Goal: Task Accomplishment & Management: Use online tool/utility

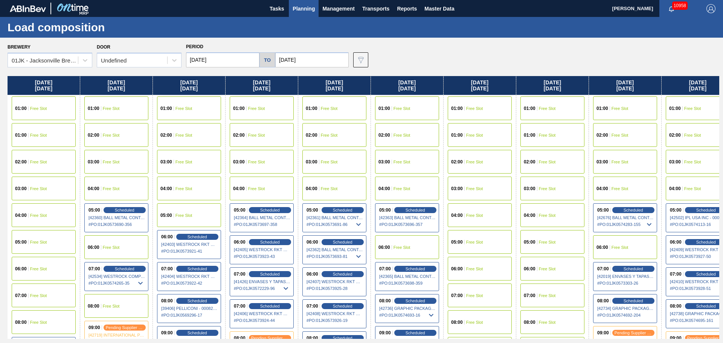
click at [302, 7] on span "Planning" at bounding box center [303, 8] width 22 height 9
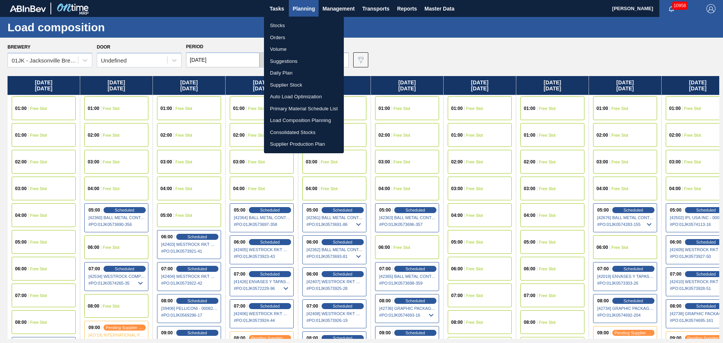
click at [286, 61] on li "Suggestions" at bounding box center [304, 61] width 80 height 12
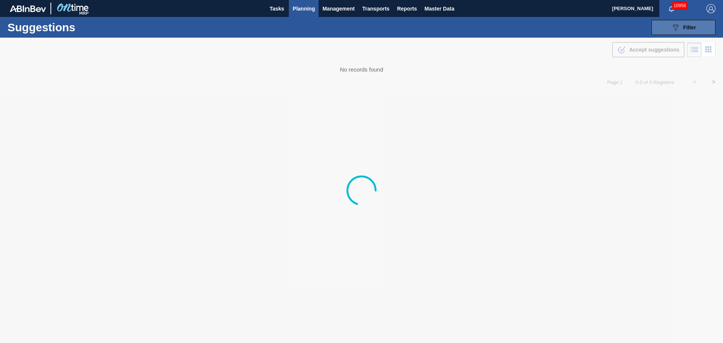
click at [670, 23] on button "089F7B8B-B2A5-4AFE-B5C0-19BA573D28AC Filter" at bounding box center [683, 27] width 64 height 15
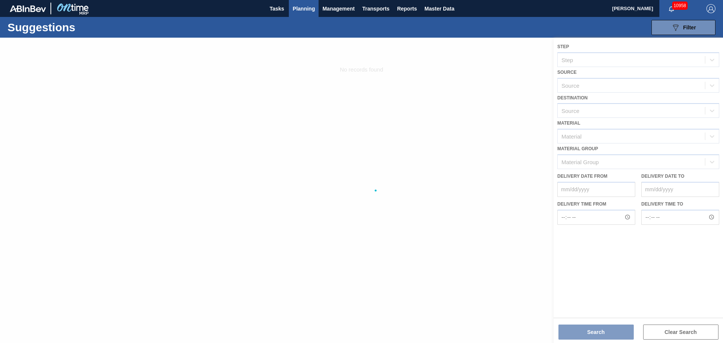
click at [560, 25] on div "Suggestions 089F7B8B-B2A5-4AFE-B5C0-19BA573D28AC Filter Step Step Source Source…" at bounding box center [361, 27] width 723 height 21
drag, startPoint x: 646, startPoint y: 110, endPoint x: 605, endPoint y: 23, distance: 96.5
click at [640, 94] on div at bounding box center [361, 190] width 723 height 305
drag, startPoint x: 589, startPoint y: 26, endPoint x: 531, endPoint y: 62, distance: 67.6
click at [584, 29] on div "Suggestions 089F7B8B-B2A5-4AFE-B5C0-19BA573D28AC Filter Step Step Source Source…" at bounding box center [361, 27] width 723 height 21
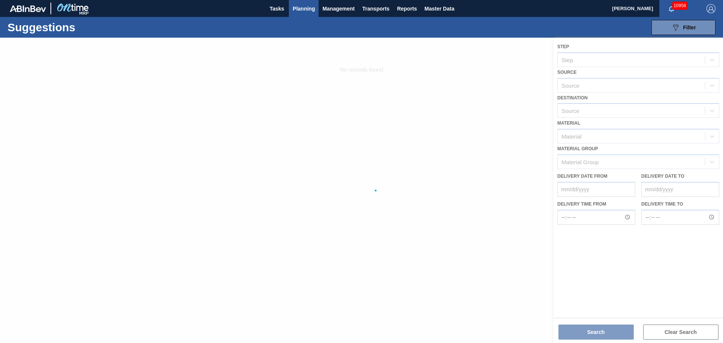
click at [507, 78] on div at bounding box center [361, 190] width 723 height 305
click at [696, 28] on button "089F7B8B-B2A5-4AFE-B5C0-19BA573D28AC Filter" at bounding box center [683, 27] width 64 height 15
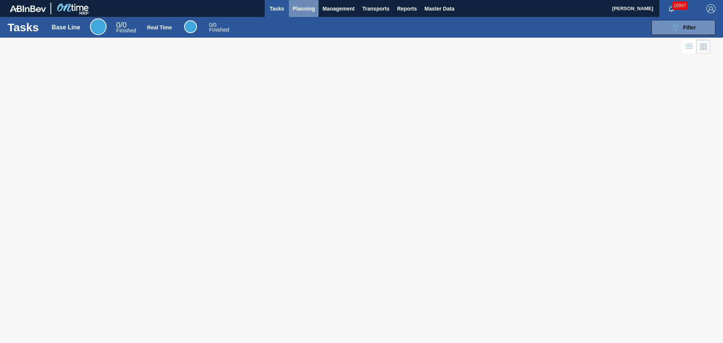
click at [304, 10] on span "Planning" at bounding box center [303, 8] width 22 height 9
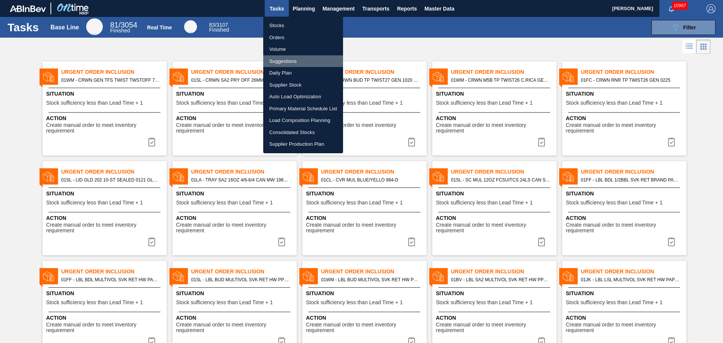
click at [278, 58] on li "Suggestions" at bounding box center [303, 61] width 80 height 12
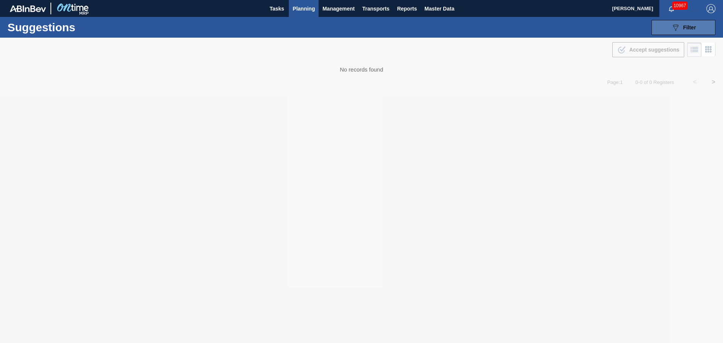
click at [665, 23] on button "089F7B8B-B2A5-4AFE-B5C0-19BA573D28AC Filter" at bounding box center [683, 27] width 64 height 15
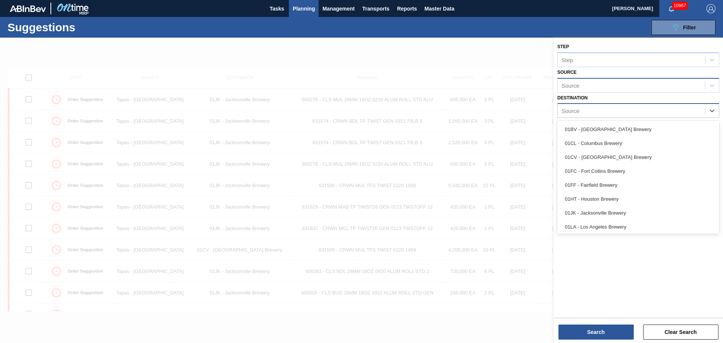
click at [701, 111] on div "Source" at bounding box center [630, 110] width 147 height 11
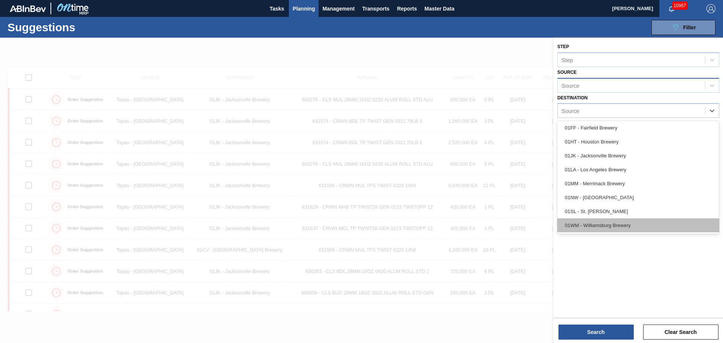
click at [630, 224] on div "01WM - Williamsburg Brewery" at bounding box center [638, 225] width 162 height 14
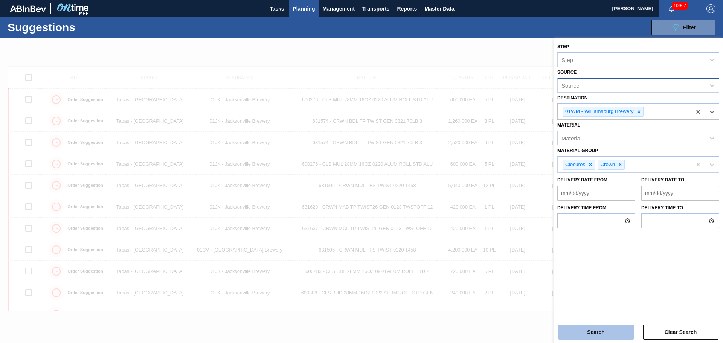
click at [600, 338] on button "Search" at bounding box center [595, 331] width 75 height 15
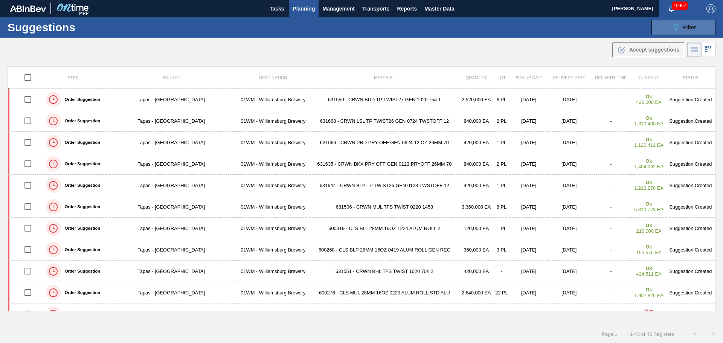
click at [665, 20] on button "089F7B8B-B2A5-4AFE-B5C0-19BA573D28AC Filter" at bounding box center [683, 27] width 64 height 15
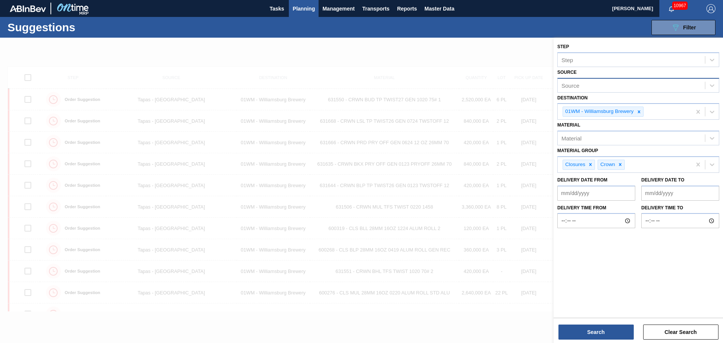
click at [391, 44] on div at bounding box center [361, 209] width 723 height 343
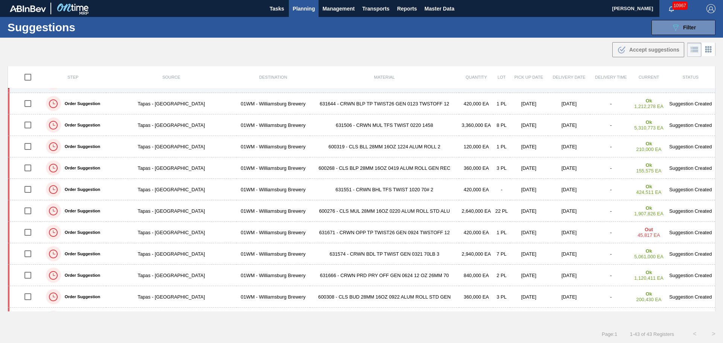
scroll to position [0, 0]
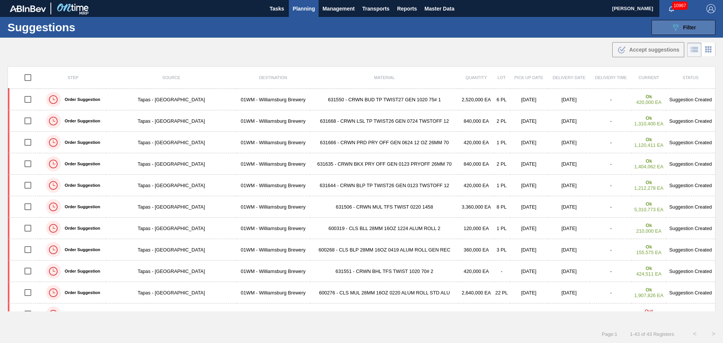
click at [706, 31] on button "089F7B8B-B2A5-4AFE-B5C0-19BA573D28AC Filter" at bounding box center [683, 27] width 64 height 15
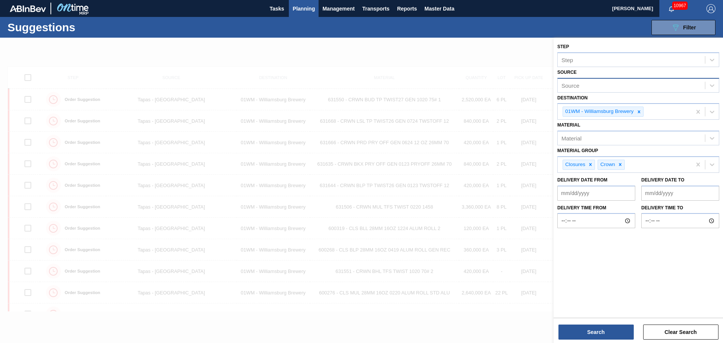
click at [636, 87] on div "Source" at bounding box center [630, 85] width 147 height 11
type input "tapa"
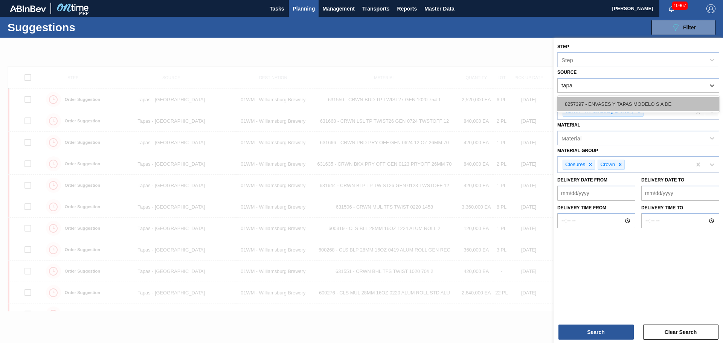
click at [681, 108] on div "8257397 - ENVASES Y TAPAS MODELO S A DE" at bounding box center [638, 104] width 162 height 14
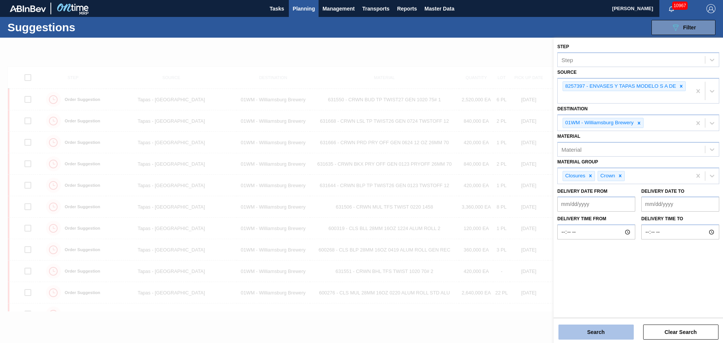
click at [593, 330] on button "Search" at bounding box center [595, 331] width 75 height 15
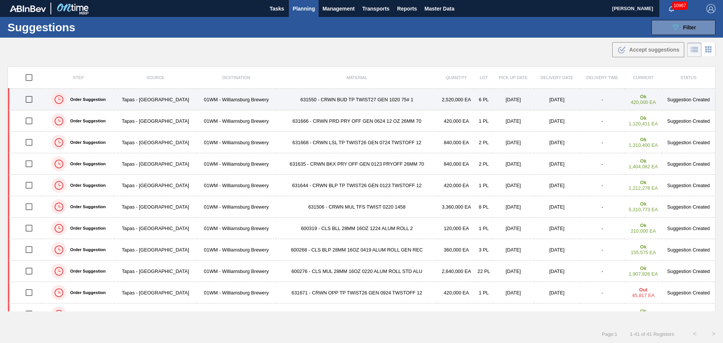
drag, startPoint x: 27, startPoint y: 98, endPoint x: 31, endPoint y: 108, distance: 10.8
click at [27, 98] on input "checkbox" at bounding box center [29, 99] width 16 height 16
checkbox input "true"
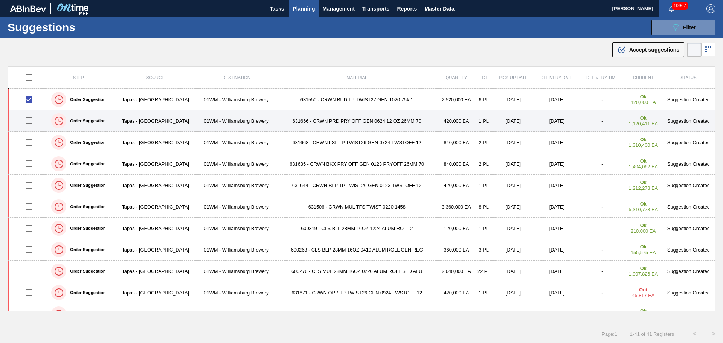
click at [33, 120] on input "checkbox" at bounding box center [29, 121] width 16 height 16
checkbox input "true"
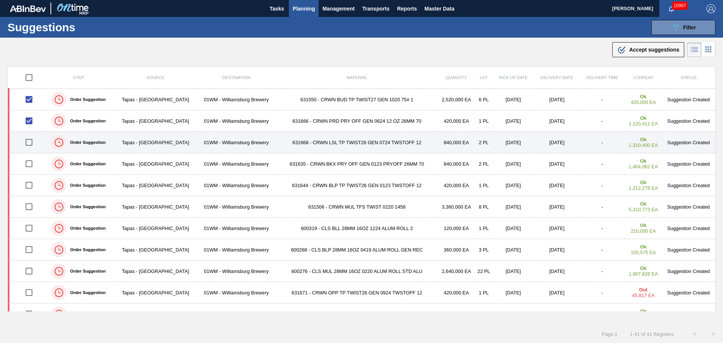
click at [29, 141] on input "checkbox" at bounding box center [29, 142] width 16 height 16
checkbox input "true"
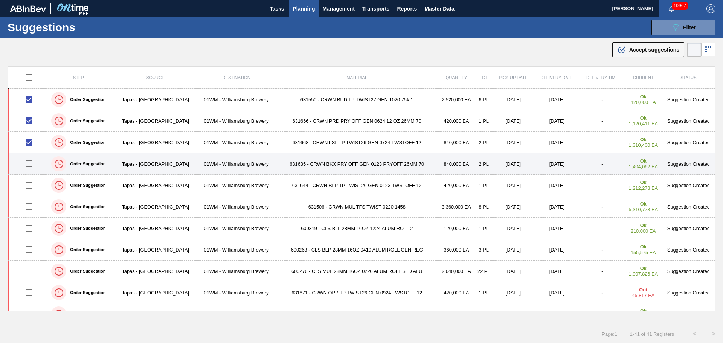
click at [30, 163] on input "checkbox" at bounding box center [29, 164] width 16 height 16
checkbox input "true"
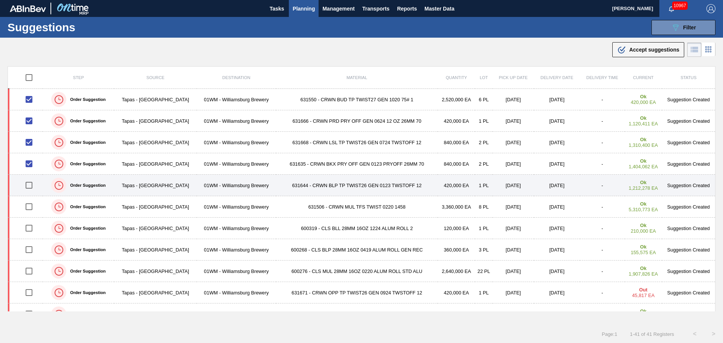
click at [30, 185] on input "checkbox" at bounding box center [29, 185] width 16 height 16
checkbox input "true"
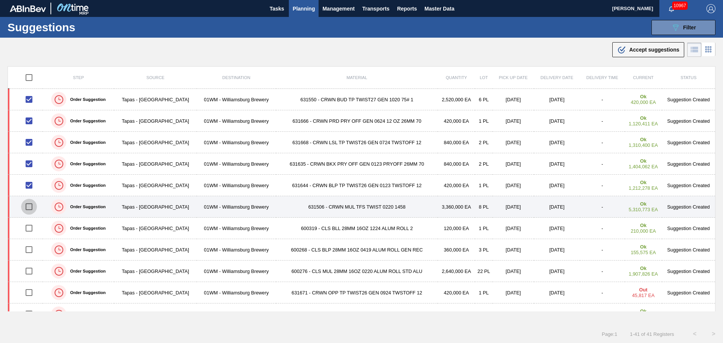
click at [28, 206] on input "checkbox" at bounding box center [29, 207] width 16 height 16
checkbox input "true"
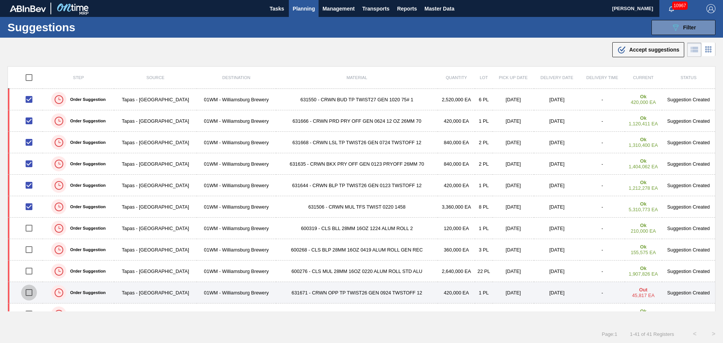
click at [31, 292] on input "checkbox" at bounding box center [29, 292] width 16 height 16
checkbox input "true"
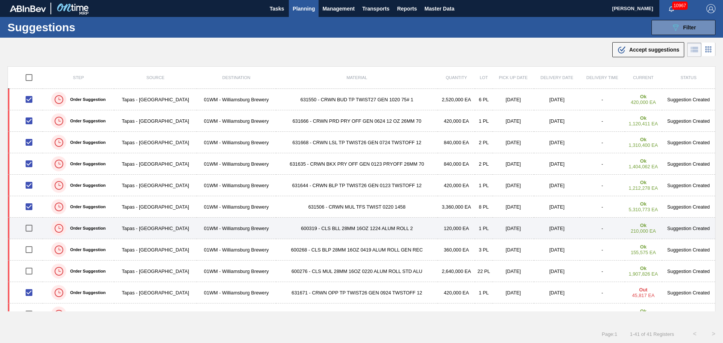
click at [32, 226] on input "checkbox" at bounding box center [29, 228] width 16 height 16
checkbox input "true"
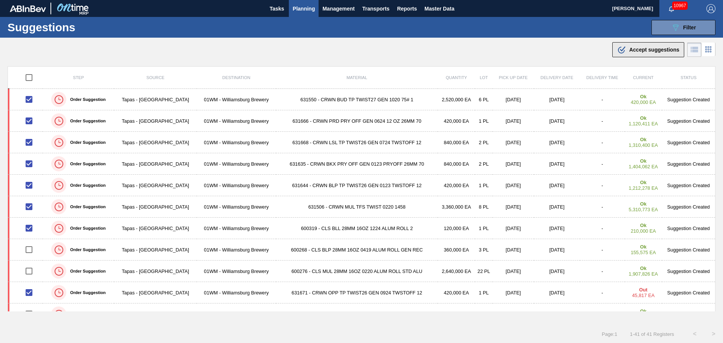
click at [639, 46] on div ".b{fill:var(--color-action-default)} Accept suggestions" at bounding box center [648, 49] width 62 height 9
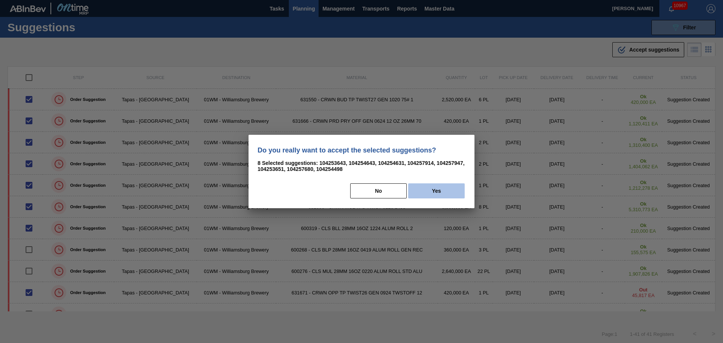
click at [424, 186] on button "Yes" at bounding box center [436, 190] width 56 height 15
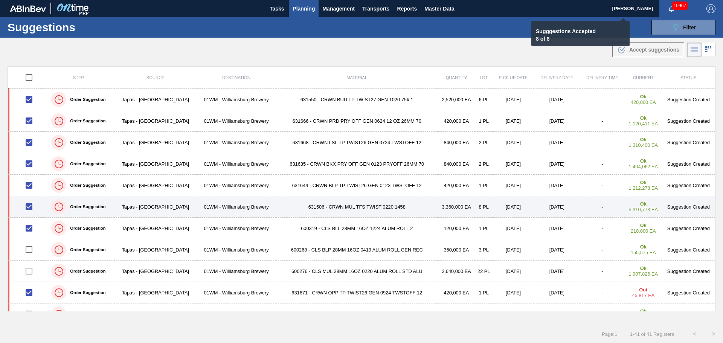
checkbox input "false"
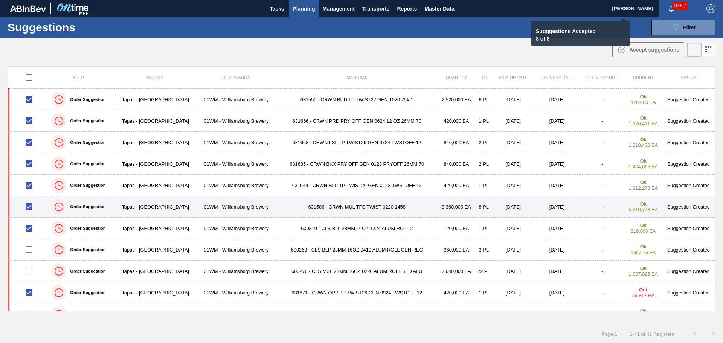
checkbox input "false"
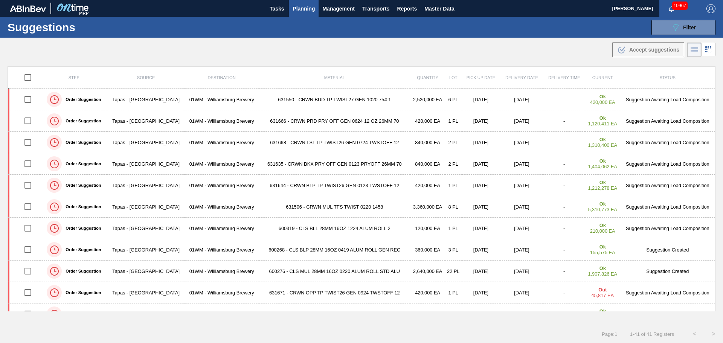
click at [298, 6] on span "Planning" at bounding box center [303, 8] width 22 height 9
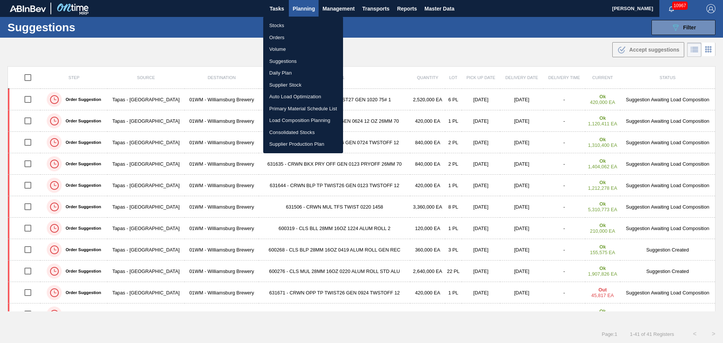
click at [301, 120] on li "Load Composition Planning" at bounding box center [303, 120] width 80 height 12
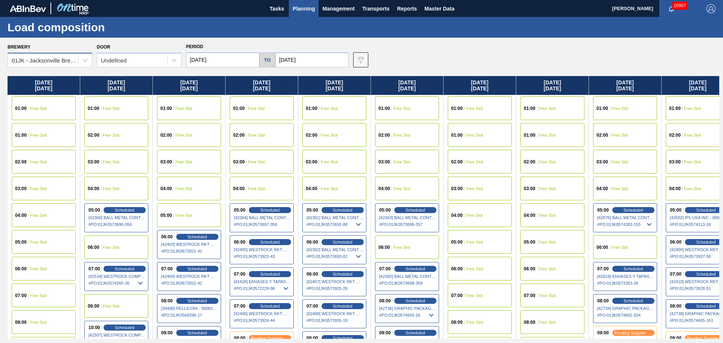
click at [64, 55] on div "01JK - Jacksonville Brewery" at bounding box center [43, 60] width 70 height 11
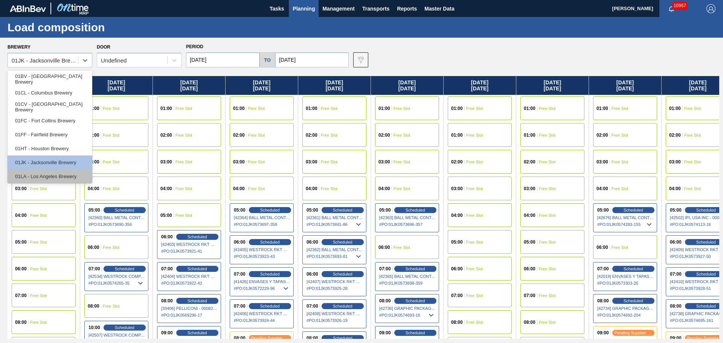
scroll to position [57, 0]
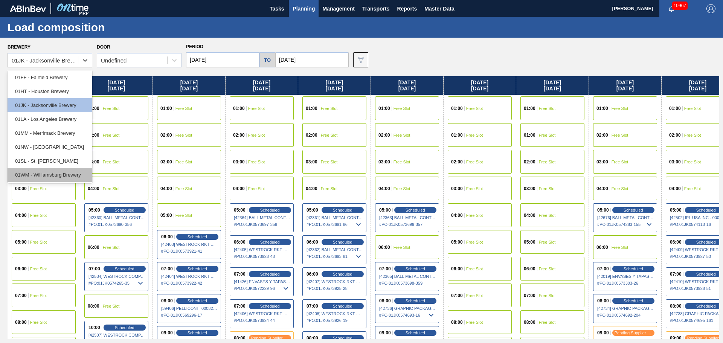
click at [60, 172] on div "01WM - Williamsburg Brewery" at bounding box center [50, 175] width 85 height 14
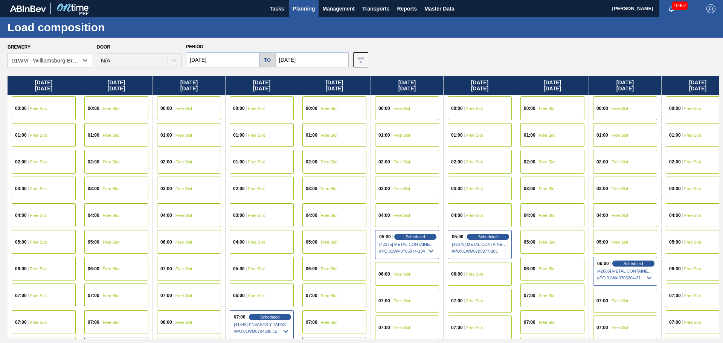
click at [230, 59] on input "[DATE]" at bounding box center [222, 59] width 73 height 15
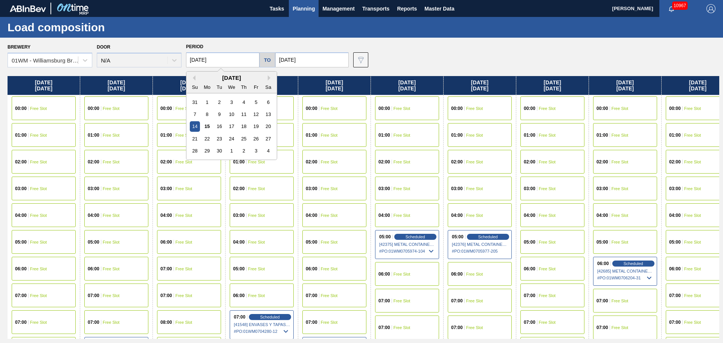
click at [230, 151] on div "1" at bounding box center [231, 151] width 10 height 10
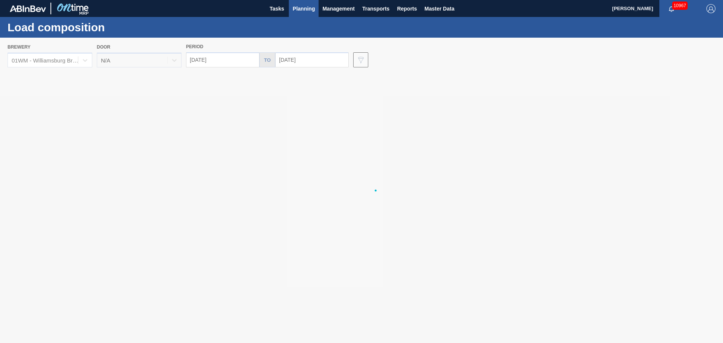
type input "10/01/2025"
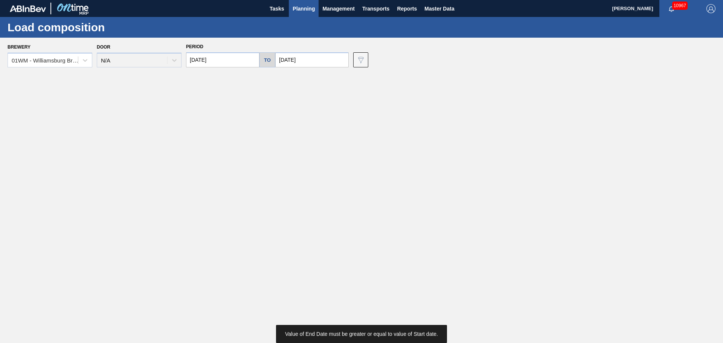
click at [309, 61] on input "[DATE]" at bounding box center [311, 59] width 73 height 15
click at [357, 78] on button "Next Month" at bounding box center [359, 77] width 5 height 5
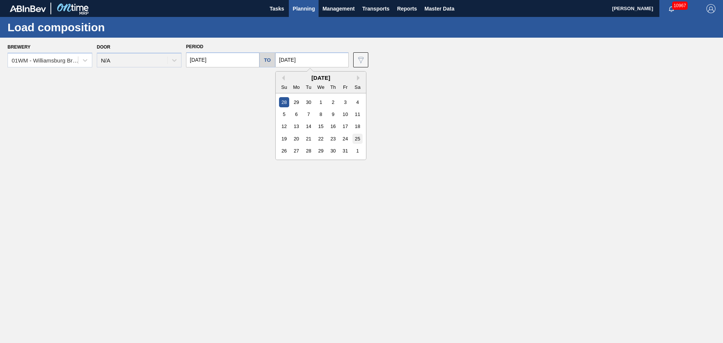
click at [355, 137] on div "25" at bounding box center [357, 139] width 10 height 10
type input "10/25/2025"
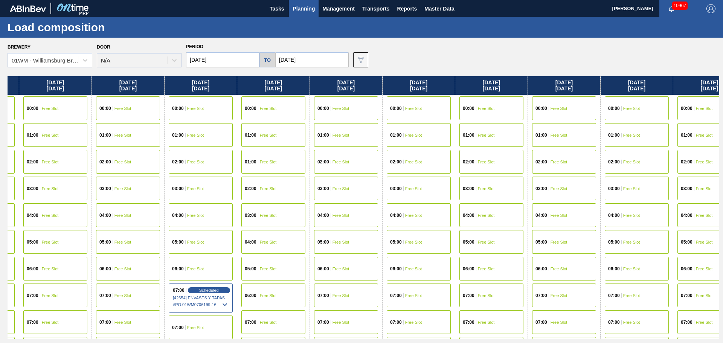
drag, startPoint x: 463, startPoint y: 177, endPoint x: 183, endPoint y: 173, distance: 280.0
click at [178, 175] on div "Wednesday 10/01/2025 00:00 Free Slot 01:00 Free Slot 01:00 Free Slot 02:00 Free…" at bounding box center [363, 207] width 711 height 263
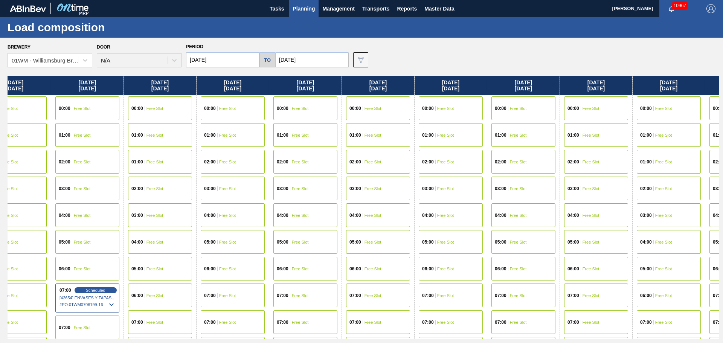
drag, startPoint x: 496, startPoint y: 177, endPoint x: 466, endPoint y: 198, distance: 37.3
click at [401, 179] on div "Wednesday 10/01/2025 00:00 Free Slot 01:00 Free Slot 01:00 Free Slot 02:00 Free…" at bounding box center [363, 207] width 711 height 263
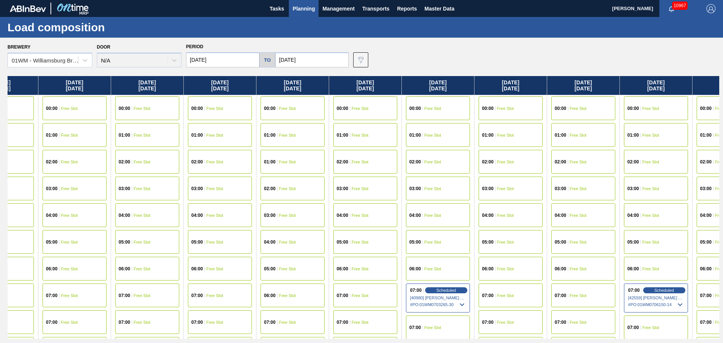
drag, startPoint x: 518, startPoint y: 190, endPoint x: 171, endPoint y: 212, distance: 347.3
click at [171, 212] on div "Wednesday 10/01/2025 00:00 Free Slot 01:00 Free Slot 01:00 Free Slot 02:00 Free…" at bounding box center [363, 207] width 711 height 263
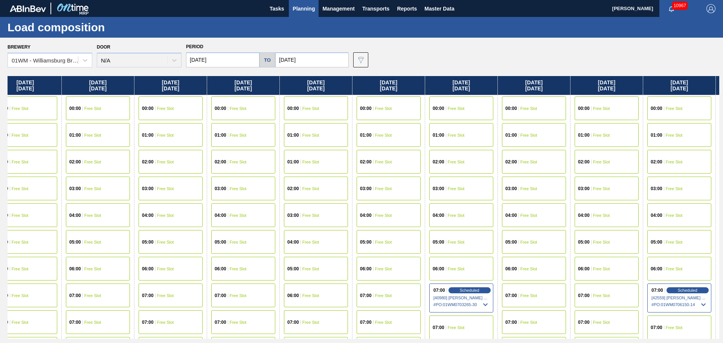
scroll to position [0, 715]
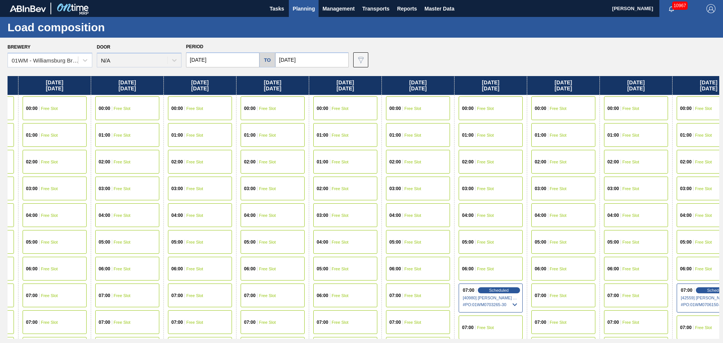
drag, startPoint x: 171, startPoint y: 211, endPoint x: 232, endPoint y: 211, distance: 60.6
click at [232, 211] on div "Wednesday 10/01/2025 00:00 Free Slot 01:00 Free Slot 01:00 Free Slot 02:00 Free…" at bounding box center [363, 207] width 711 height 263
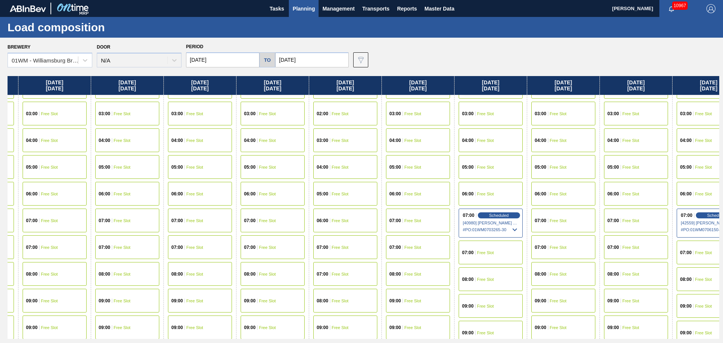
scroll to position [75, 715]
click at [200, 218] on span "Free Slot" at bounding box center [194, 220] width 17 height 5
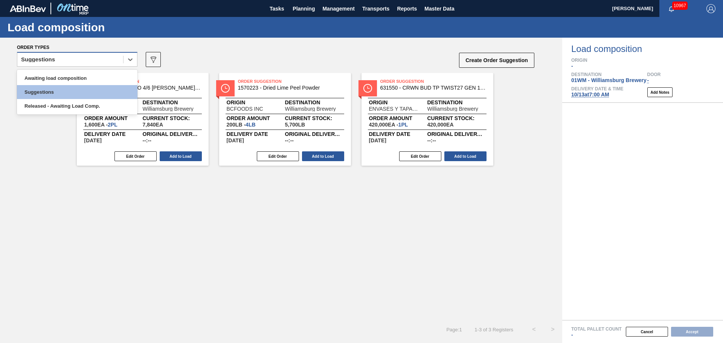
click at [93, 56] on div "Suggestions" at bounding box center [70, 59] width 106 height 11
click at [85, 75] on div "Awaiting load composition" at bounding box center [77, 78] width 120 height 14
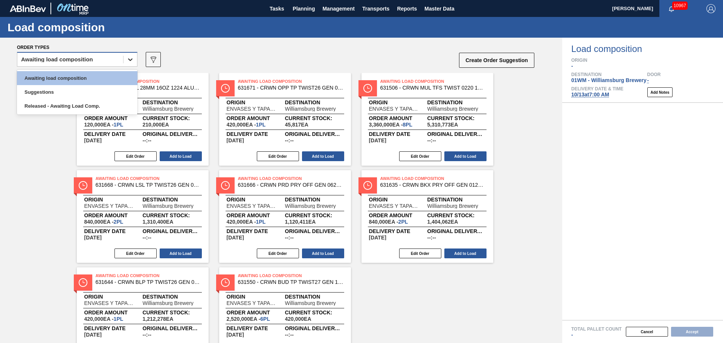
click at [128, 58] on icon at bounding box center [130, 60] width 8 height 8
click at [88, 76] on div "Awaiting load composition" at bounding box center [77, 78] width 120 height 14
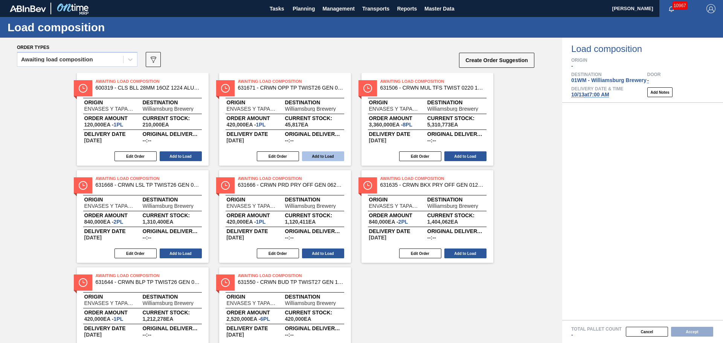
click at [319, 158] on button "Add to Load" at bounding box center [323, 156] width 42 height 10
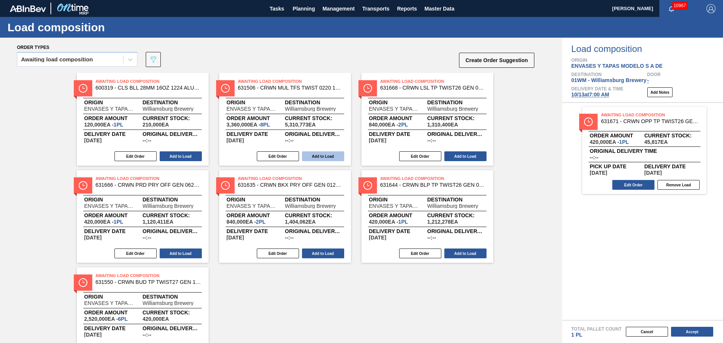
click at [320, 157] on button "Add to Load" at bounding box center [323, 156] width 42 height 10
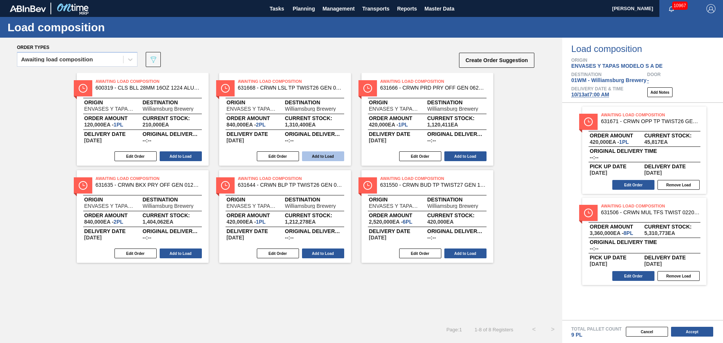
click at [320, 156] on button "Add to Load" at bounding box center [323, 156] width 42 height 10
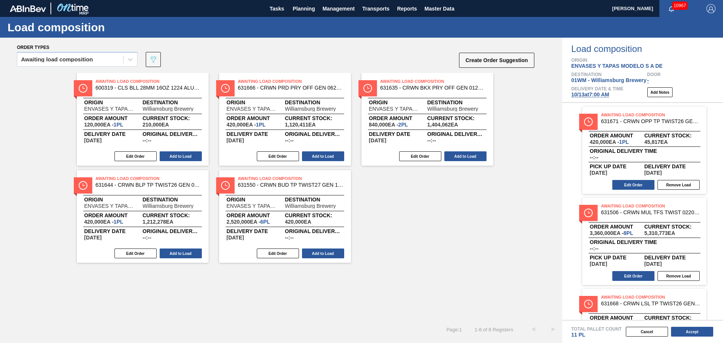
click at [320, 156] on button "Add to Load" at bounding box center [323, 156] width 42 height 10
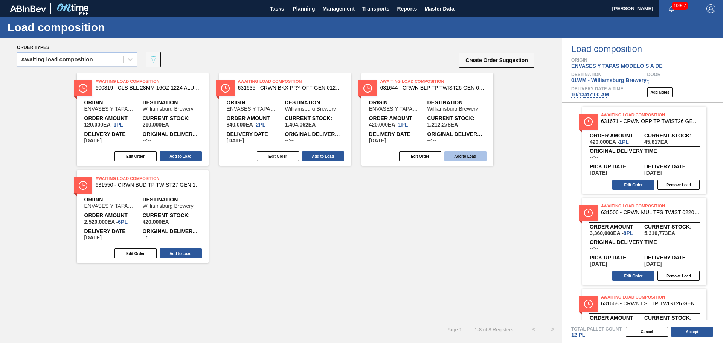
click at [320, 157] on button "Add to Load" at bounding box center [323, 156] width 42 height 10
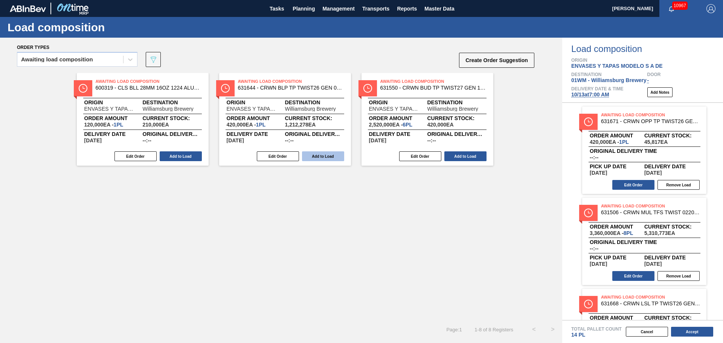
click at [320, 157] on button "Add to Load" at bounding box center [323, 156] width 42 height 10
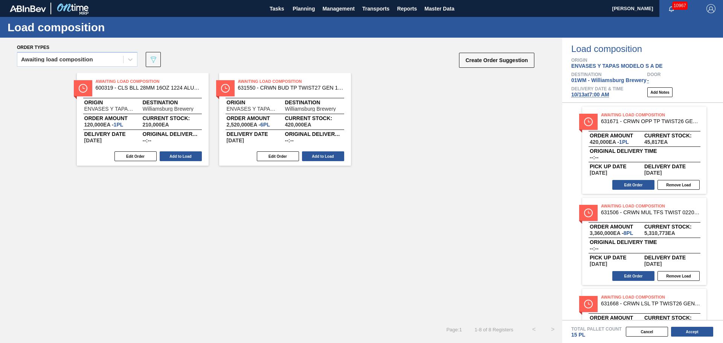
click at [320, 157] on button "Add to Load" at bounding box center [323, 156] width 42 height 10
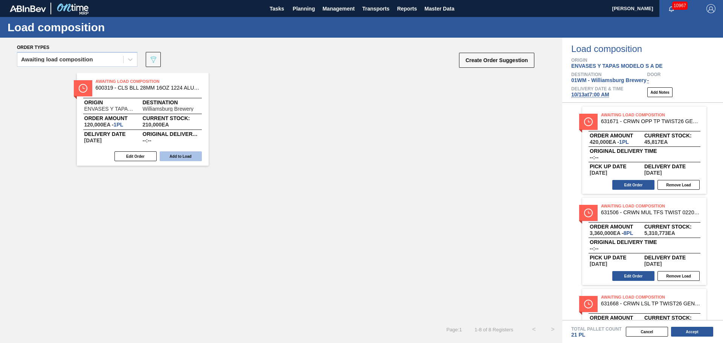
click at [173, 155] on button "Add to Load" at bounding box center [181, 156] width 42 height 10
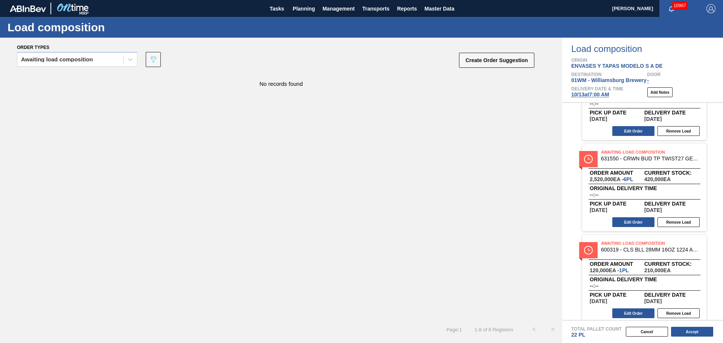
scroll to position [515, 0]
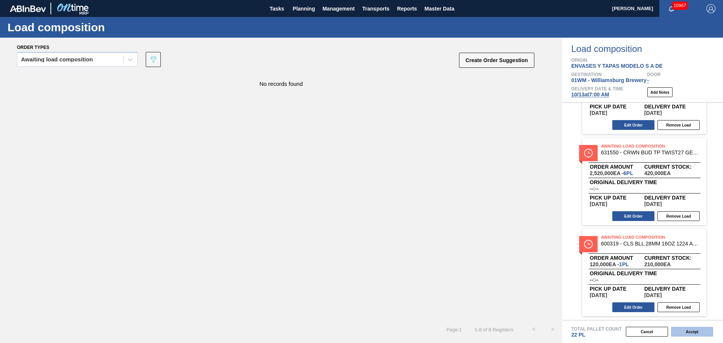
click at [691, 333] on button "Accept" at bounding box center [692, 332] width 42 height 10
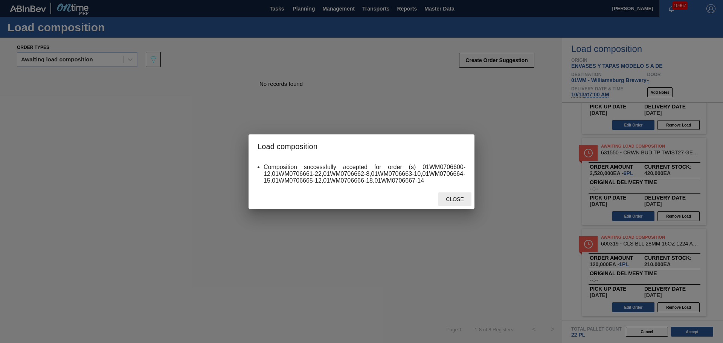
click at [454, 200] on span "Close" at bounding box center [455, 199] width 30 height 6
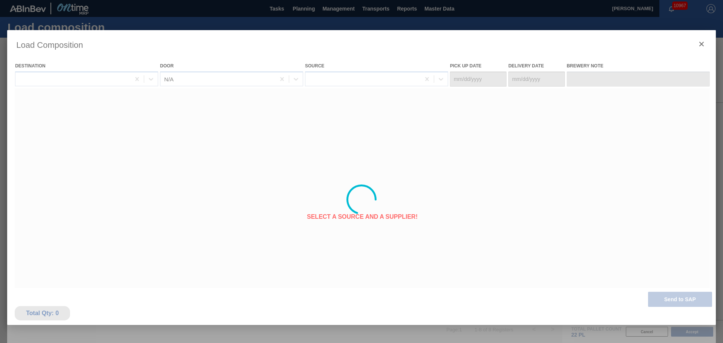
type Date "10/06/2025"
type Date "10/13/2025"
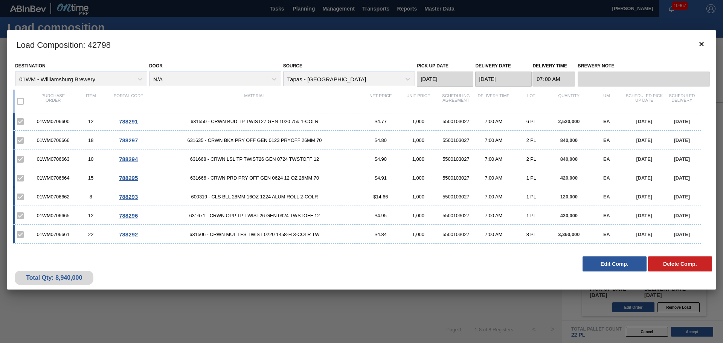
scroll to position [0, 0]
drag, startPoint x: 226, startPoint y: 162, endPoint x: 235, endPoint y: 163, distance: 9.1
click at [235, 163] on span "631635 - CRWN BKX PRY OFF GEN 0123 PRYOFF 26MM 70" at bounding box center [254, 161] width 215 height 6
drag, startPoint x: 225, startPoint y: 161, endPoint x: 233, endPoint y: 161, distance: 8.3
click at [233, 161] on span "631635 - CRWN BKX PRY OFF GEN 0123 PRYOFF 26MM 70" at bounding box center [254, 161] width 215 height 6
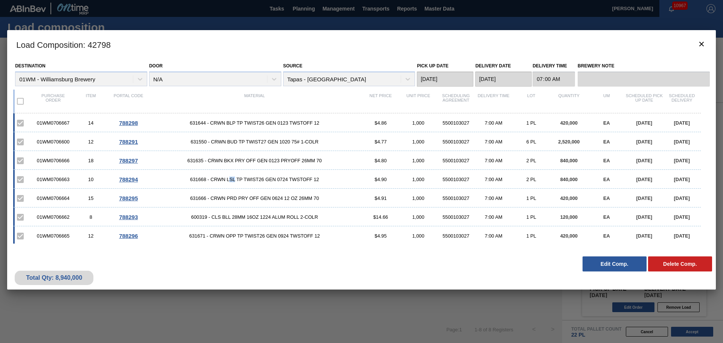
drag, startPoint x: 228, startPoint y: 178, endPoint x: 235, endPoint y: 180, distance: 6.8
click at [235, 180] on span "631668 - CRWN LSL TP TWIST26 GEN 0724 TWSTOFF 12" at bounding box center [254, 179] width 215 height 6
drag, startPoint x: 228, startPoint y: 199, endPoint x: 236, endPoint y: 200, distance: 7.7
click at [236, 200] on span "631666 - CRWN PRD PRY OFF GEN 0624 12 OZ 26MM 70" at bounding box center [254, 198] width 215 height 6
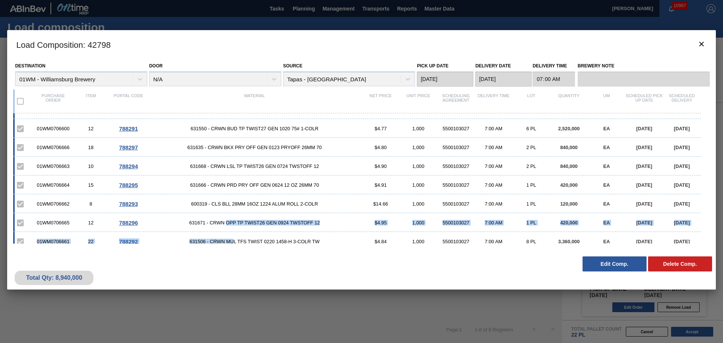
scroll to position [20, 0]
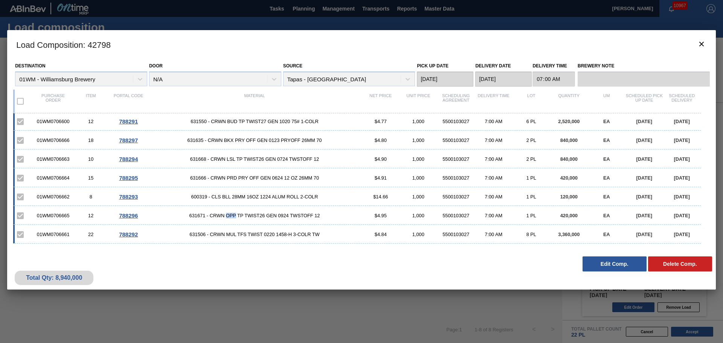
drag, startPoint x: 226, startPoint y: 236, endPoint x: 234, endPoint y: 218, distance: 20.2
click at [234, 218] on span "631671 - CRWN OPP TP TWIST26 GEN 0924 TWSTOFF 12" at bounding box center [254, 216] width 215 height 6
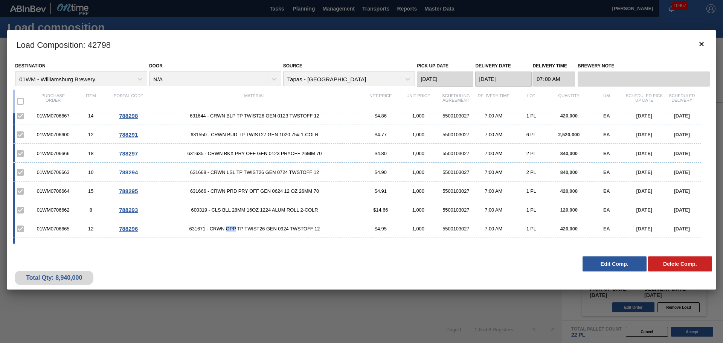
scroll to position [0, 0]
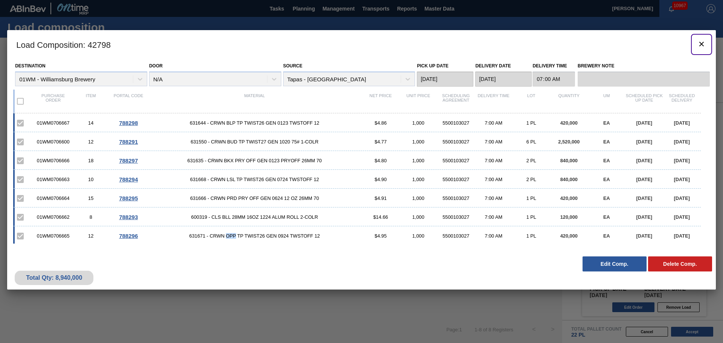
drag, startPoint x: 703, startPoint y: 41, endPoint x: 30, endPoint y: 7, distance: 674.5
click at [703, 41] on icon "botão de ícone" at bounding box center [701, 44] width 9 height 9
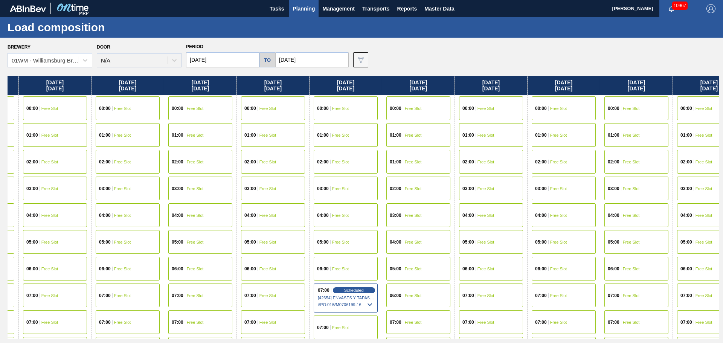
scroll to position [0, 138]
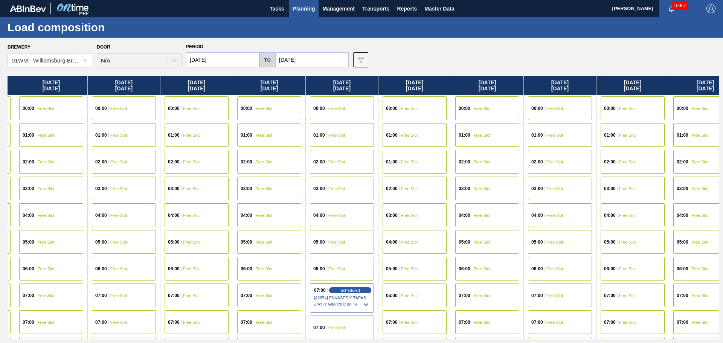
drag, startPoint x: 517, startPoint y: 253, endPoint x: 372, endPoint y: 249, distance: 145.7
click at [372, 249] on div "[DATE] 00:00 Free Slot 01:00 Free Slot 01:00 Free Slot 02:00 Free Slot 03:00 Fr…" at bounding box center [363, 207] width 711 height 263
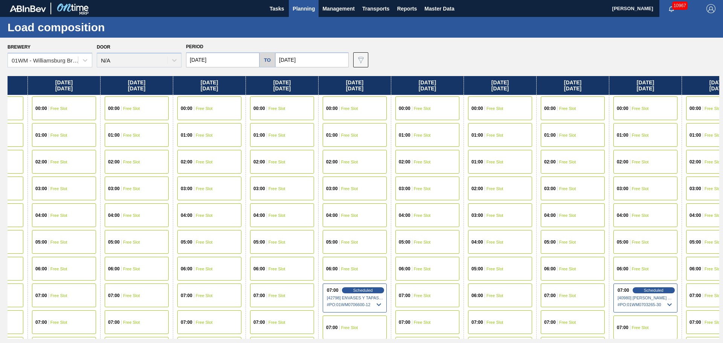
scroll to position [0, 595]
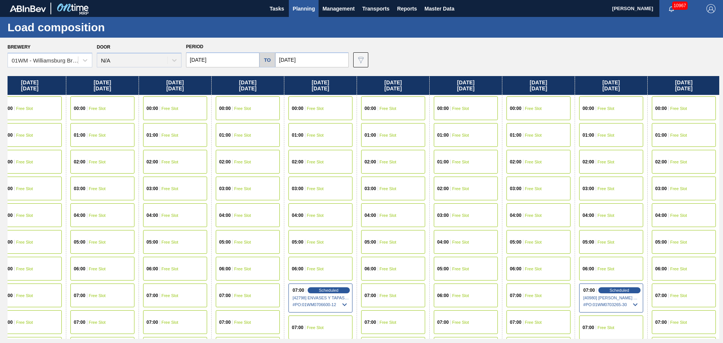
drag, startPoint x: 333, startPoint y: 242, endPoint x: 1, endPoint y: 243, distance: 331.9
click at [0, 243] on div "Brewery 01WM - [GEOGRAPHIC_DATA] Brewery Door N/A Period [DATE] to [DATE] Data …" at bounding box center [361, 190] width 723 height 305
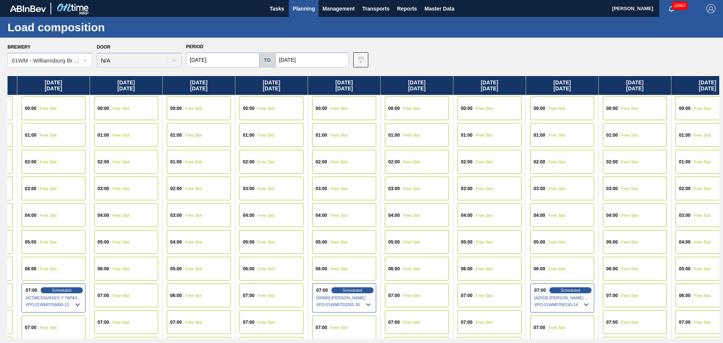
drag, startPoint x: 570, startPoint y: 211, endPoint x: 295, endPoint y: 218, distance: 275.2
click at [295, 218] on div "[DATE] 00:00 Free Slot 01:00 Free Slot 01:00 Free Slot 02:00 Free Slot 03:00 Fr…" at bounding box center [363, 207] width 711 height 263
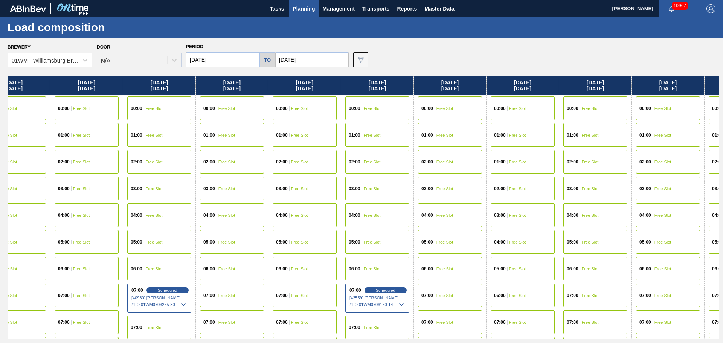
scroll to position [0, 1059]
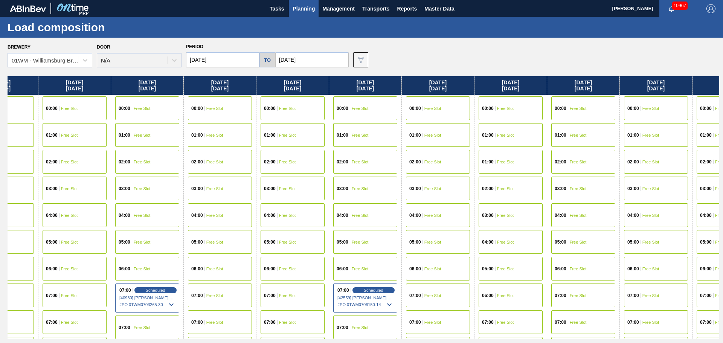
drag, startPoint x: 535, startPoint y: 212, endPoint x: 453, endPoint y: 214, distance: 81.7
click at [453, 214] on div "[DATE] 00:00 Free Slot 01:00 Free Slot 01:00 Free Slot 02:00 Free Slot 03:00 Fr…" at bounding box center [363, 207] width 711 height 263
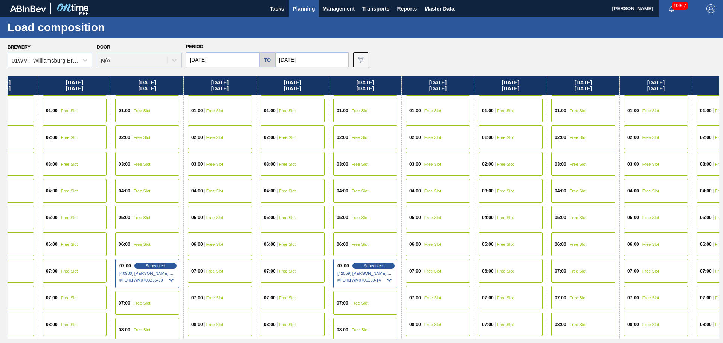
scroll to position [38, 1059]
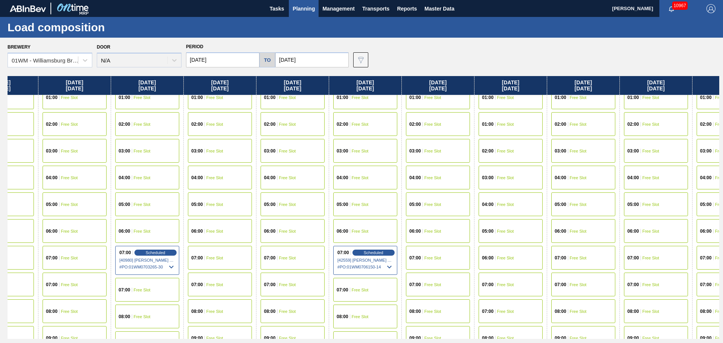
click at [490, 284] on span "07:00" at bounding box center [488, 284] width 12 height 5
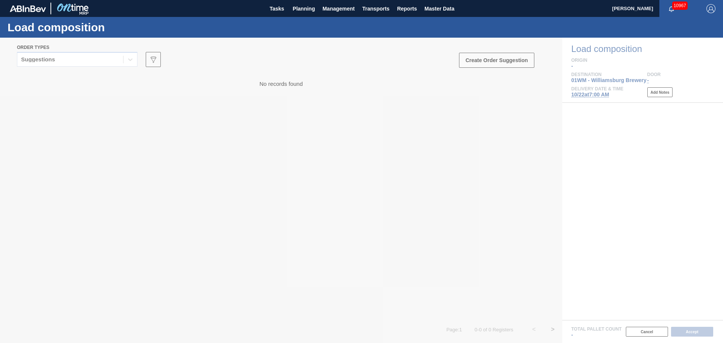
click at [116, 61] on div at bounding box center [361, 190] width 723 height 305
click at [371, 169] on div at bounding box center [361, 190] width 723 height 305
click at [485, 116] on div at bounding box center [361, 190] width 723 height 305
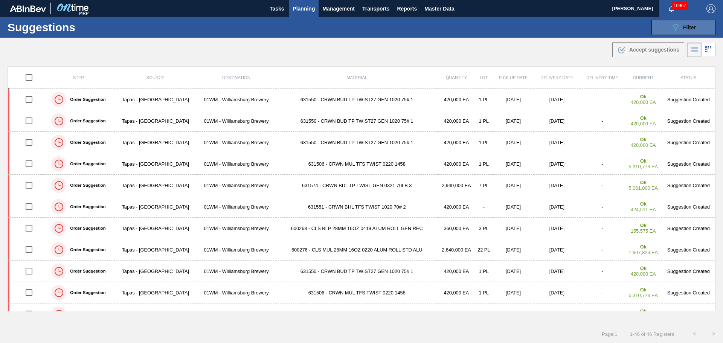
click at [669, 23] on button "089F7B8B-B2A5-4AFE-B5C0-19BA573D28AC Filter" at bounding box center [683, 27] width 64 height 15
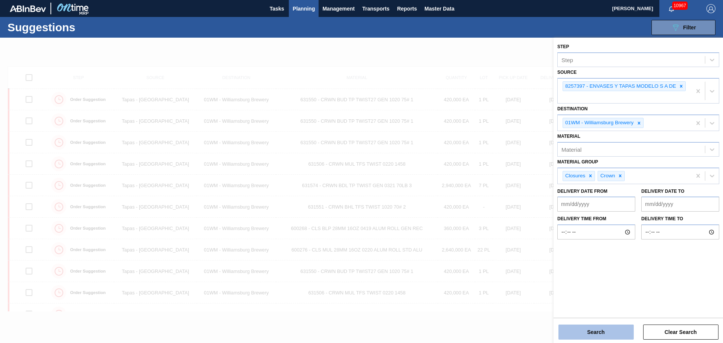
click at [609, 326] on button "Search" at bounding box center [595, 331] width 75 height 15
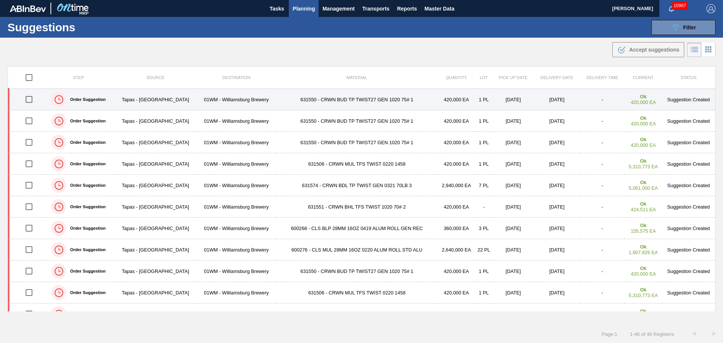
click at [420, 97] on td "631550 - CRWN BUD TP TWIST27 GEN 1020 75# 1" at bounding box center [357, 99] width 162 height 21
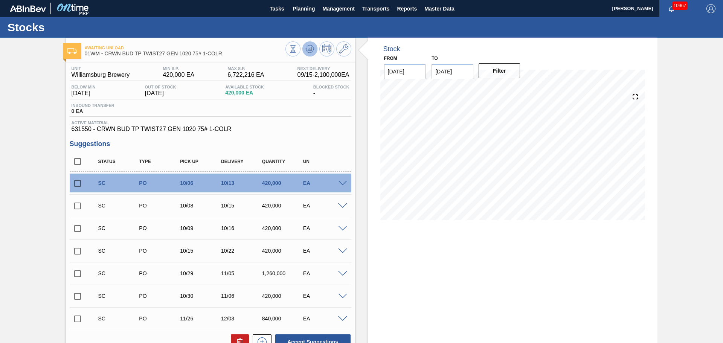
click at [305, 45] on icon at bounding box center [309, 48] width 9 height 9
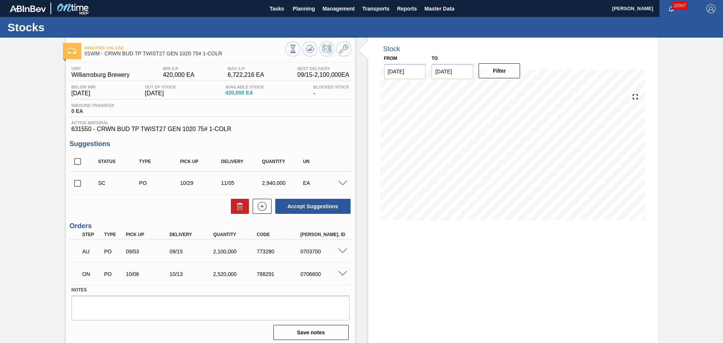
click at [340, 183] on span at bounding box center [342, 184] width 9 height 6
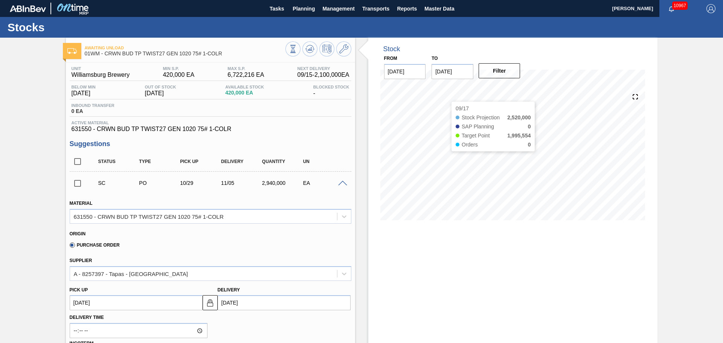
click at [450, 72] on input "09/29/2025" at bounding box center [452, 71] width 42 height 15
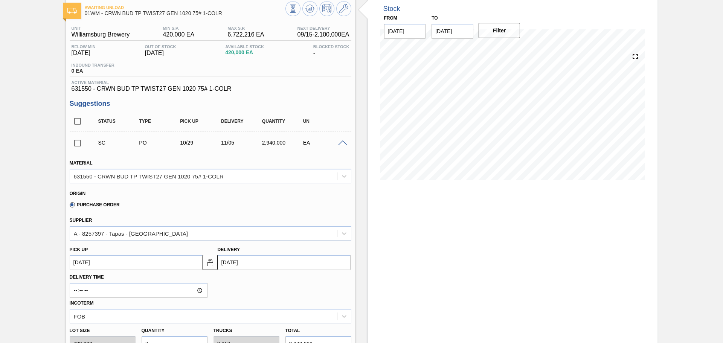
scroll to position [38, 0]
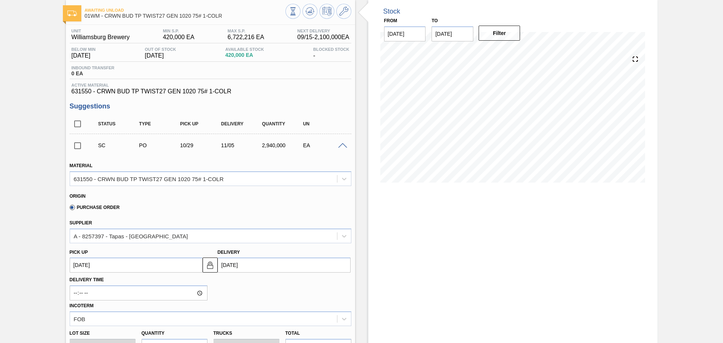
click at [340, 142] on div at bounding box center [343, 145] width 15 height 6
click at [342, 147] on span at bounding box center [342, 146] width 9 height 6
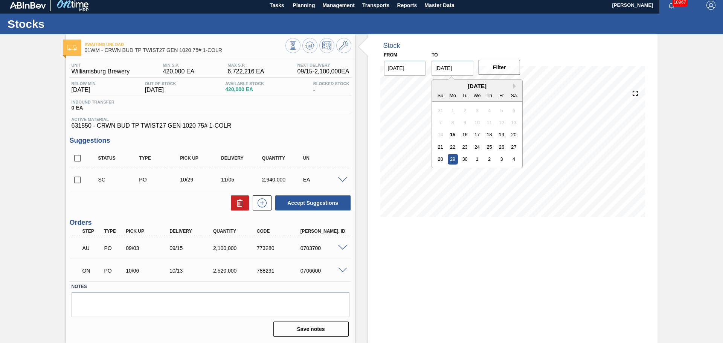
click at [453, 64] on input "09/29/2025" at bounding box center [452, 68] width 42 height 15
click at [515, 87] on button "Next Month" at bounding box center [515, 86] width 5 height 5
click at [502, 160] on div "31" at bounding box center [501, 159] width 10 height 10
type input "10/31/2025"
click at [502, 75] on button "Filter" at bounding box center [499, 67] width 42 height 15
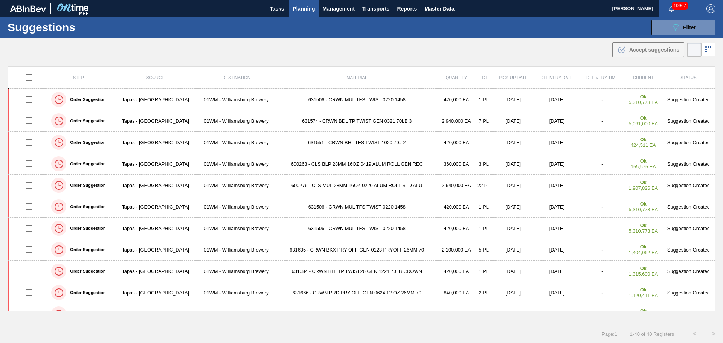
click at [535, 41] on div ".b{fill:var(--color-action-default)} Accept suggestions" at bounding box center [361, 48] width 723 height 21
click at [551, 38] on div ".b{fill:var(--color-action-default)} Accept suggestions" at bounding box center [361, 48] width 723 height 21
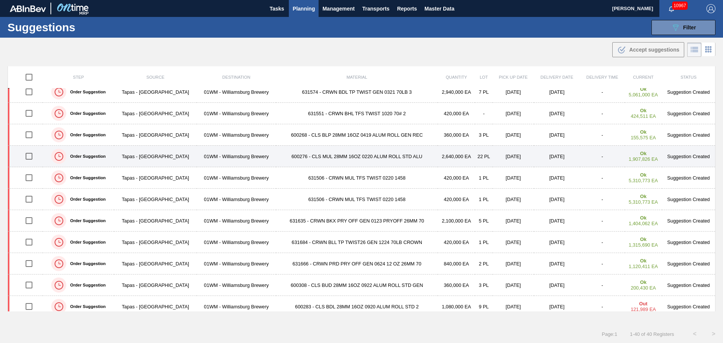
scroll to position [75, 0]
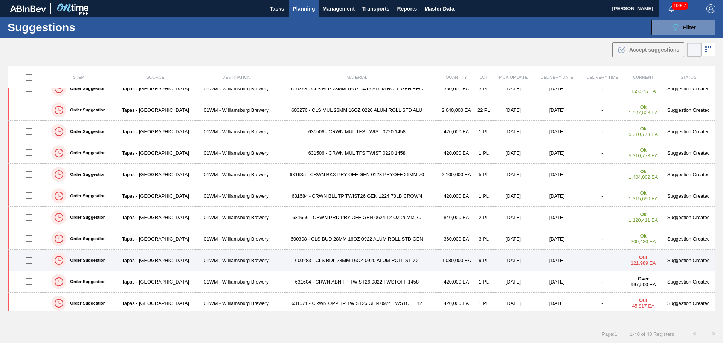
click at [30, 259] on input "checkbox" at bounding box center [29, 260] width 16 height 16
checkbox input "true"
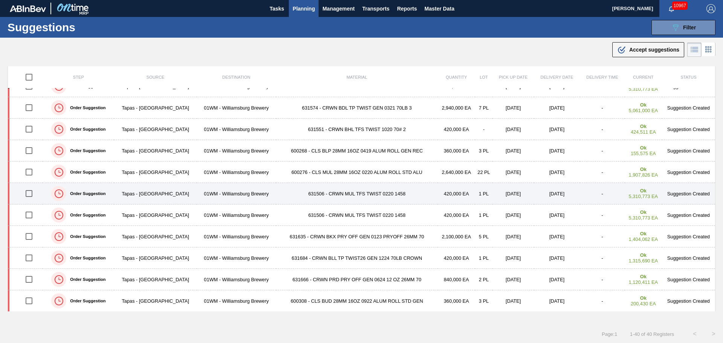
scroll to position [0, 0]
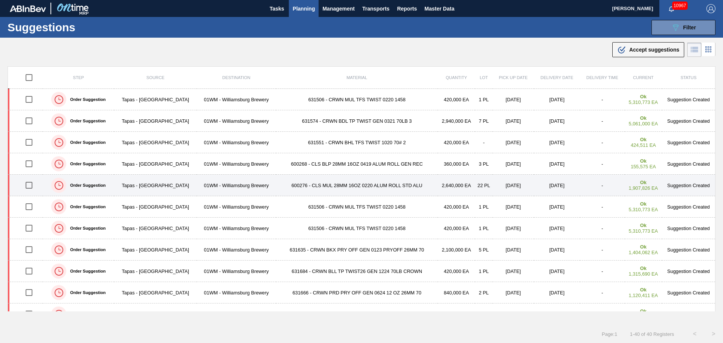
drag, startPoint x: 35, startPoint y: 186, endPoint x: 30, endPoint y: 181, distance: 6.9
click at [35, 186] on input "checkbox" at bounding box center [29, 185] width 16 height 16
checkbox input "true"
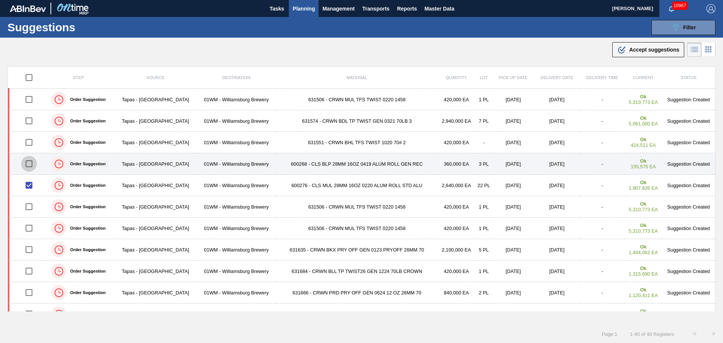
click at [28, 163] on input "checkbox" at bounding box center [29, 164] width 16 height 16
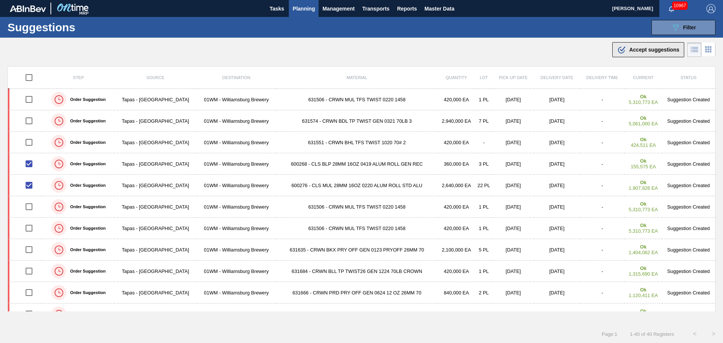
click at [640, 46] on div ".b{fill:var(--color-action-default)} Accept suggestions" at bounding box center [648, 49] width 62 height 9
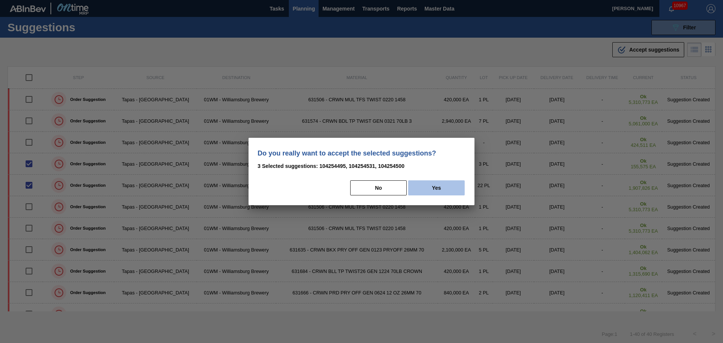
click at [436, 189] on button "Yes" at bounding box center [436, 187] width 56 height 15
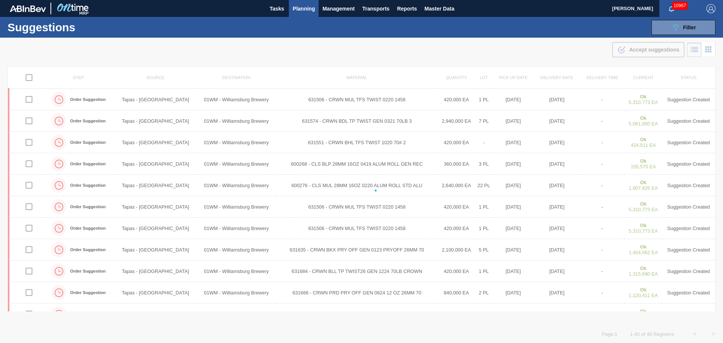
checkbox input "false"
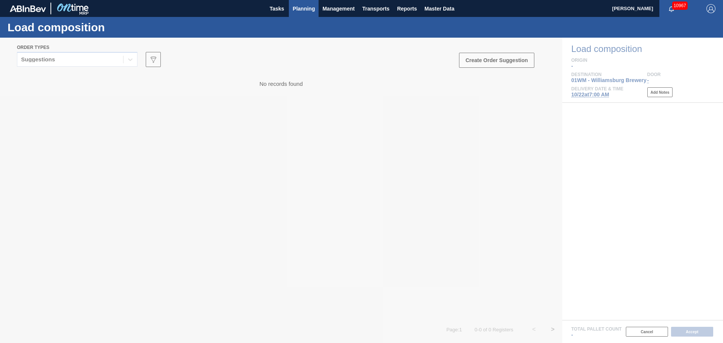
click at [295, 7] on span "Planning" at bounding box center [303, 8] width 22 height 9
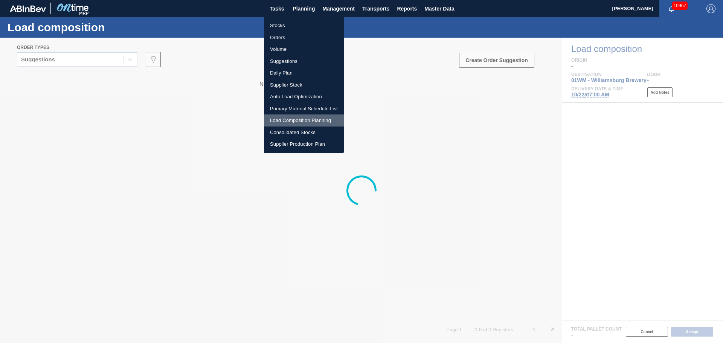
click at [318, 118] on li "Load Composition Planning" at bounding box center [304, 120] width 80 height 12
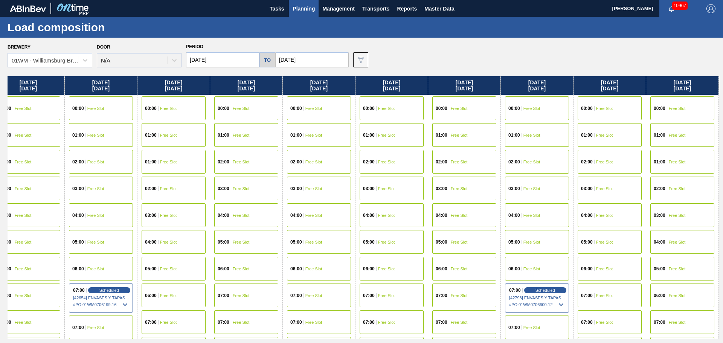
drag, startPoint x: 517, startPoint y: 182, endPoint x: 121, endPoint y: 167, distance: 396.5
click at [116, 167] on div "[DATE] 00:00 Free Slot 01:00 Free Slot 01:00 Free Slot 02:00 Free Slot 03:00 Fr…" at bounding box center [363, 207] width 711 height 263
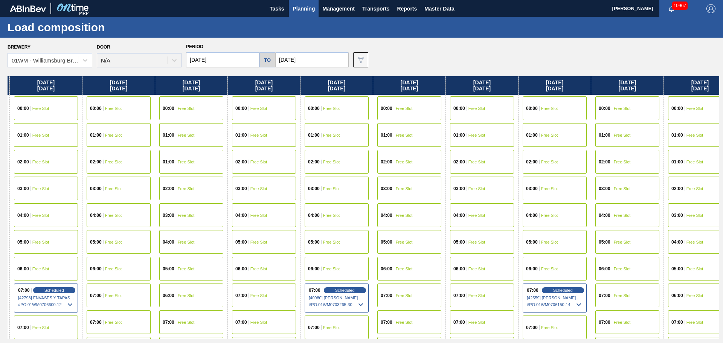
drag, startPoint x: 332, startPoint y: 166, endPoint x: 73, endPoint y: 166, distance: 258.9
click at [73, 166] on div "[DATE] 00:00 Free Slot 01:00 Free Slot 01:00 Free Slot 02:00 Free Slot 03:00 Fr…" at bounding box center [363, 207] width 711 height 263
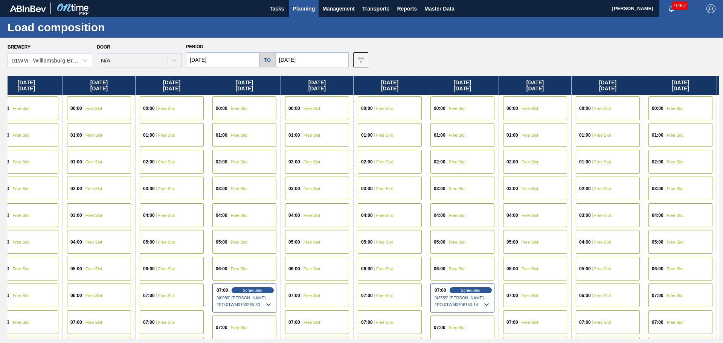
drag, startPoint x: 539, startPoint y: 161, endPoint x: 484, endPoint y: 160, distance: 54.9
click at [484, 160] on div "[DATE] 00:00 Free Slot 01:00 Free Slot 01:00 Free Slot 02:00 Free Slot 03:00 Fr…" at bounding box center [363, 207] width 711 height 263
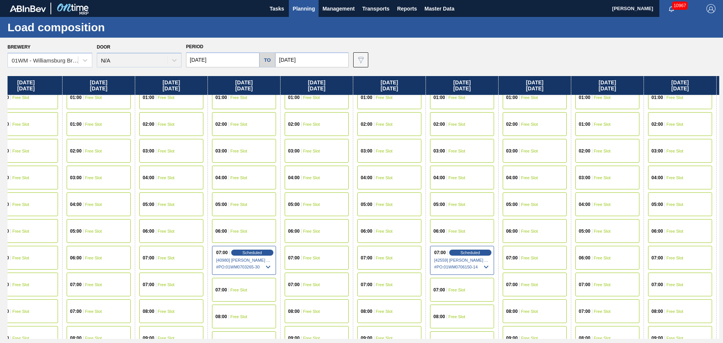
click at [596, 280] on div "07:00 Free Slot" at bounding box center [607, 284] width 64 height 24
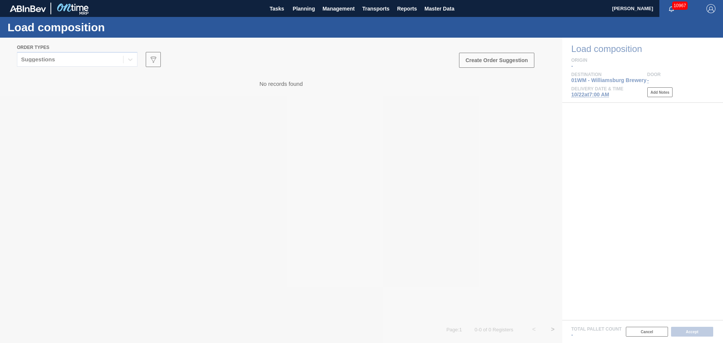
click at [97, 59] on div at bounding box center [361, 190] width 723 height 305
click at [136, 57] on div at bounding box center [361, 190] width 723 height 305
click at [134, 65] on div at bounding box center [361, 190] width 723 height 305
click at [308, 11] on span "Planning" at bounding box center [303, 8] width 22 height 9
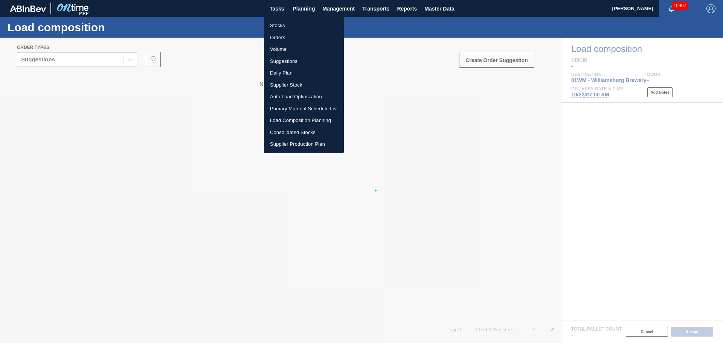
click at [401, 72] on div at bounding box center [361, 171] width 723 height 343
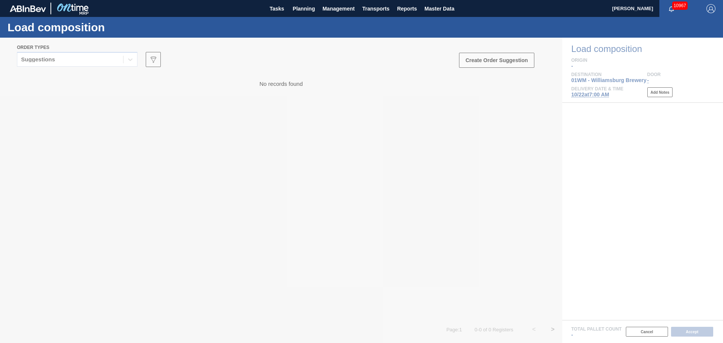
click at [701, 262] on div at bounding box center [361, 190] width 723 height 305
click at [367, 86] on div at bounding box center [361, 190] width 723 height 305
click at [318, 52] on div at bounding box center [361, 190] width 723 height 305
drag, startPoint x: 315, startPoint y: 56, endPoint x: 324, endPoint y: 61, distance: 9.6
click at [324, 61] on div at bounding box center [361, 190] width 723 height 305
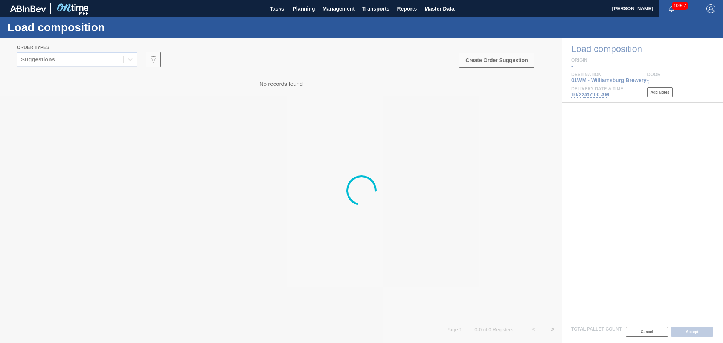
click at [271, 29] on div "Load composition" at bounding box center [361, 27] width 723 height 21
click at [305, 7] on span "Planning" at bounding box center [303, 8] width 22 height 9
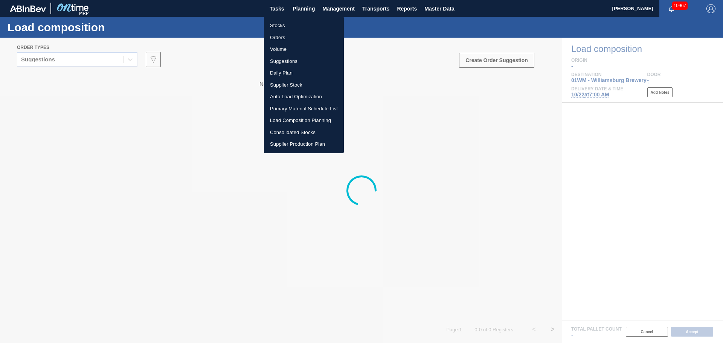
click at [447, 148] on div at bounding box center [361, 171] width 723 height 343
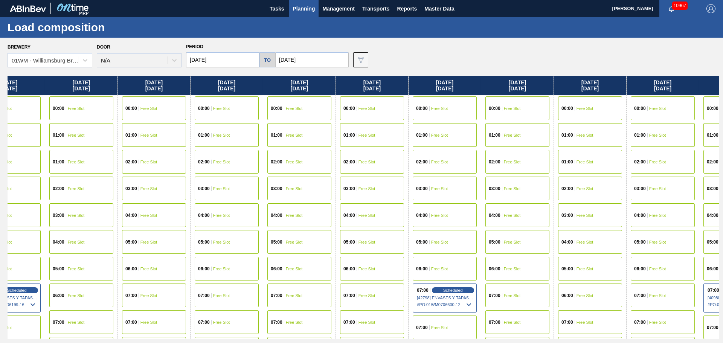
scroll to position [0, 581]
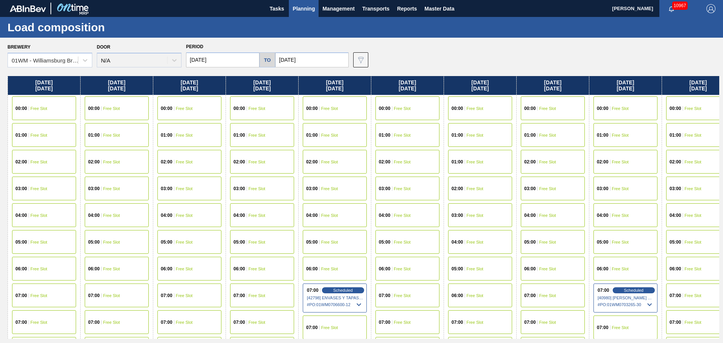
drag, startPoint x: 585, startPoint y: 169, endPoint x: 0, endPoint y: 245, distance: 590.1
click at [0, 245] on div "Brewery 01WM - [GEOGRAPHIC_DATA] Brewery Door N/A Period [DATE] to [DATE] Data …" at bounding box center [361, 190] width 723 height 305
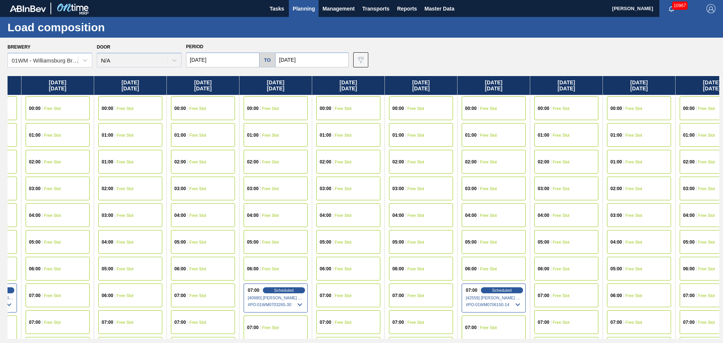
scroll to position [0, 978]
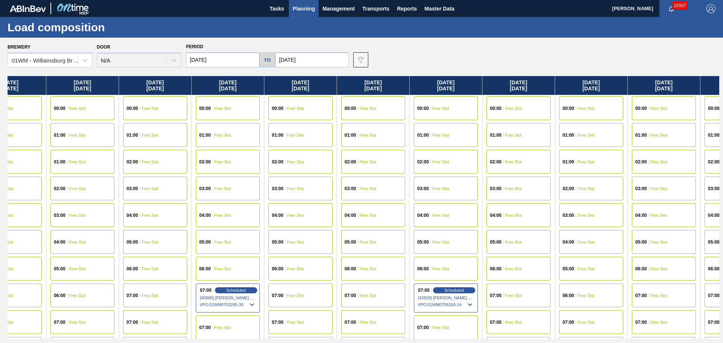
drag, startPoint x: 589, startPoint y: 195, endPoint x: 211, endPoint y: 199, distance: 377.5
click at [211, 199] on div "[DATE] 00:00 Free Slot 01:00 Free Slot 01:00 Free Slot 02:00 Free Slot 03:00 Fr…" at bounding box center [363, 207] width 711 height 263
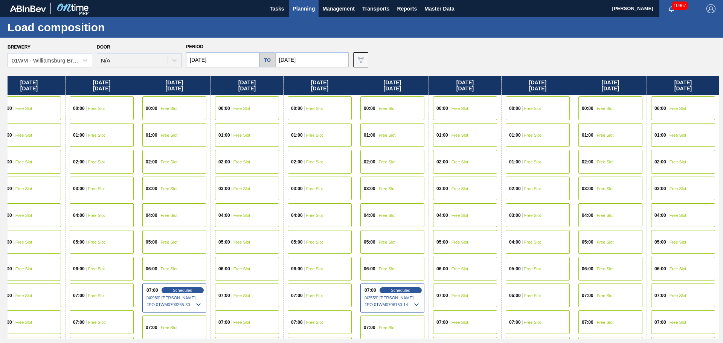
drag, startPoint x: 554, startPoint y: 178, endPoint x: 495, endPoint y: 194, distance: 61.4
click at [495, 194] on div "[DATE] 00:00 Free Slot 01:00 Free Slot 01:00 Free Slot 02:00 Free Slot 03:00 Fr…" at bounding box center [363, 207] width 711 height 263
click at [472, 297] on div "07:00 Free Slot" at bounding box center [465, 295] width 64 height 24
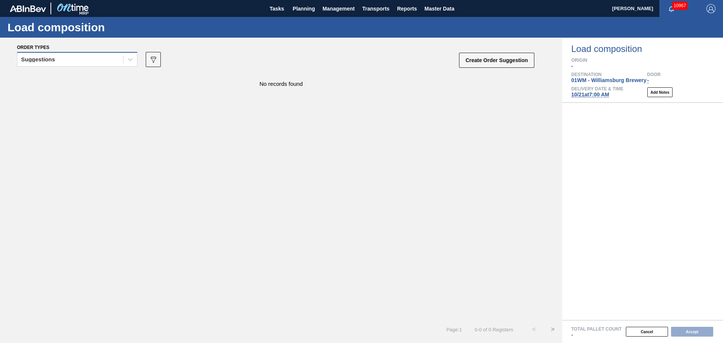
click at [68, 56] on div "Suggestions" at bounding box center [70, 59] width 106 height 11
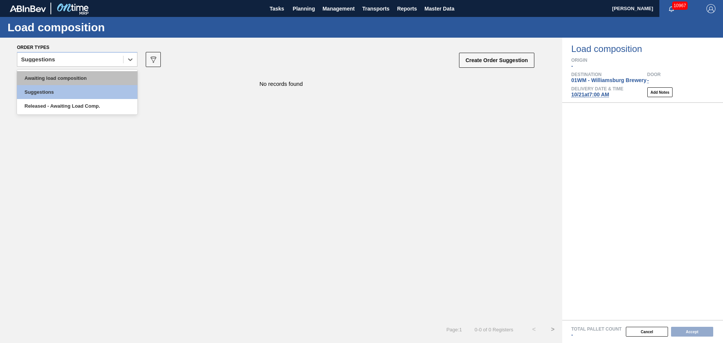
click at [71, 79] on div "Awaiting load composition" at bounding box center [77, 78] width 120 height 14
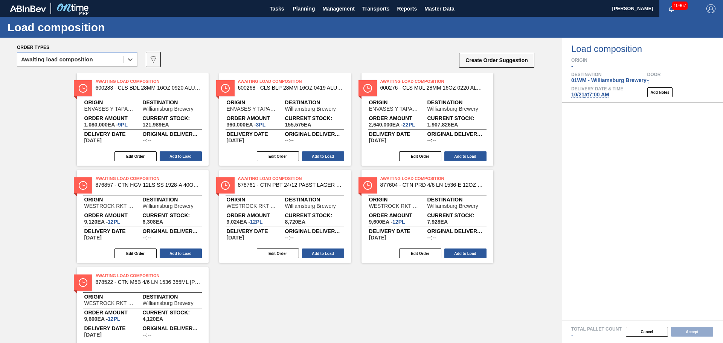
click at [332, 260] on div "Awaiting Load Composition 878761 - CTN PBT 24/12 PABST LAGER LN 1920-B 12OZ Ori…" at bounding box center [285, 216] width 132 height 93
click at [335, 254] on button "Add to Load" at bounding box center [323, 253] width 42 height 10
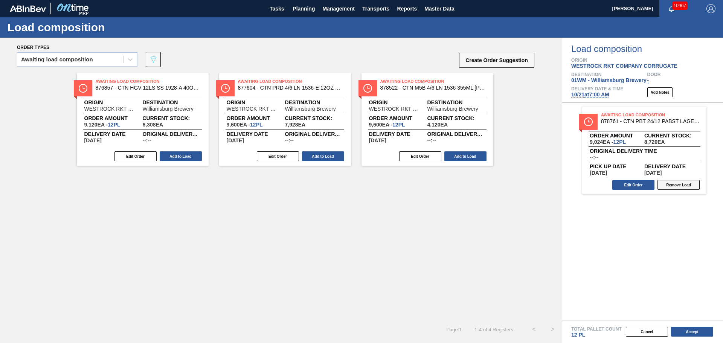
click at [692, 186] on button "Remove Load" at bounding box center [678, 185] width 42 height 10
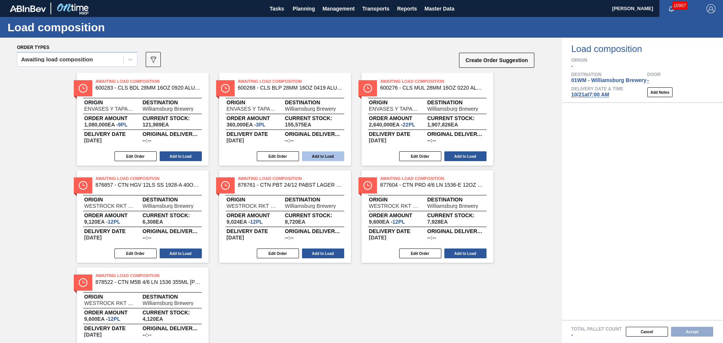
click at [337, 156] on button "Add to Load" at bounding box center [323, 156] width 42 height 10
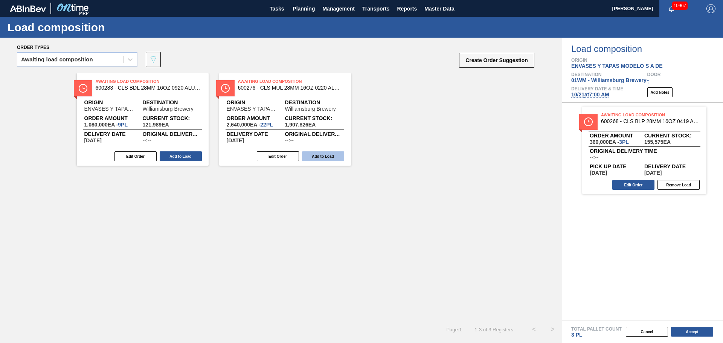
click at [337, 156] on button "Add to Load" at bounding box center [323, 156] width 42 height 10
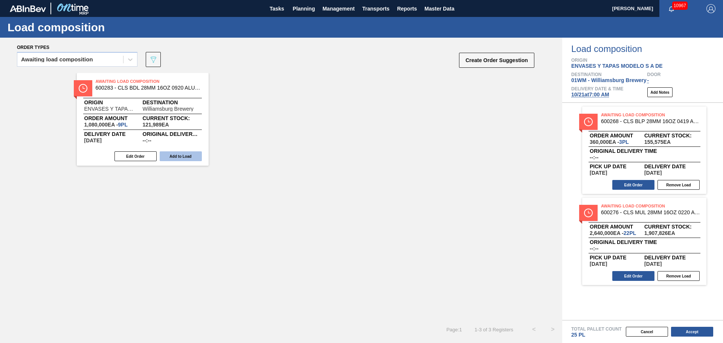
click at [190, 157] on button "Add to Load" at bounding box center [181, 156] width 42 height 10
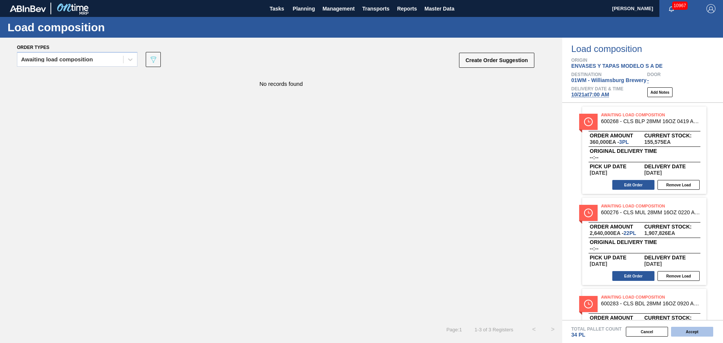
click at [683, 330] on button "Accept" at bounding box center [692, 332] width 42 height 10
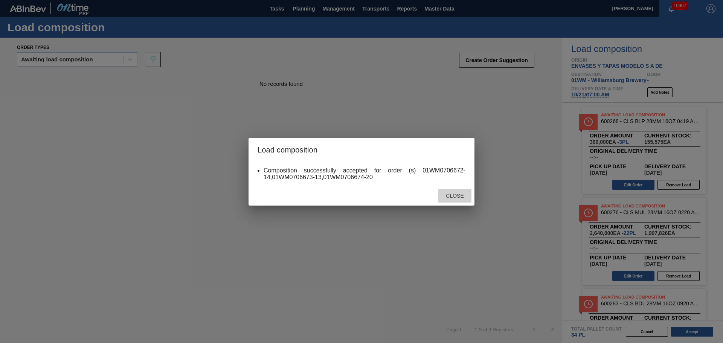
click at [460, 198] on span "Close" at bounding box center [455, 196] width 30 height 6
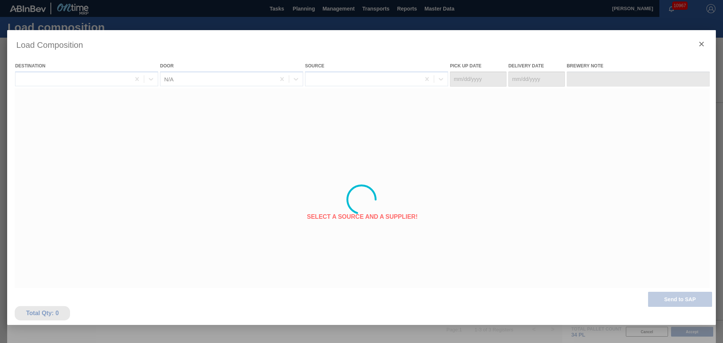
type Date "[DATE]"
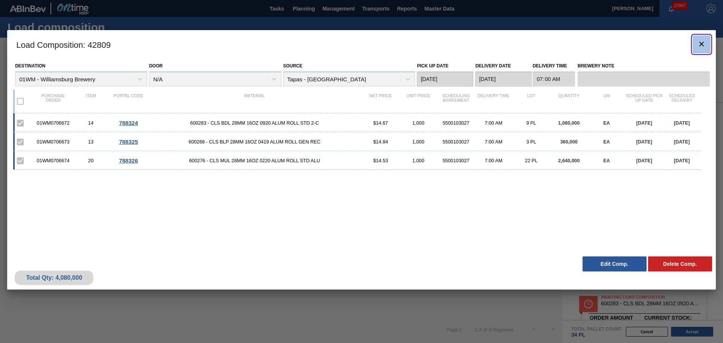
click at [697, 46] on icon "botão de ícone" at bounding box center [701, 44] width 9 height 9
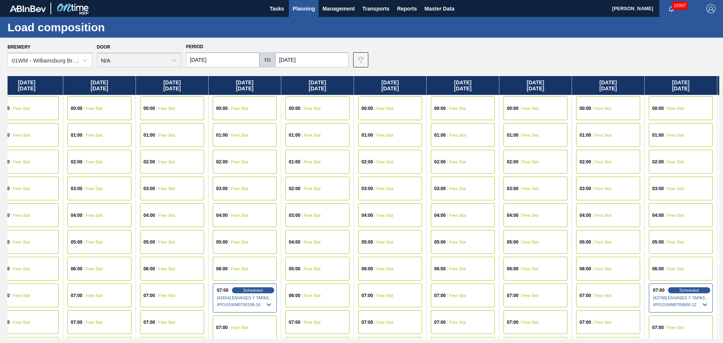
drag, startPoint x: 574, startPoint y: 191, endPoint x: 338, endPoint y: 170, distance: 237.3
click at [332, 181] on div "[DATE] 00:00 Free Slot 01:00 Free Slot 01:00 Free Slot 02:00 Free Slot 03:00 Fr…" at bounding box center [363, 207] width 711 height 263
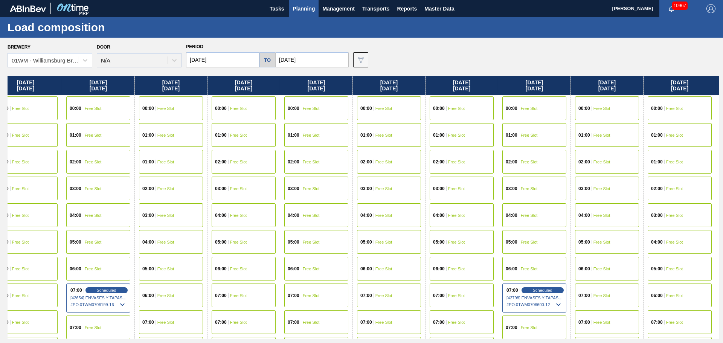
scroll to position [0, 373]
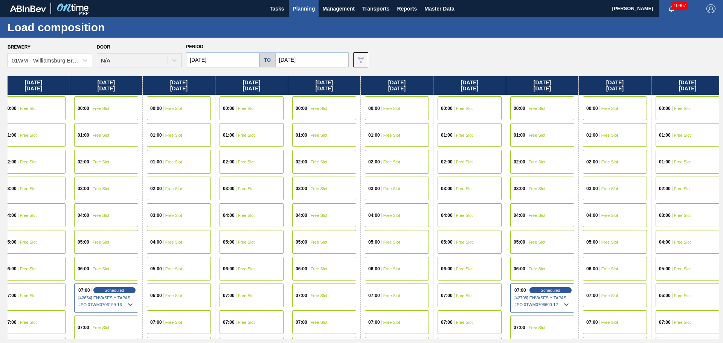
drag, startPoint x: 582, startPoint y: 148, endPoint x: 435, endPoint y: 132, distance: 147.9
click at [435, 132] on div "[DATE] 00:00 Free Slot 01:00 Free Slot 01:00 Free Slot 02:00 Free Slot 03:00 Fr…" at bounding box center [363, 207] width 711 height 263
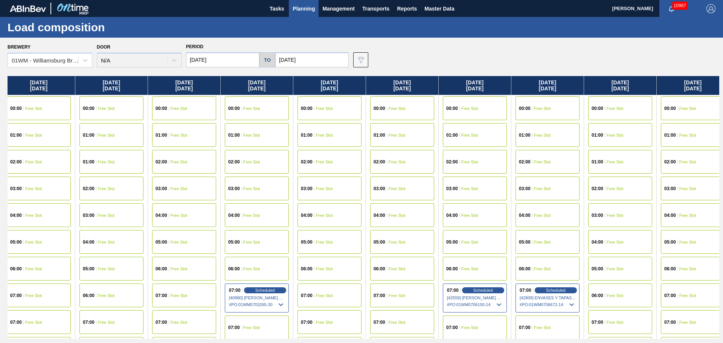
drag, startPoint x: 584, startPoint y: 135, endPoint x: 0, endPoint y: 175, distance: 585.0
click at [0, 175] on div "Brewery 01WM - [GEOGRAPHIC_DATA] Brewery Door N/A Period [DATE] to [DATE] Data …" at bounding box center [361, 190] width 723 height 305
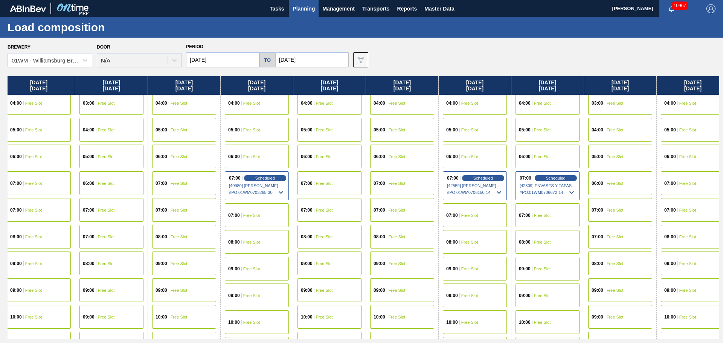
scroll to position [113, 949]
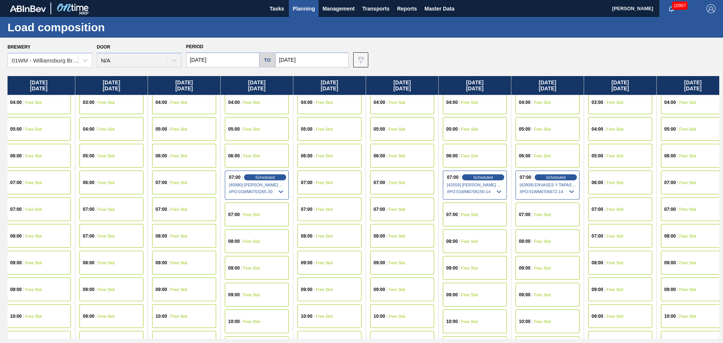
click at [480, 239] on div "08:00 Free Slot" at bounding box center [475, 241] width 64 height 24
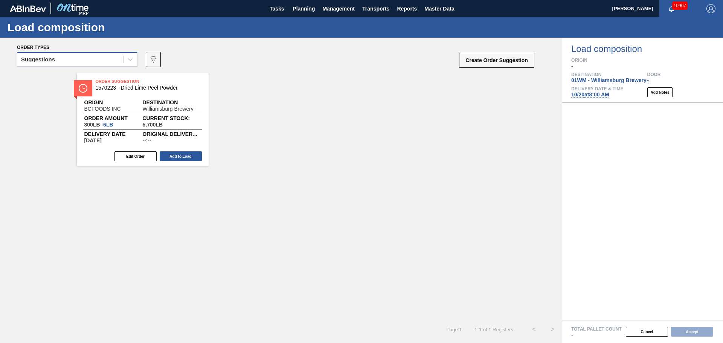
click at [98, 63] on div "Suggestions" at bounding box center [70, 59] width 106 height 11
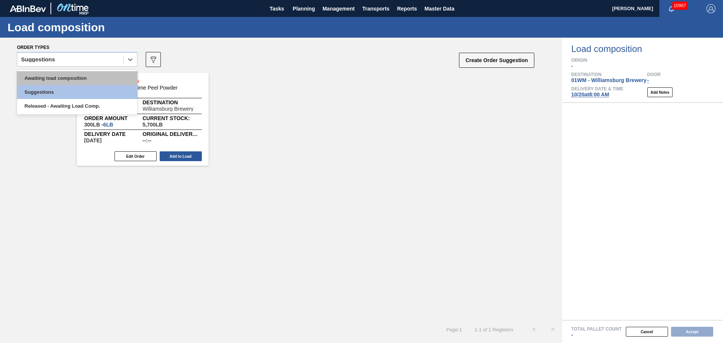
click at [83, 81] on div "Awaiting load composition" at bounding box center [77, 78] width 120 height 14
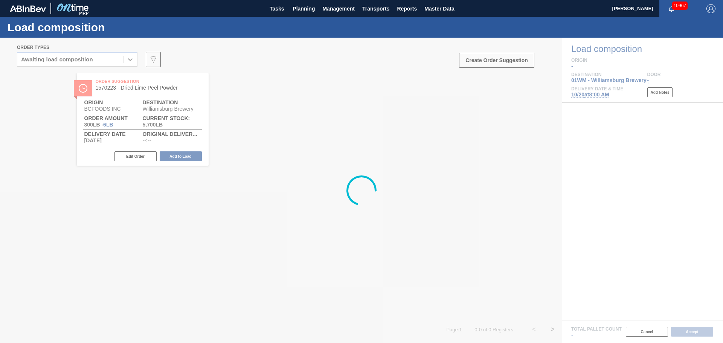
click at [246, 84] on div at bounding box center [361, 190] width 723 height 305
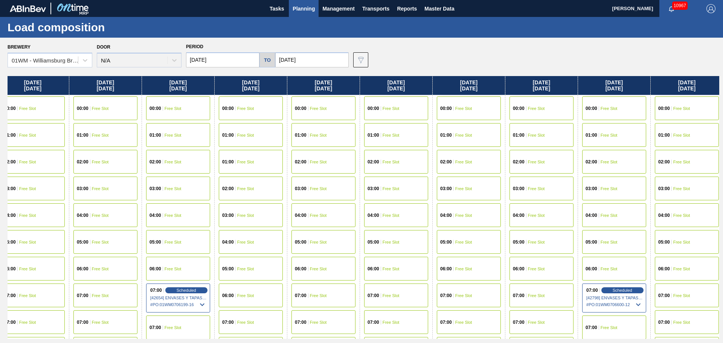
drag, startPoint x: 514, startPoint y: 179, endPoint x: 224, endPoint y: 188, distance: 289.5
click at [207, 196] on div "[DATE] 00:00 Free Slot 01:00 Free Slot 01:00 Free Slot 02:00 Free Slot 03:00 Fr…" at bounding box center [363, 207] width 711 height 263
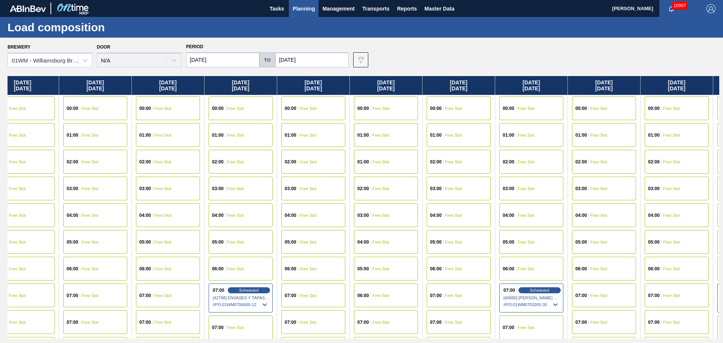
drag, startPoint x: 497, startPoint y: 174, endPoint x: 117, endPoint y: 165, distance: 380.2
click at [117, 165] on div "[DATE] 00:00 Free Slot 01:00 Free Slot 01:00 Free Slot 02:00 Free Slot 03:00 Fr…" at bounding box center [363, 207] width 711 height 263
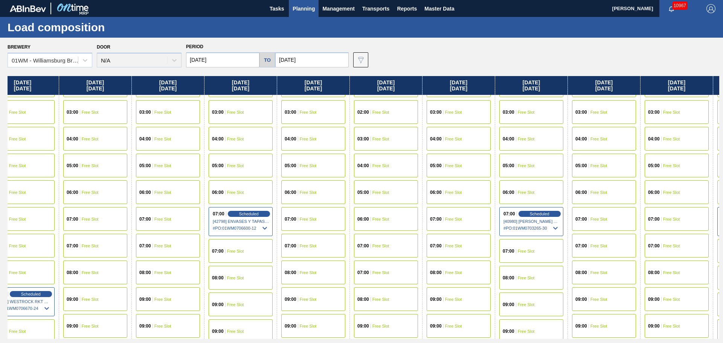
scroll to position [151, 675]
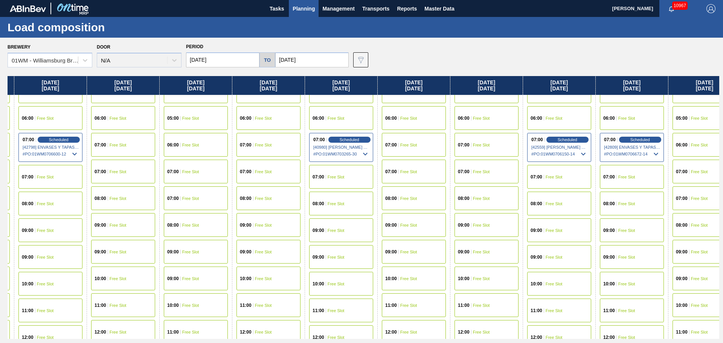
drag, startPoint x: 564, startPoint y: 193, endPoint x: 235, endPoint y: 87, distance: 346.0
click at [365, 194] on div "[DATE] 00:00 Free Slot 01:00 Free Slot 01:00 Free Slot 02:00 Free Slot 03:00 Fr…" at bounding box center [363, 207] width 711 height 263
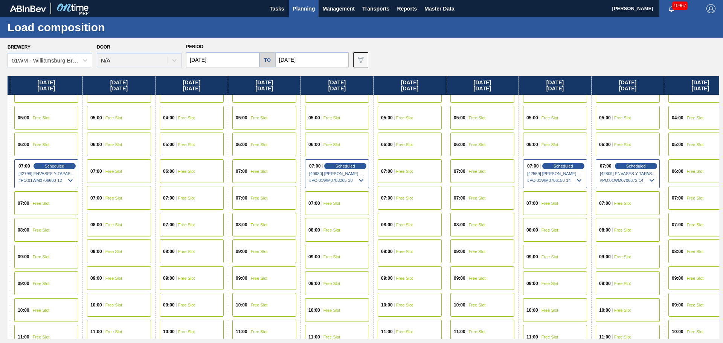
scroll to position [113, 869]
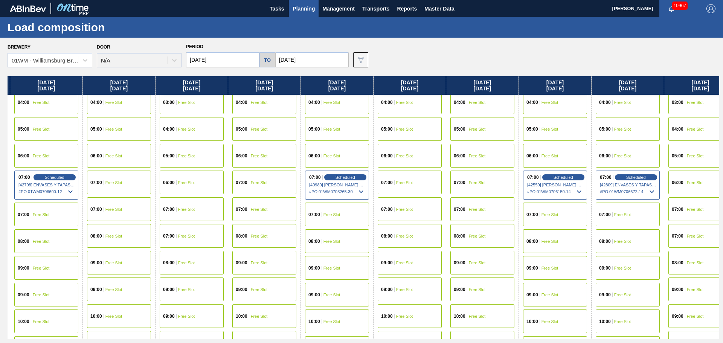
click at [537, 242] on span "08:00" at bounding box center [532, 241] width 12 height 5
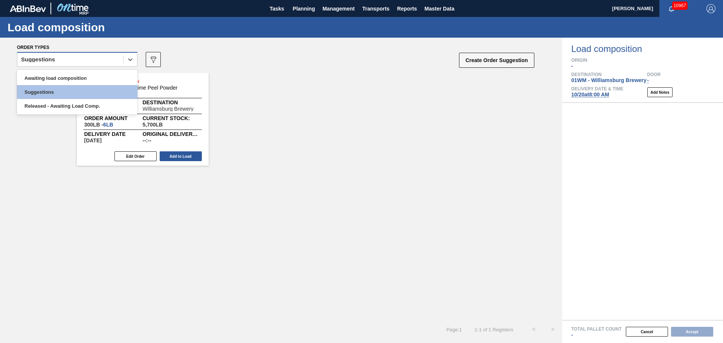
click at [101, 61] on div "Suggestions" at bounding box center [70, 59] width 106 height 11
click at [97, 73] on div "Awaiting load composition" at bounding box center [77, 78] width 120 height 14
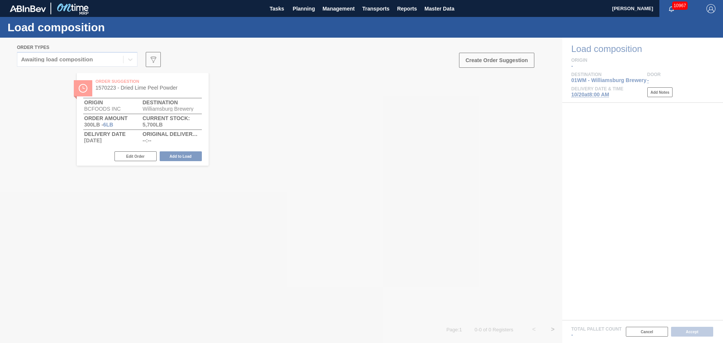
click at [256, 94] on div at bounding box center [361, 190] width 723 height 305
click at [412, 167] on div at bounding box center [361, 190] width 723 height 305
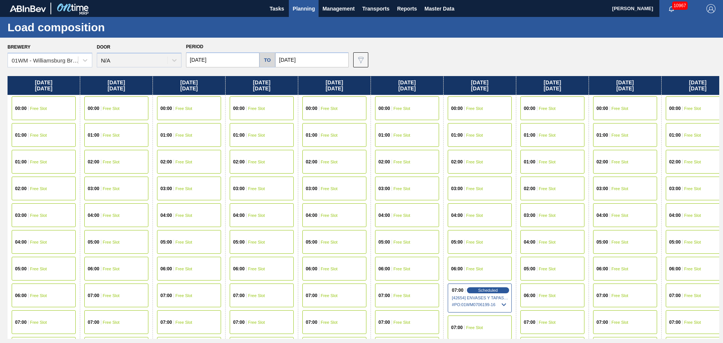
click at [515, 193] on div "03:00 Free Slot" at bounding box center [479, 188] width 72 height 27
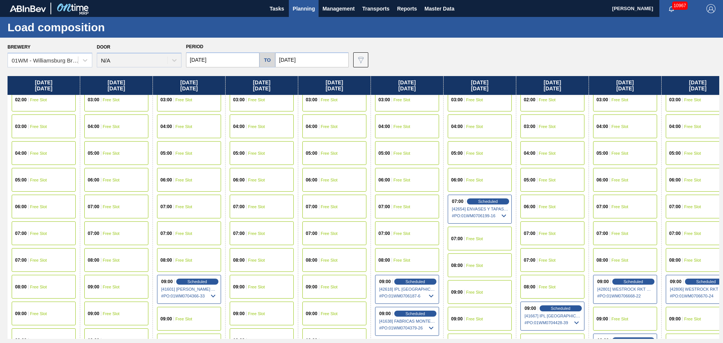
scroll to position [113, 0]
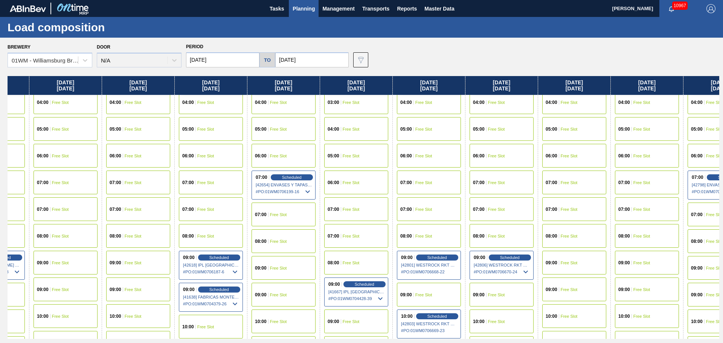
drag, startPoint x: 516, startPoint y: 200, endPoint x: 341, endPoint y: 225, distance: 176.4
click at [319, 233] on div "[DATE] 00:00 Free Slot 01:00 Free Slot 01:00 Free Slot 02:00 Free Slot 03:00 Fr…" at bounding box center [363, 207] width 711 height 263
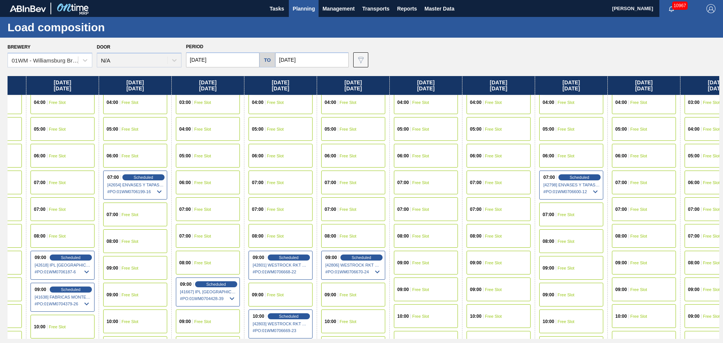
scroll to position [113, 349]
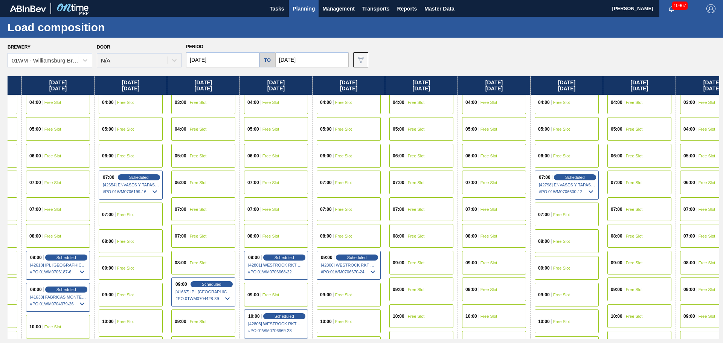
drag, startPoint x: 542, startPoint y: 215, endPoint x: 379, endPoint y: 230, distance: 163.6
click at [379, 230] on div "[DATE] 00:00 Free Slot 01:00 Free Slot 01:00 Free Slot 02:00 Free Slot 03:00 Fr…" at bounding box center [363, 207] width 711 height 263
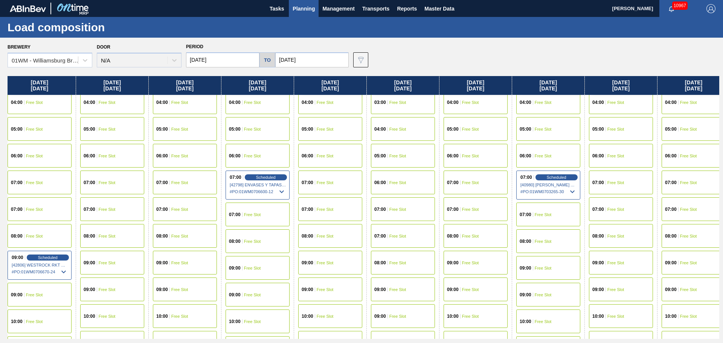
scroll to position [113, 793]
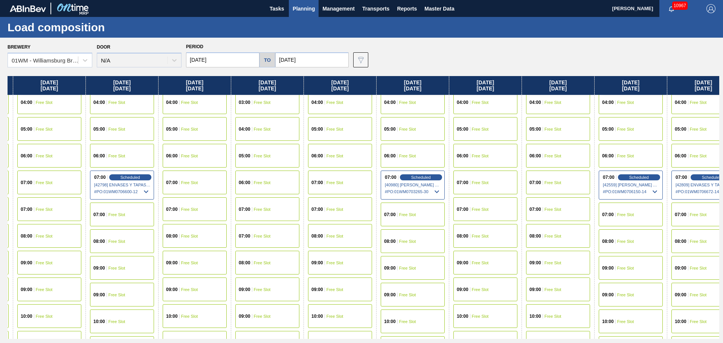
drag, startPoint x: 531, startPoint y: 216, endPoint x: 82, endPoint y: 221, distance: 449.4
click at [82, 221] on div "[DATE] 00:00 Free Slot 01:00 Free Slot 01:00 Free Slot 02:00 Free Slot 03:00 Fr…" at bounding box center [363, 207] width 711 height 263
click at [420, 298] on div "09:00 Free Slot" at bounding box center [412, 295] width 64 height 24
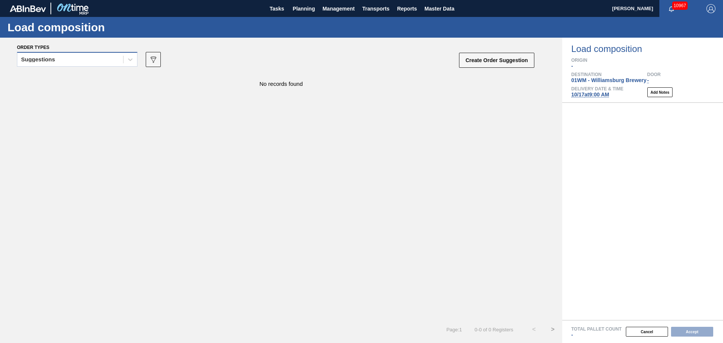
click at [82, 56] on div "Suggestions" at bounding box center [70, 59] width 106 height 11
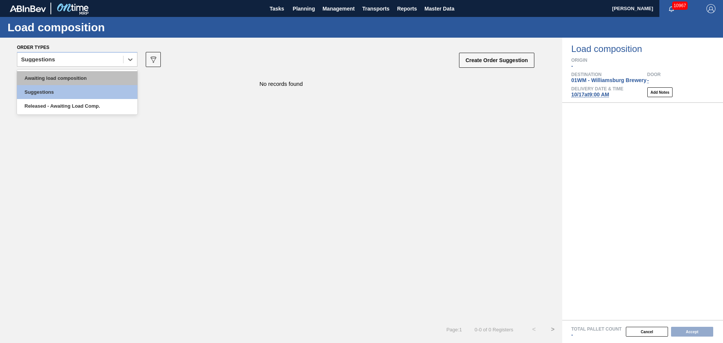
click at [73, 76] on div "Awaiting load composition" at bounding box center [77, 78] width 120 height 14
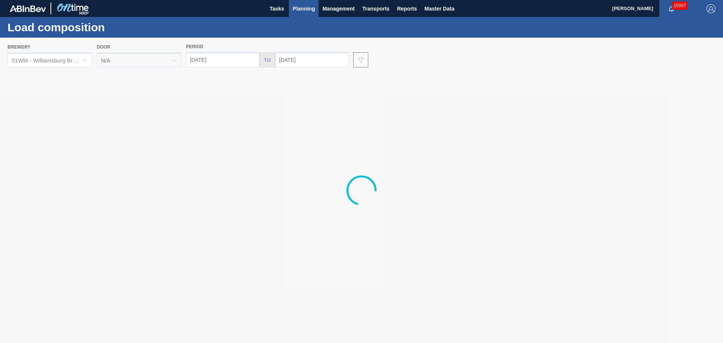
drag, startPoint x: 495, startPoint y: 205, endPoint x: 278, endPoint y: 178, distance: 219.3
click at [211, 210] on div at bounding box center [361, 190] width 723 height 305
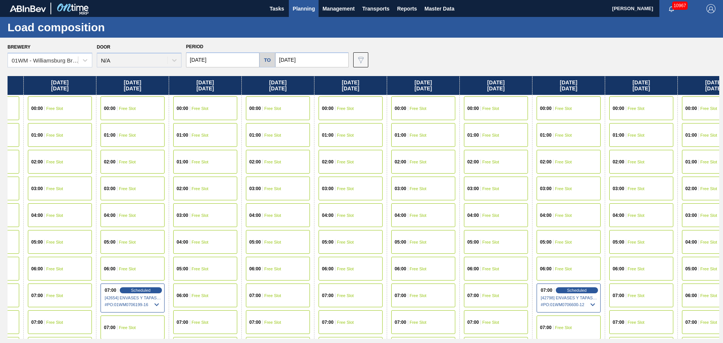
drag, startPoint x: 508, startPoint y: 264, endPoint x: 248, endPoint y: 259, distance: 259.7
click at [154, 281] on div "[DATE] 00:00 Free Slot 01:00 Free Slot 01:00 Free Slot 02:00 Free Slot 03:00 Fr…" at bounding box center [363, 207] width 711 height 263
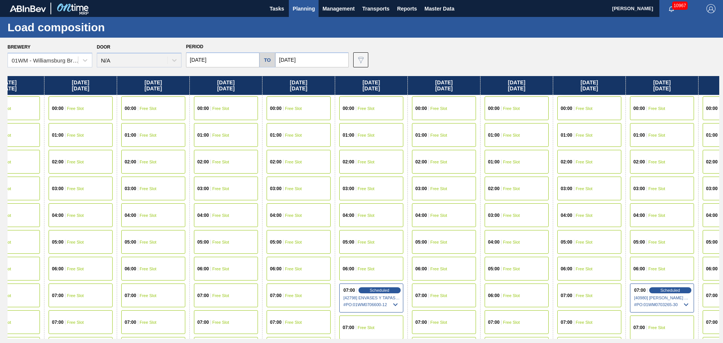
scroll to position [0, 545]
drag, startPoint x: 289, startPoint y: 257, endPoint x: 188, endPoint y: 253, distance: 101.7
click at [188, 253] on div "[DATE] 00:00 Free Slot 01:00 Free Slot 01:00 Free Slot 02:00 Free Slot 03:00 Fr…" at bounding box center [363, 207] width 711 height 263
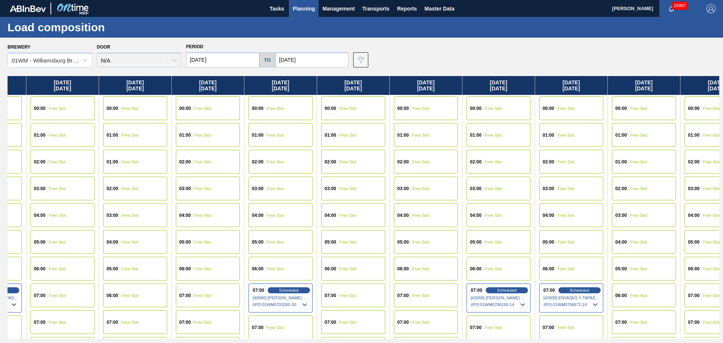
drag, startPoint x: 487, startPoint y: 229, endPoint x: 101, endPoint y: 245, distance: 386.4
click at [101, 245] on div "[DATE] 00:00 Free Slot 01:00 Free Slot 01:00 Free Slot 02:00 Free Slot 03:00 Fr…" at bounding box center [363, 207] width 711 height 263
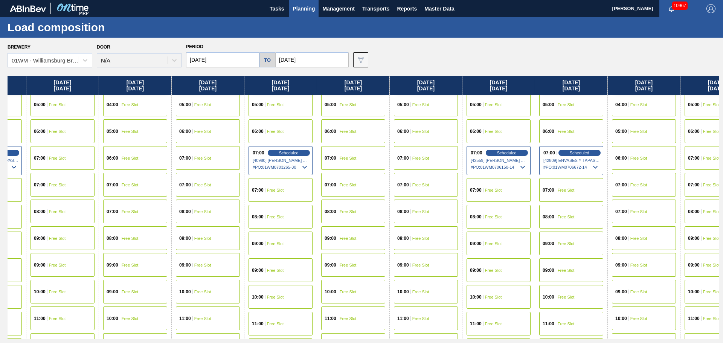
scroll to position [151, 925]
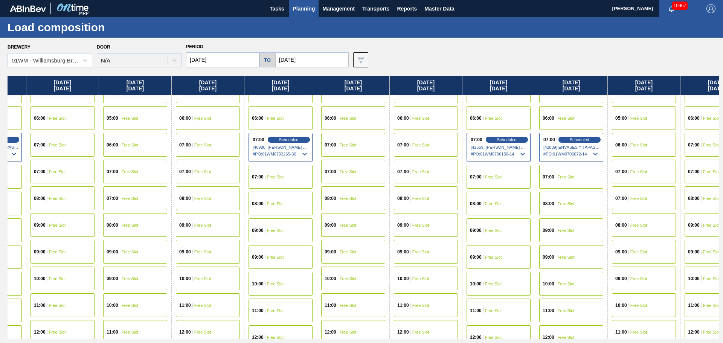
click at [492, 283] on span "Free Slot" at bounding box center [493, 283] width 17 height 5
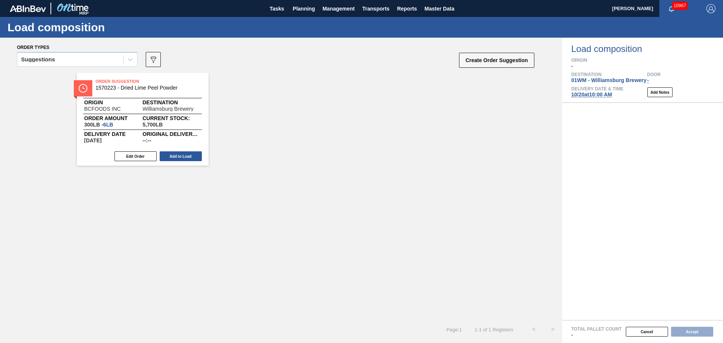
click at [303, 99] on div "Order Suggestion 1570223 - Dried Lime Peel Powder Origin BCFOODS INC Destinatio…" at bounding box center [281, 119] width 562 height 93
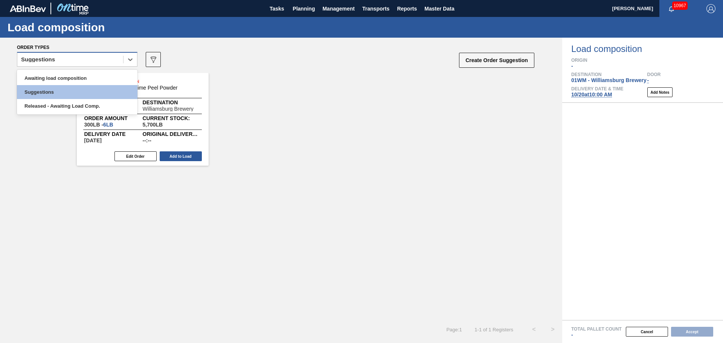
click at [97, 58] on div "Suggestions" at bounding box center [70, 59] width 106 height 11
click at [91, 73] on div "Awaiting load composition" at bounding box center [77, 78] width 120 height 14
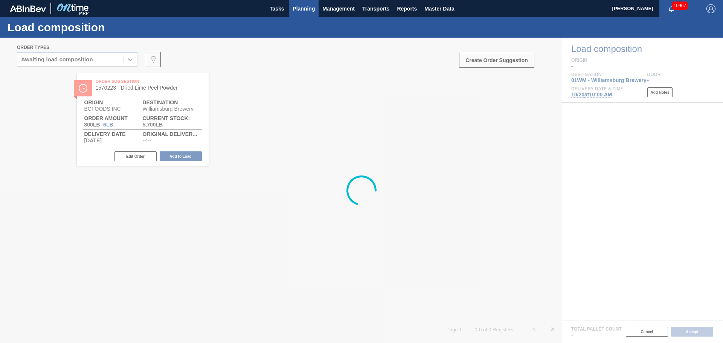
click at [302, 10] on span "Planning" at bounding box center [303, 8] width 22 height 9
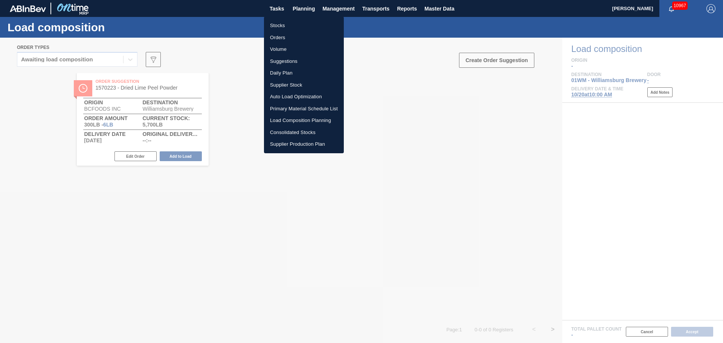
click at [227, 73] on div at bounding box center [361, 171] width 723 height 343
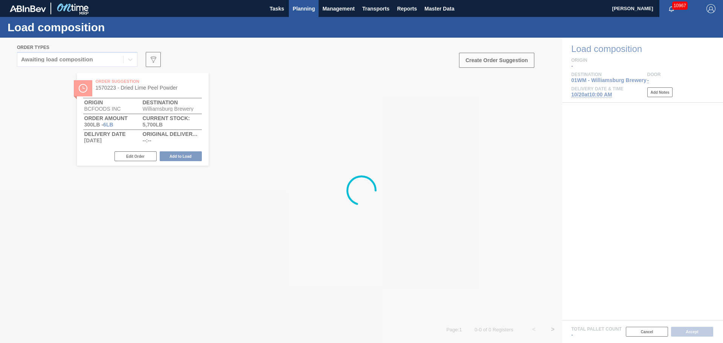
click at [298, 5] on span "Planning" at bounding box center [303, 8] width 22 height 9
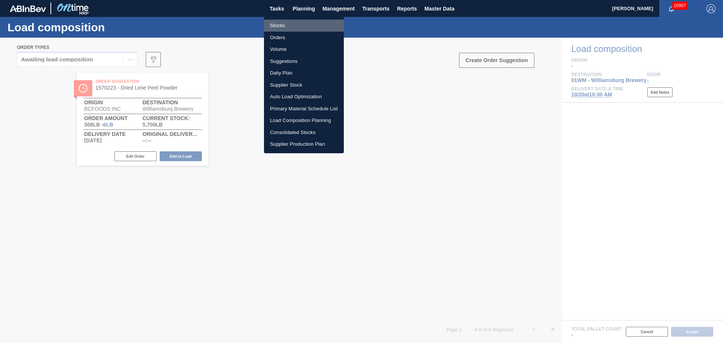
click at [277, 27] on li "Stocks" at bounding box center [304, 26] width 80 height 12
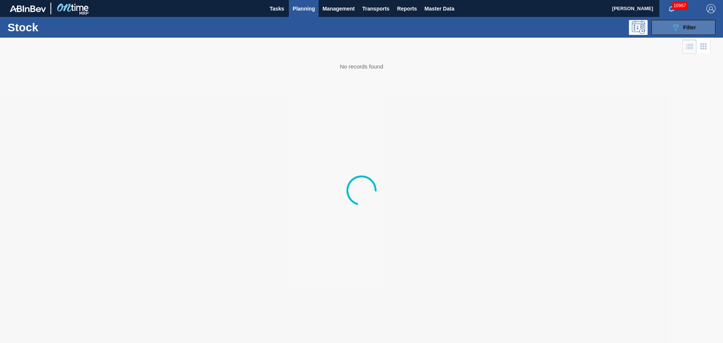
drag, startPoint x: 677, startPoint y: 25, endPoint x: 674, endPoint y: 29, distance: 4.8
click at [674, 29] on icon "089F7B8B-B2A5-4AFE-B5C0-19BA573D28AC" at bounding box center [675, 27] width 9 height 9
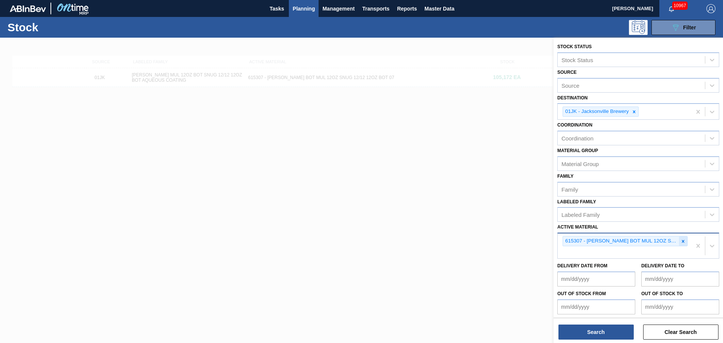
click at [680, 240] on icon at bounding box center [682, 241] width 5 height 5
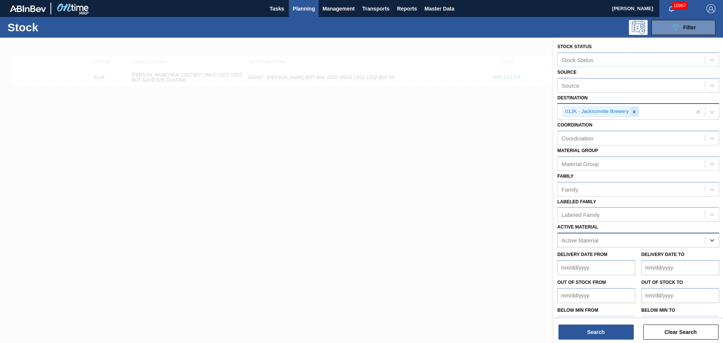
click at [631, 114] on icon at bounding box center [633, 111] width 5 height 5
click at [700, 108] on div "Destination" at bounding box center [630, 110] width 147 height 11
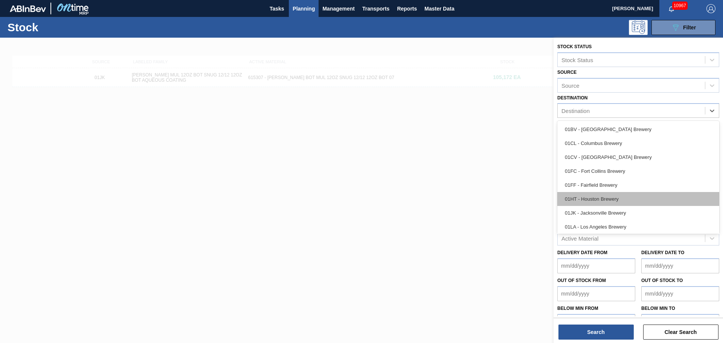
click at [618, 195] on div "01HT - Houston Brewery" at bounding box center [638, 199] width 162 height 14
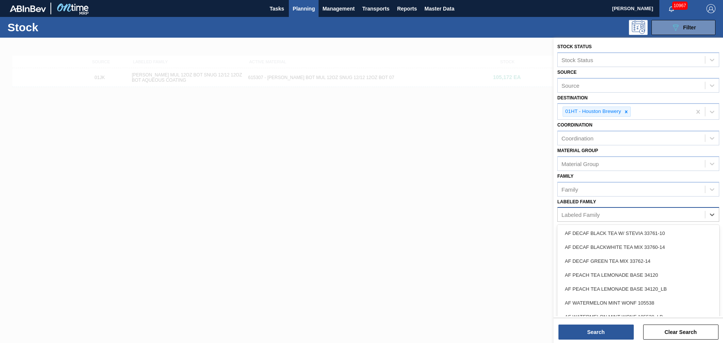
click at [607, 210] on div "Labeled Family" at bounding box center [630, 214] width 147 height 11
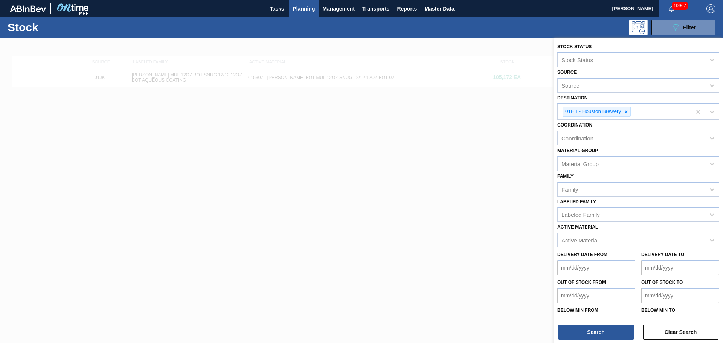
click at [617, 201] on div "Labeled Family Labeled Family" at bounding box center [638, 209] width 162 height 26
click at [607, 238] on div "Active Material" at bounding box center [630, 240] width 147 height 11
type Material "631716"
click at [627, 108] on div at bounding box center [626, 111] width 8 height 9
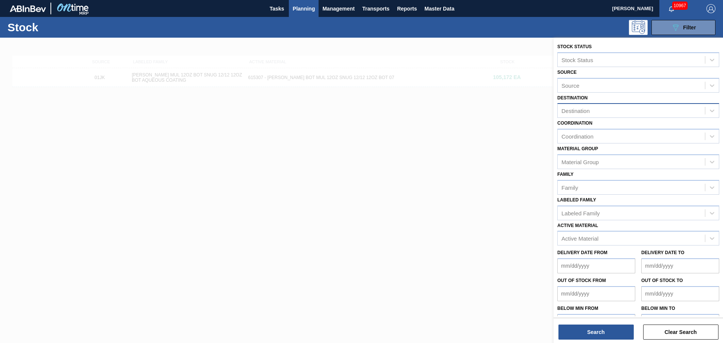
click at [590, 246] on div "Delivery Date from Delivery Date to" at bounding box center [638, 259] width 168 height 28
click at [590, 241] on div "Active Material" at bounding box center [579, 238] width 37 height 6
type Material "631716"
click at [689, 107] on div "Destination" at bounding box center [630, 110] width 147 height 11
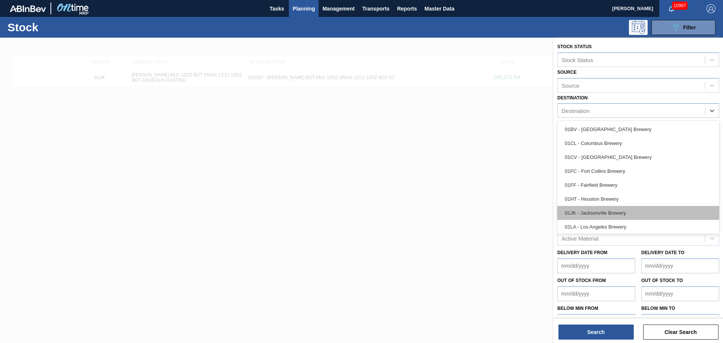
click at [620, 211] on div "01JK - Jacksonville Brewery" at bounding box center [638, 213] width 162 height 14
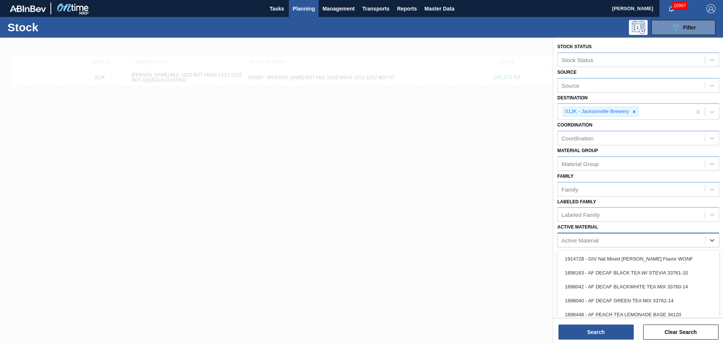
click at [617, 240] on div "Active Material" at bounding box center [630, 240] width 147 height 11
type Material "615307"
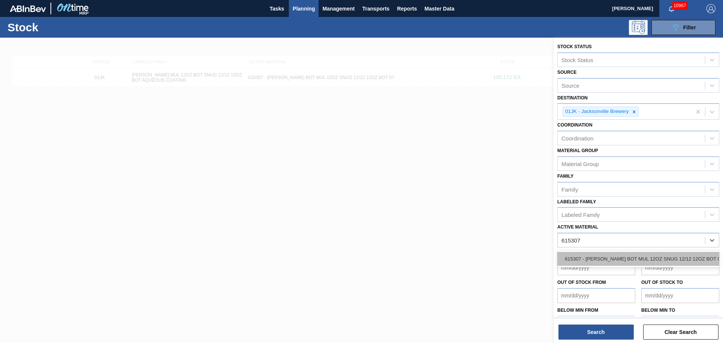
click at [638, 254] on div "615307 - CARR BOT MUL 12OZ SNUG 12/12 12OZ BOT 07" at bounding box center [638, 259] width 162 height 14
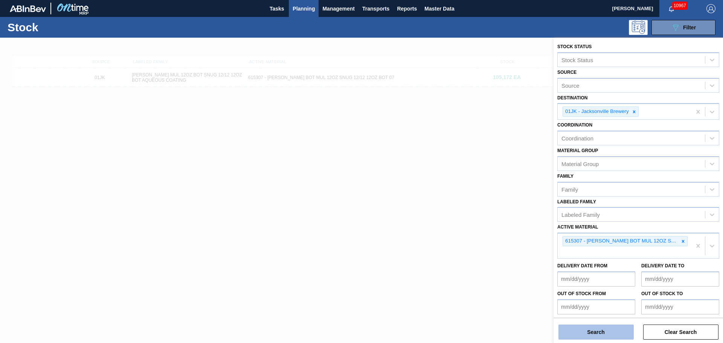
click at [606, 336] on button "Search" at bounding box center [595, 331] width 75 height 15
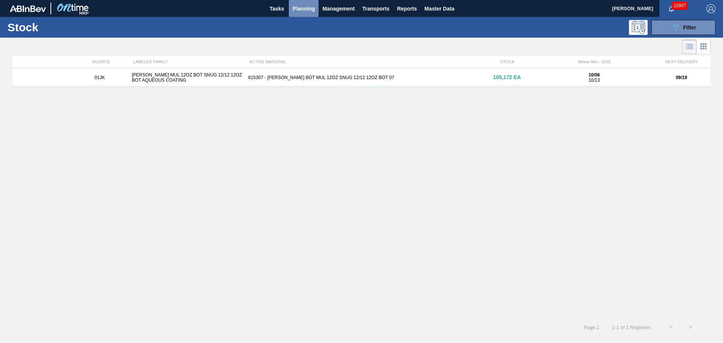
click at [297, 10] on span "Planning" at bounding box center [303, 8] width 22 height 9
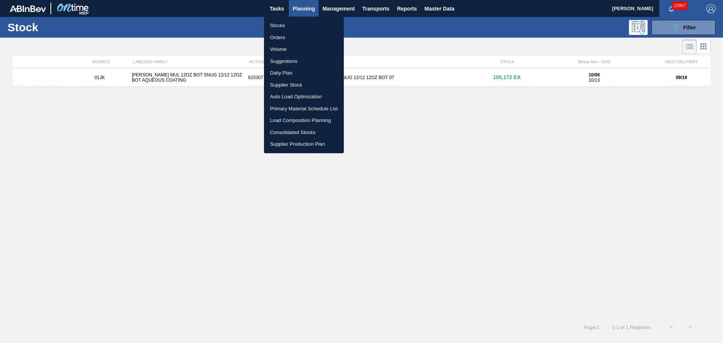
click at [488, 57] on div at bounding box center [361, 171] width 723 height 343
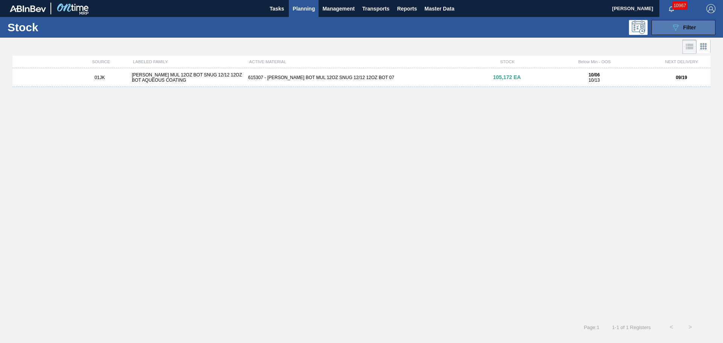
click at [697, 31] on button "089F7B8B-B2A5-4AFE-B5C0-19BA573D28AC Filter" at bounding box center [683, 27] width 64 height 15
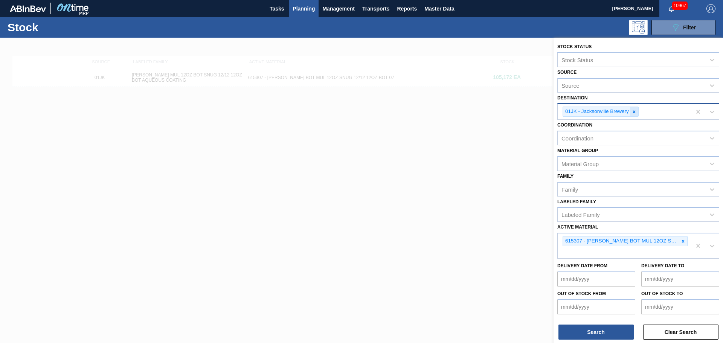
click at [634, 111] on icon at bounding box center [633, 111] width 5 height 5
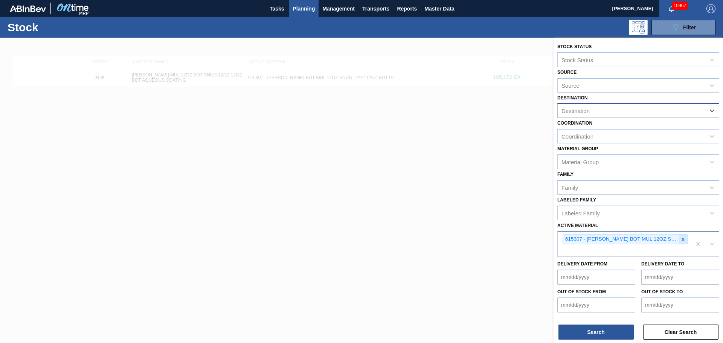
click at [683, 239] on icon at bounding box center [682, 239] width 5 height 5
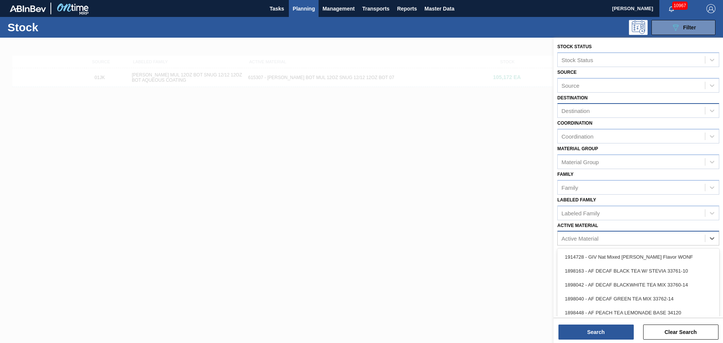
click at [675, 241] on div "Active Material" at bounding box center [630, 238] width 147 height 11
type Material "600325"
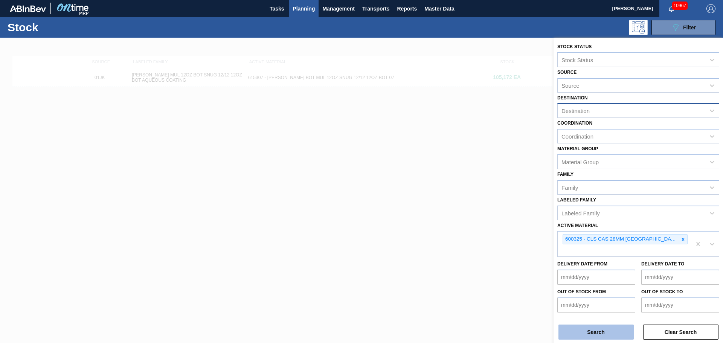
click at [618, 328] on button "Search" at bounding box center [595, 331] width 75 height 15
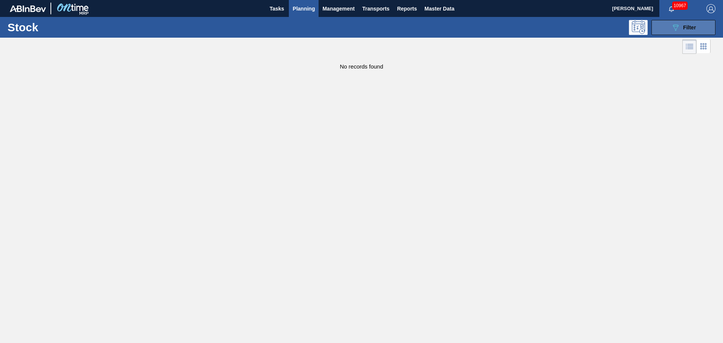
click at [672, 30] on icon "089F7B8B-B2A5-4AFE-B5C0-19BA573D28AC" at bounding box center [675, 27] width 9 height 9
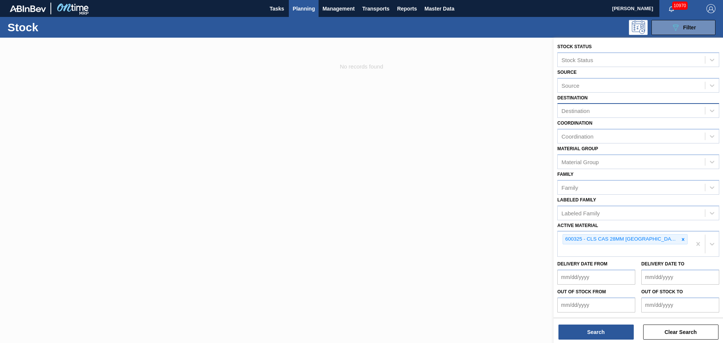
click at [481, 157] on div at bounding box center [361, 209] width 723 height 343
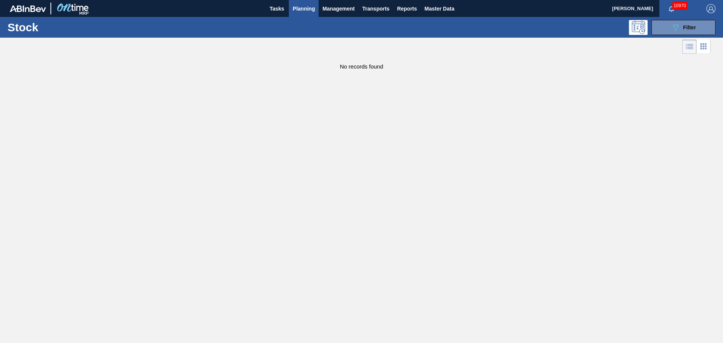
click at [303, 8] on span "Planning" at bounding box center [303, 8] width 22 height 9
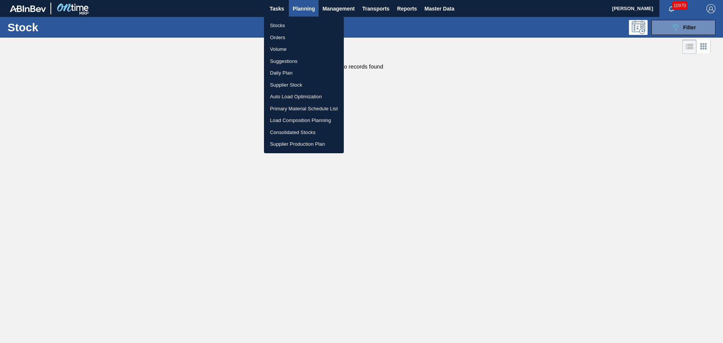
click at [309, 138] on li "Supplier Production Plan" at bounding box center [304, 144] width 80 height 12
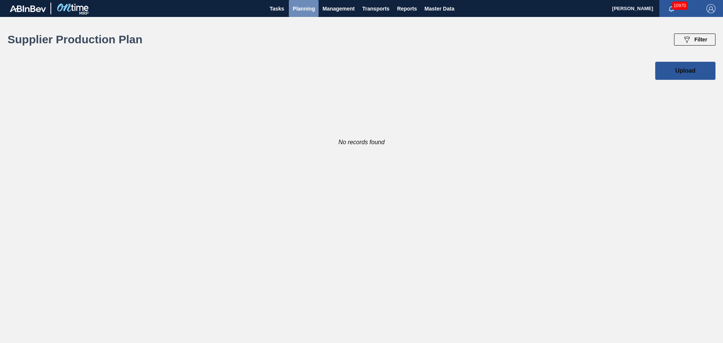
click at [309, 7] on span "Planning" at bounding box center [303, 8] width 22 height 9
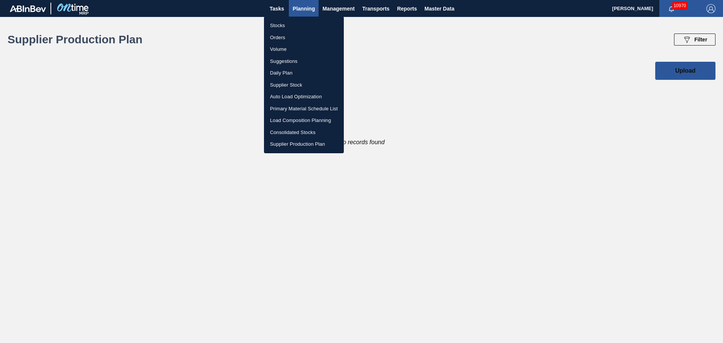
click at [301, 115] on li "Load Composition Planning" at bounding box center [304, 120] width 80 height 12
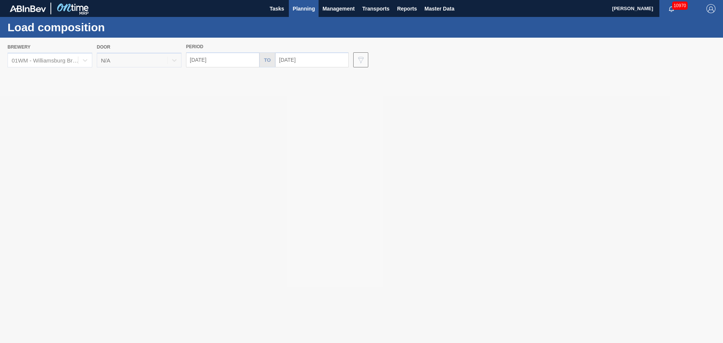
click at [74, 63] on div at bounding box center [361, 190] width 723 height 305
click at [79, 63] on div at bounding box center [85, 60] width 14 height 14
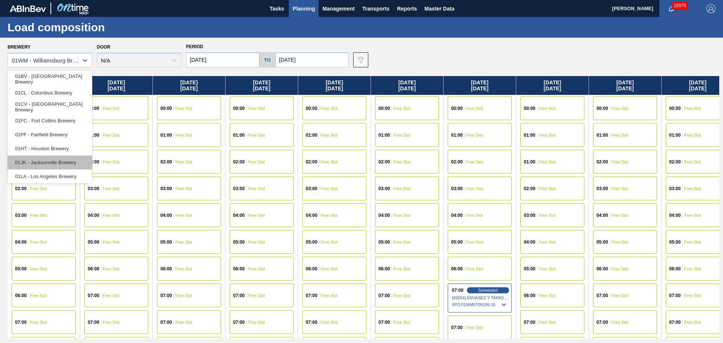
click at [50, 161] on div "01JK - Jacksonville Brewery" at bounding box center [50, 162] width 85 height 14
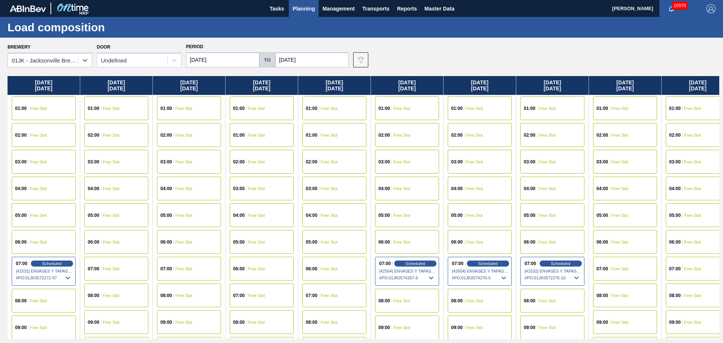
click at [215, 60] on input "[DATE]" at bounding box center [222, 59] width 73 height 15
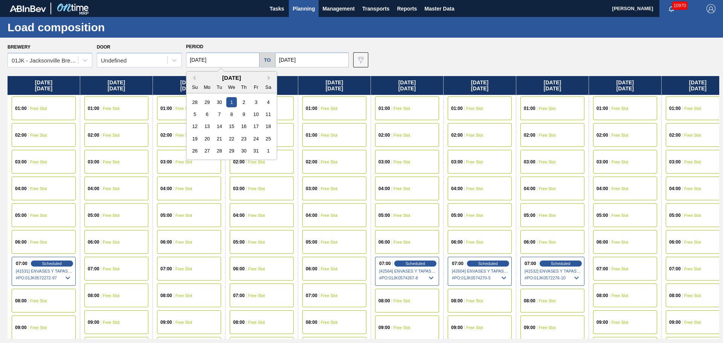
click at [288, 64] on input "[DATE]" at bounding box center [311, 59] width 73 height 15
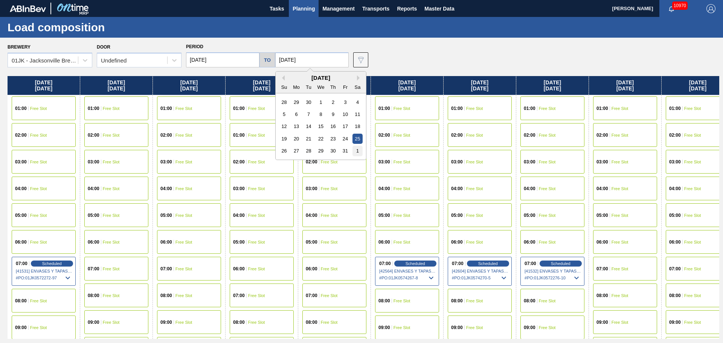
click at [356, 152] on div "1" at bounding box center [357, 151] width 10 height 10
type input "11/01/2025"
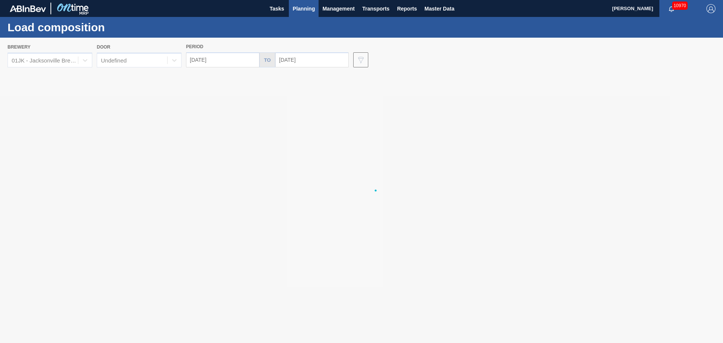
click at [306, 59] on input "11/01/2025" at bounding box center [311, 59] width 73 height 15
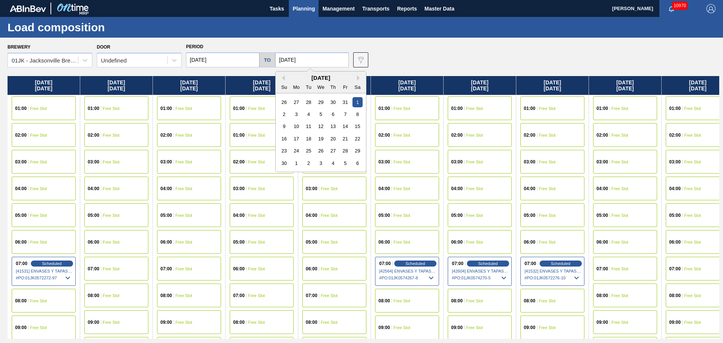
click at [224, 62] on input "[DATE]" at bounding box center [222, 59] width 73 height 15
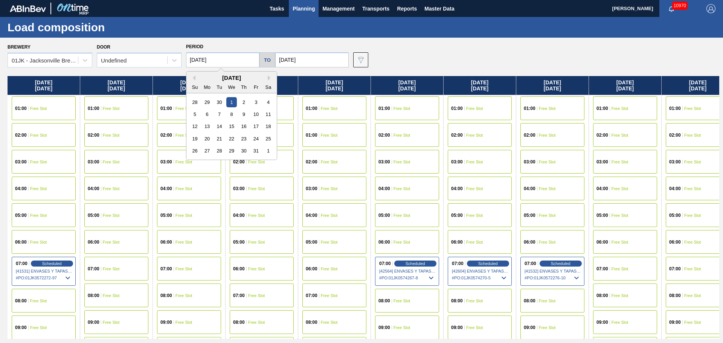
click at [190, 81] on div "Su Mo Tu We Th Fr Sa" at bounding box center [231, 87] width 90 height 12
click at [193, 78] on button "Previous Month" at bounding box center [192, 77] width 5 height 5
click at [195, 124] on div "14" at bounding box center [195, 126] width 10 height 10
type input "09/14/2025"
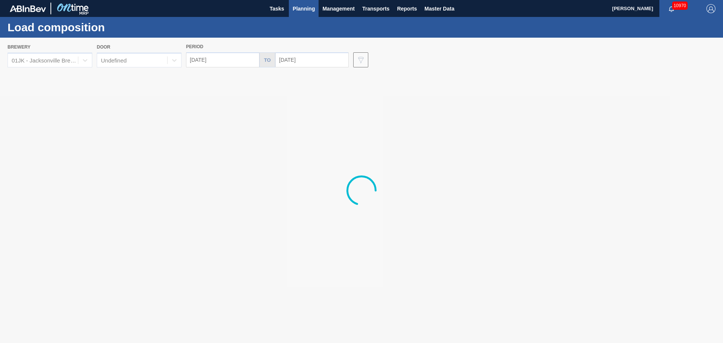
click at [310, 57] on div at bounding box center [361, 190] width 723 height 305
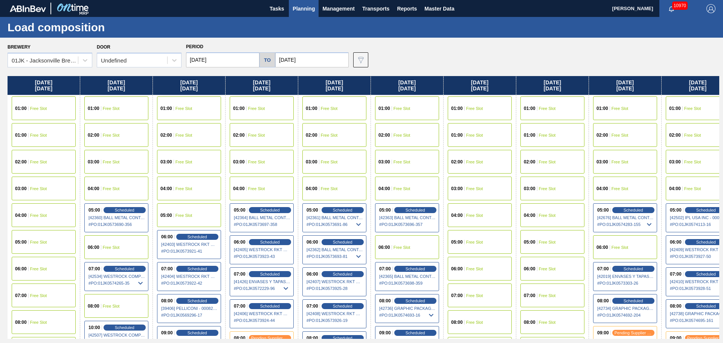
click at [308, 61] on input "11/01/2025" at bounding box center [311, 59] width 73 height 15
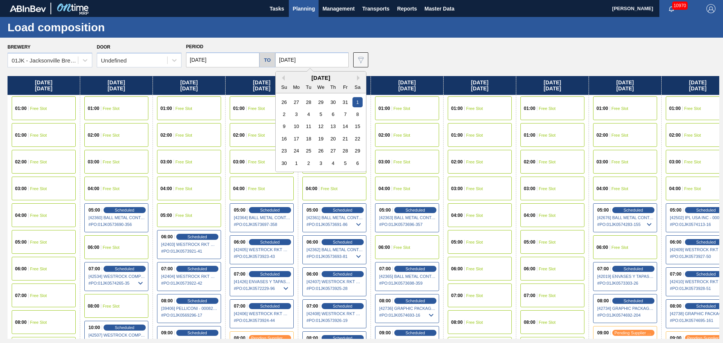
click at [308, 61] on input "11/01/2025" at bounding box center [311, 59] width 73 height 15
click at [280, 78] on button "Previous Month" at bounding box center [281, 77] width 5 height 5
click at [341, 151] on div "31" at bounding box center [345, 151] width 10 height 10
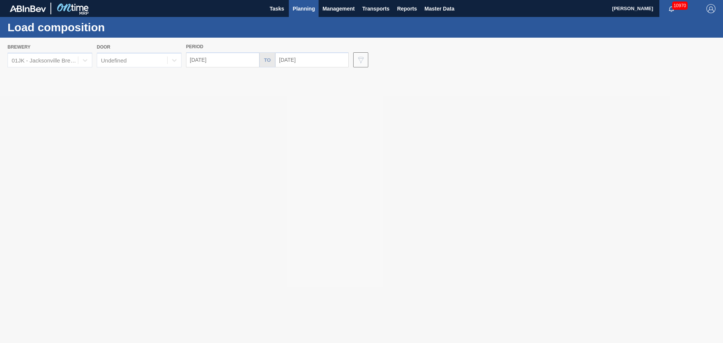
click at [309, 63] on div at bounding box center [361, 190] width 723 height 305
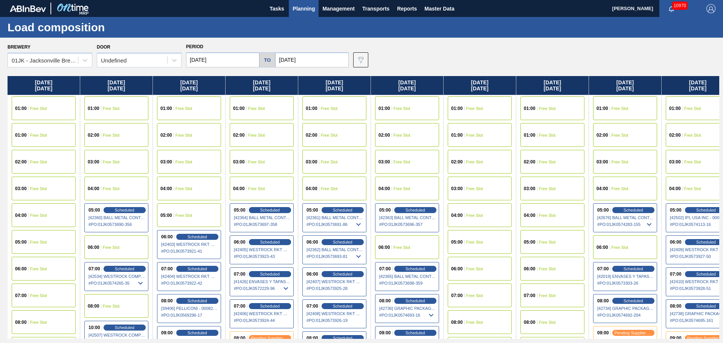
click at [303, 61] on input "[DATE]" at bounding box center [311, 59] width 73 height 15
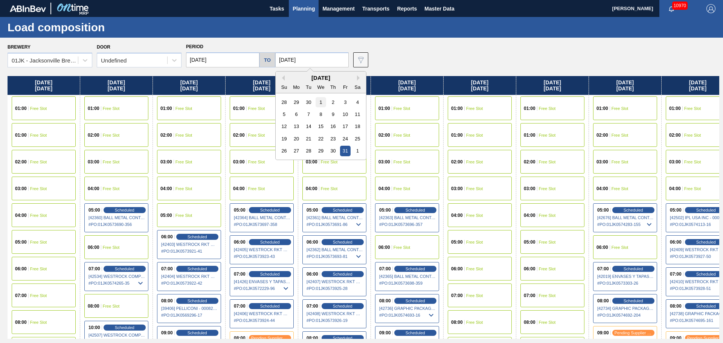
click at [320, 106] on div "1" at bounding box center [320, 102] width 10 height 10
type input "[DATE]"
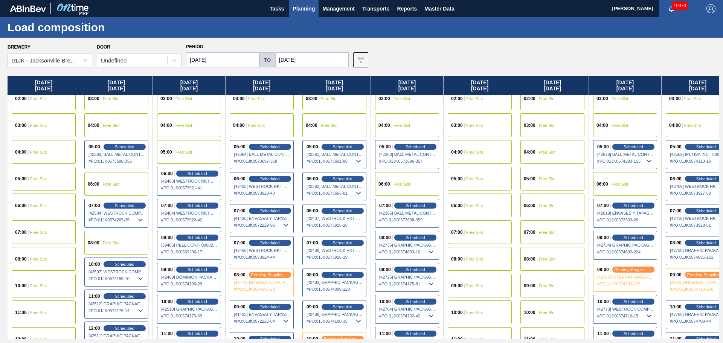
scroll to position [38, 0]
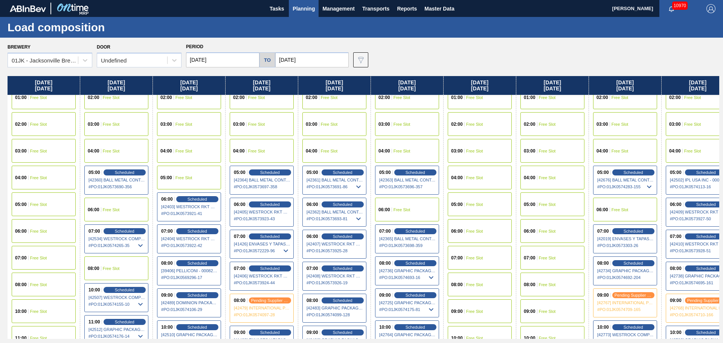
click at [447, 35] on div "Load composition" at bounding box center [361, 27] width 723 height 21
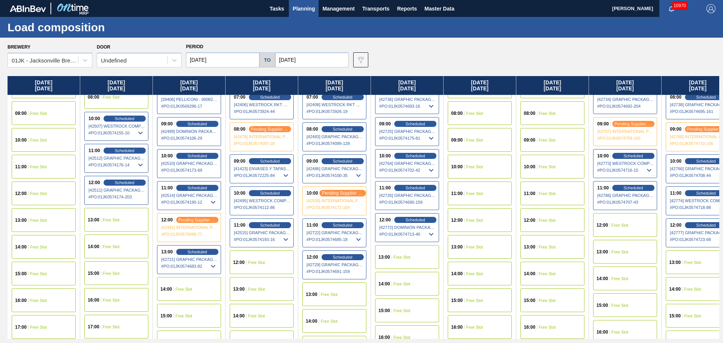
click at [343, 194] on span "pending supplier review" at bounding box center [342, 192] width 41 height 5
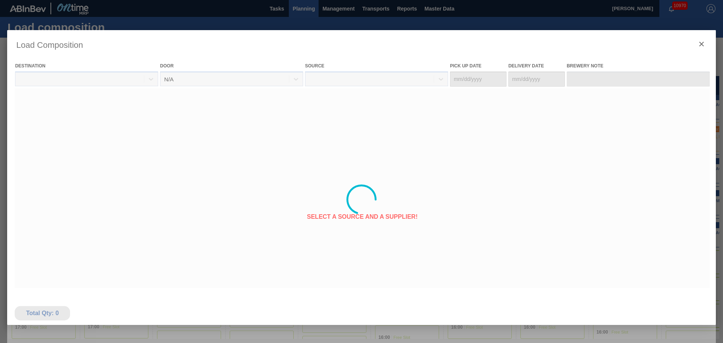
type Date "[DATE]"
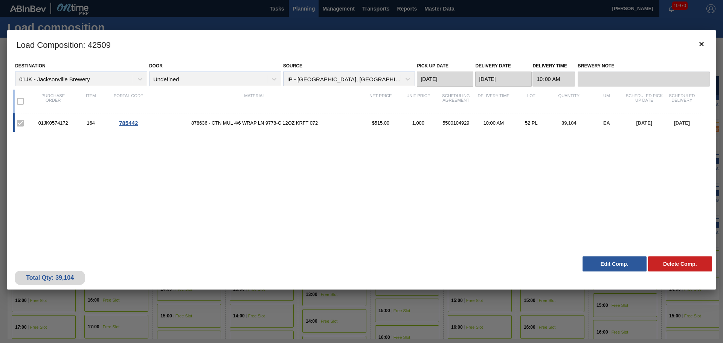
click at [612, 265] on button "Edit Comp." at bounding box center [614, 263] width 64 height 15
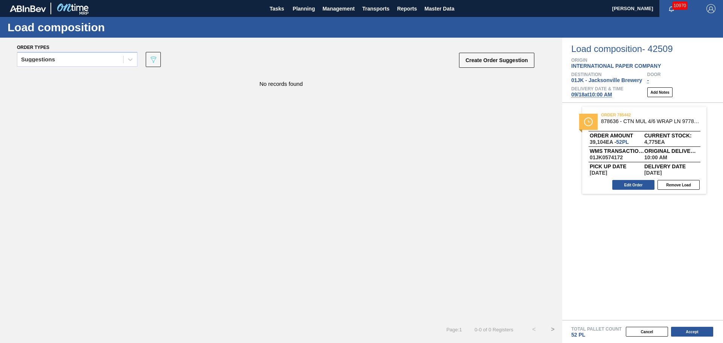
click at [603, 94] on span "09/18 at 10:00 AM" at bounding box center [591, 94] width 41 height 6
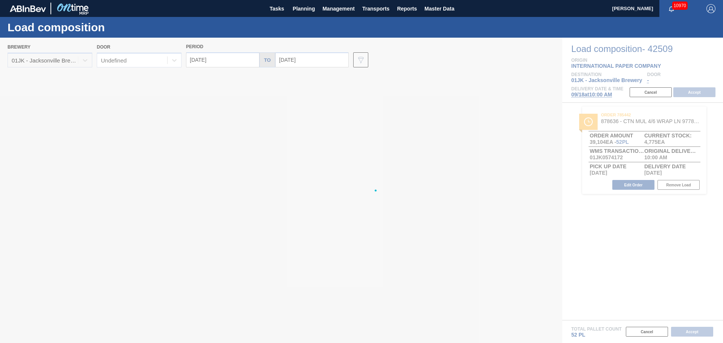
type input "[DATE]"
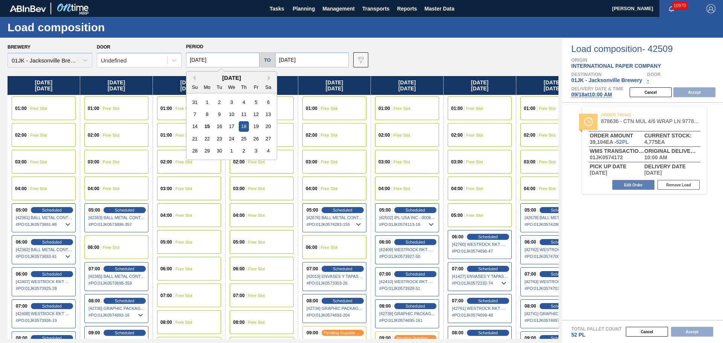
click at [213, 62] on input "[DATE]" at bounding box center [222, 59] width 73 height 15
click at [230, 127] on div "17" at bounding box center [231, 126] width 10 height 10
type input "[DATE]"
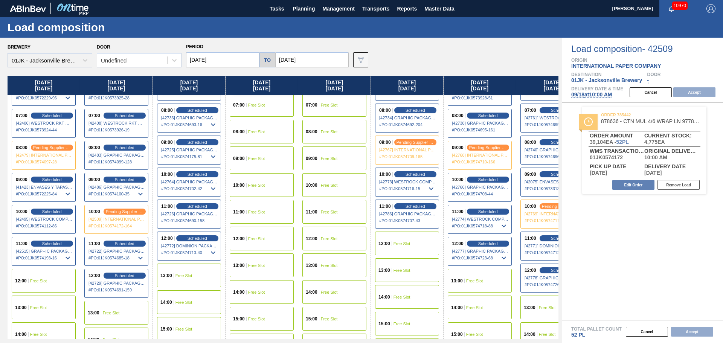
scroll to position [226, 0]
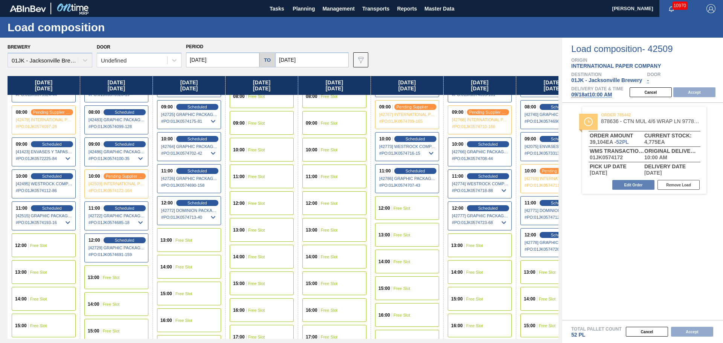
click at [31, 243] on span "Free Slot" at bounding box center [38, 245] width 17 height 5
click at [706, 95] on button "Accept" at bounding box center [694, 92] width 42 height 10
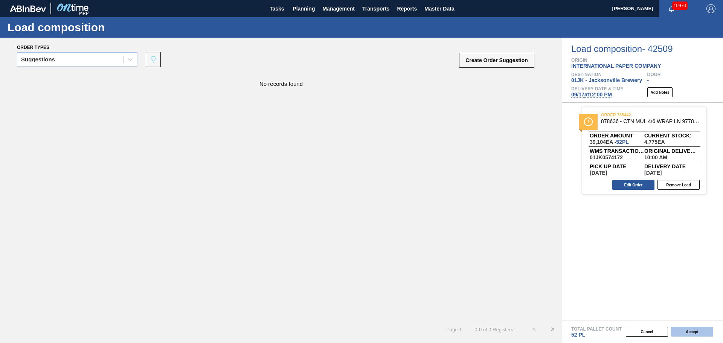
click at [692, 333] on button "Accept" at bounding box center [692, 332] width 42 height 10
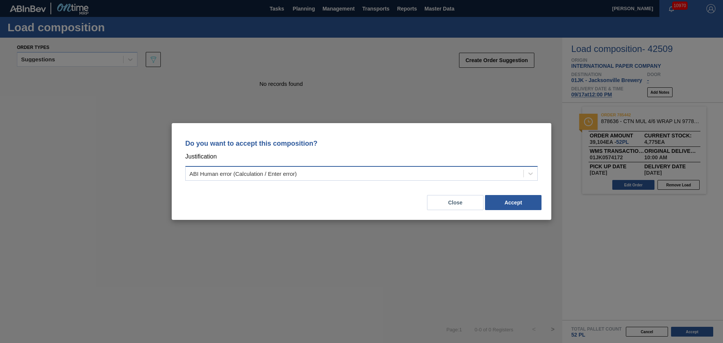
click at [511, 169] on div "ABI Human error (Calculation / Enter error)" at bounding box center [355, 173] width 338 height 11
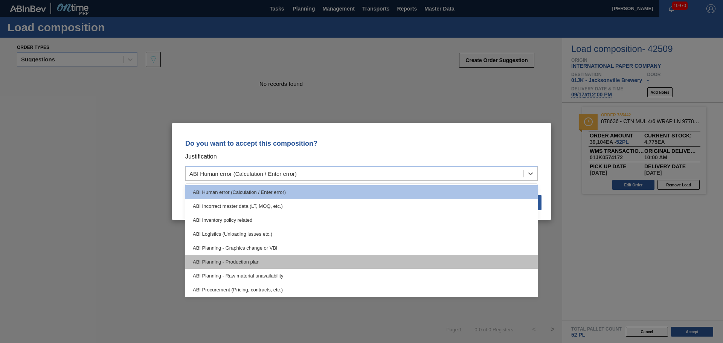
click at [263, 259] on div "ABI Planning - Production plan" at bounding box center [361, 262] width 352 height 14
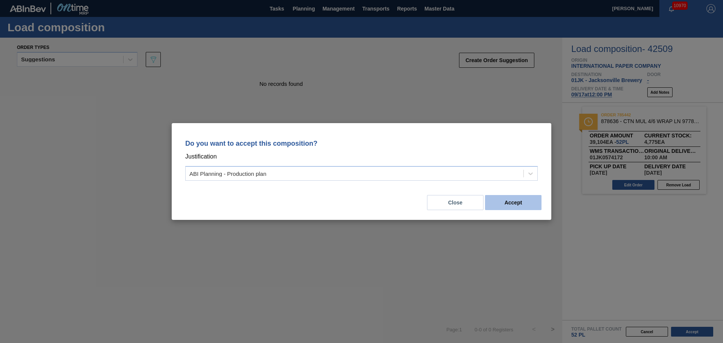
click at [513, 207] on button "Accept" at bounding box center [513, 202] width 56 height 15
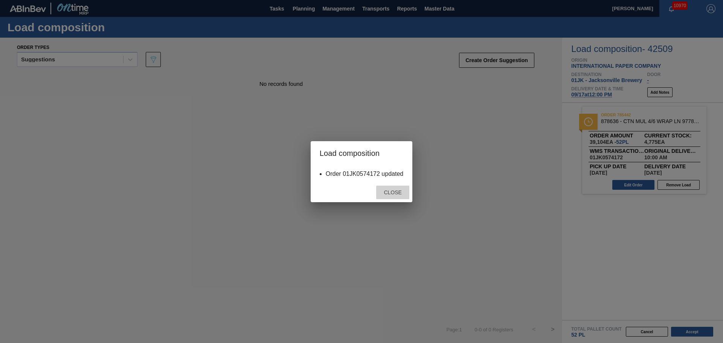
click at [401, 195] on div "Close" at bounding box center [392, 193] width 33 height 14
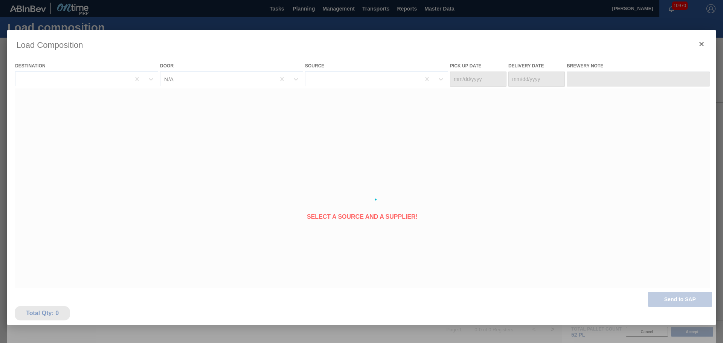
type Date "[DATE]"
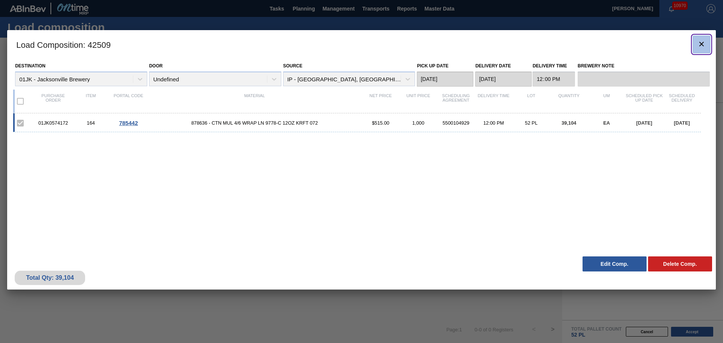
click at [699, 47] on icon "botão de ícone" at bounding box center [701, 44] width 9 height 9
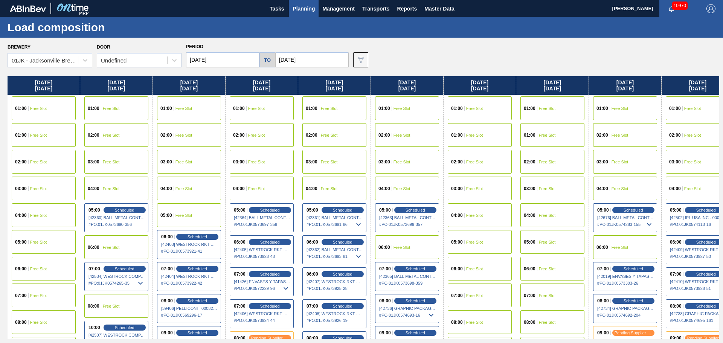
scroll to position [134, 0]
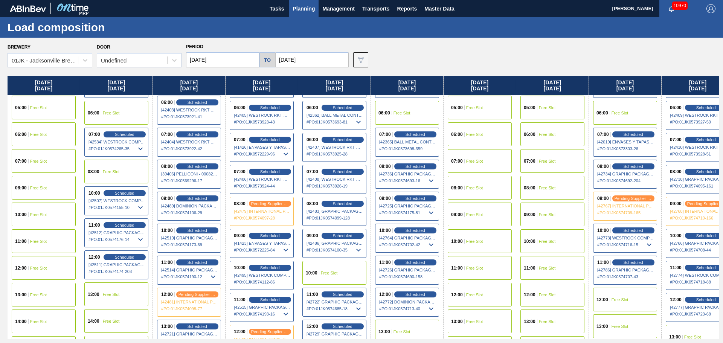
click at [481, 53] on div "Brewery 01JK - Jacksonville Brewery Door Undefined Period 09/14/2025 to 10/01/2…" at bounding box center [363, 54] width 711 height 26
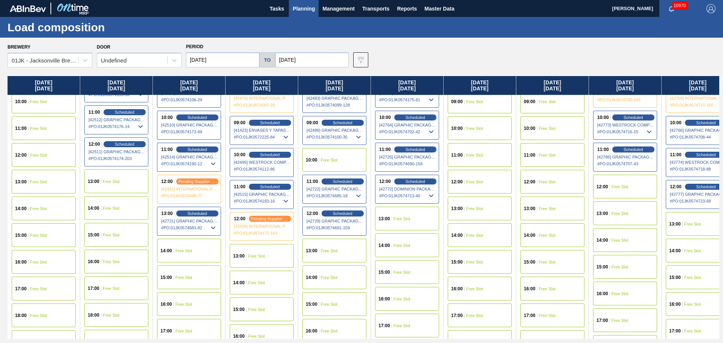
scroll to position [210, 0]
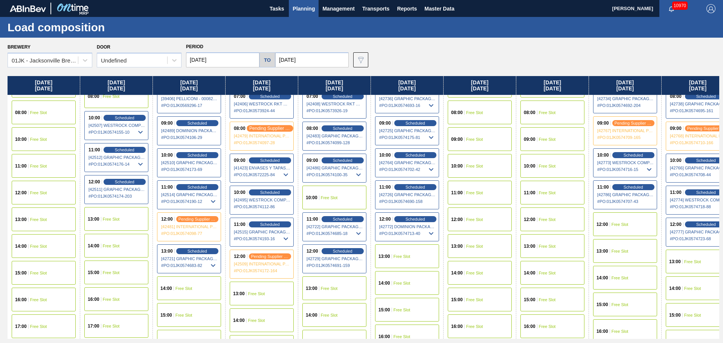
click at [277, 126] on span "pending supplier review" at bounding box center [269, 128] width 41 height 5
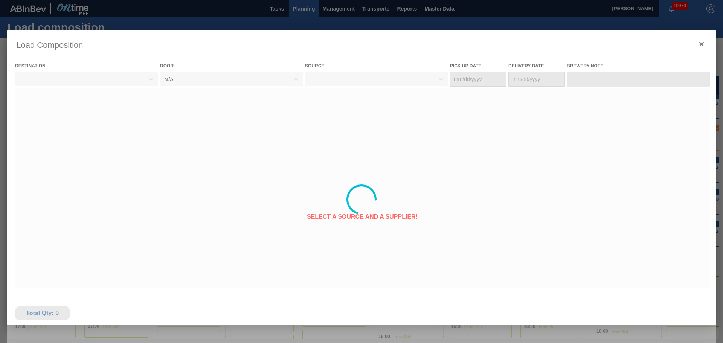
type Date "[DATE]"
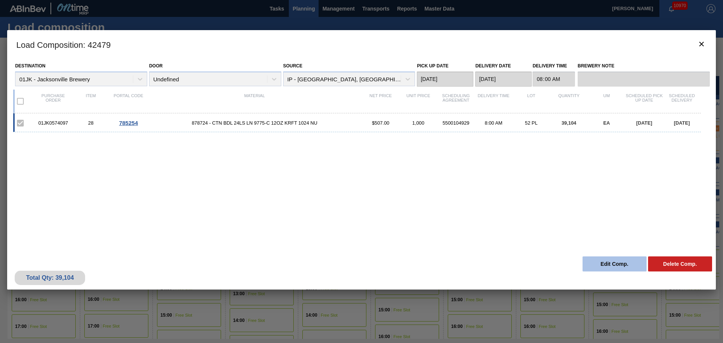
click at [623, 266] on button "Edit Comp." at bounding box center [614, 263] width 64 height 15
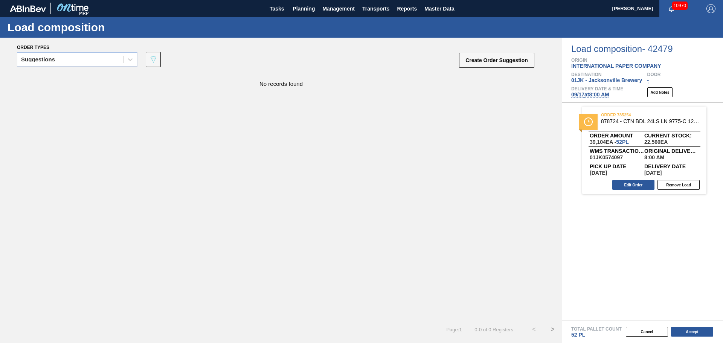
drag, startPoint x: 602, startPoint y: 96, endPoint x: 590, endPoint y: 100, distance: 13.1
click at [599, 96] on span "09/17 at 8:00 AM" at bounding box center [590, 94] width 38 height 6
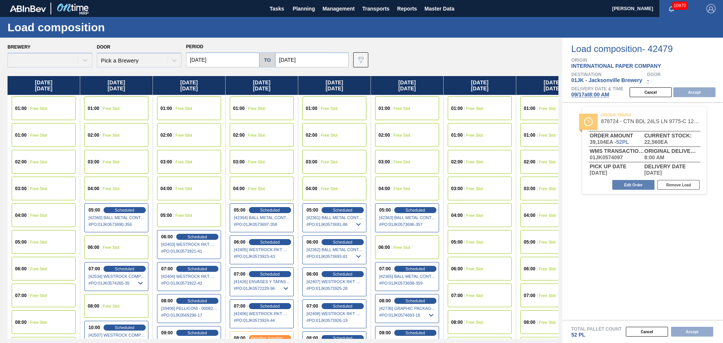
type input "09/14/2025"
type input "[DATE]"
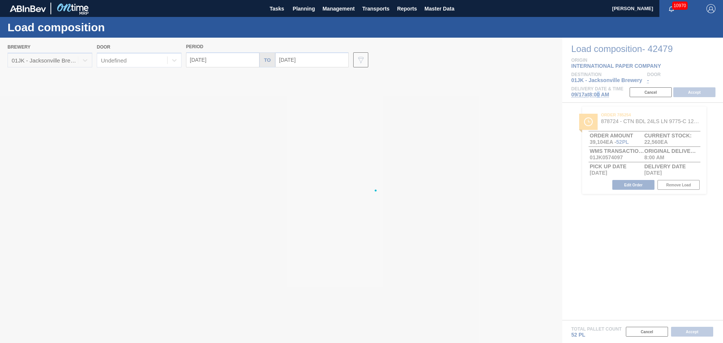
type input "[DATE]"
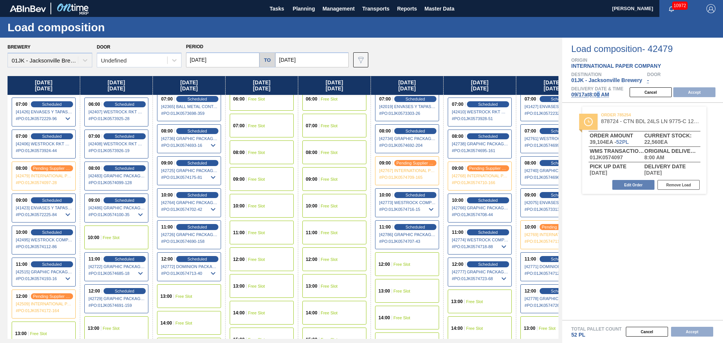
scroll to position [188, 0]
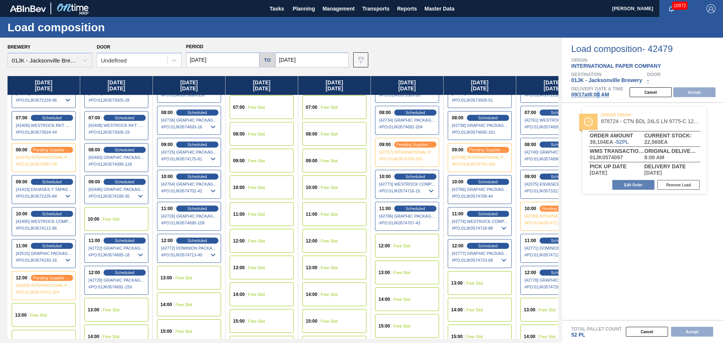
click at [120, 215] on div "10:00 Free Slot" at bounding box center [116, 219] width 64 height 24
click at [697, 92] on button "Accept" at bounding box center [694, 92] width 42 height 10
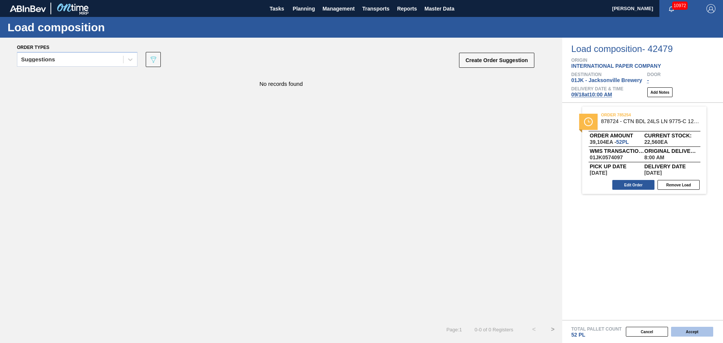
click at [700, 332] on button "Accept" at bounding box center [692, 332] width 42 height 10
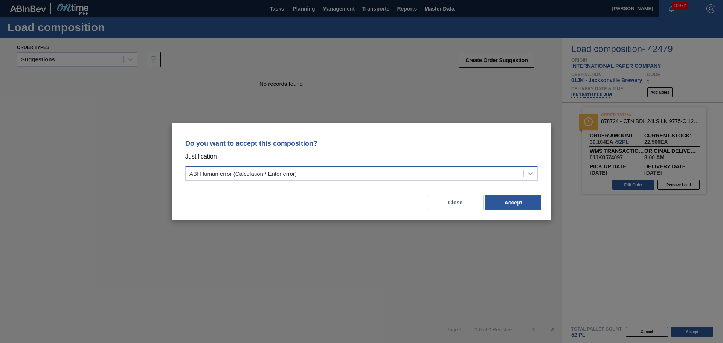
click at [526, 171] on div at bounding box center [530, 174] width 14 height 14
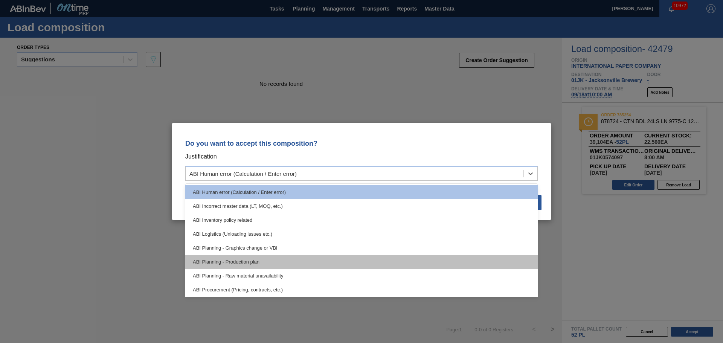
click at [327, 256] on div "ABI Planning - Production plan" at bounding box center [361, 262] width 352 height 14
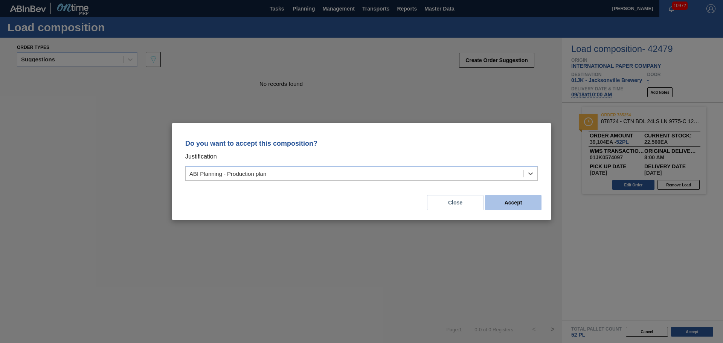
click at [508, 199] on button "Accept" at bounding box center [513, 202] width 56 height 15
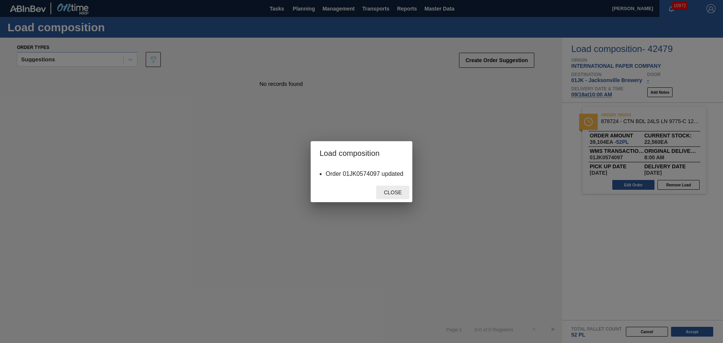
click at [384, 188] on div "Close" at bounding box center [392, 193] width 33 height 14
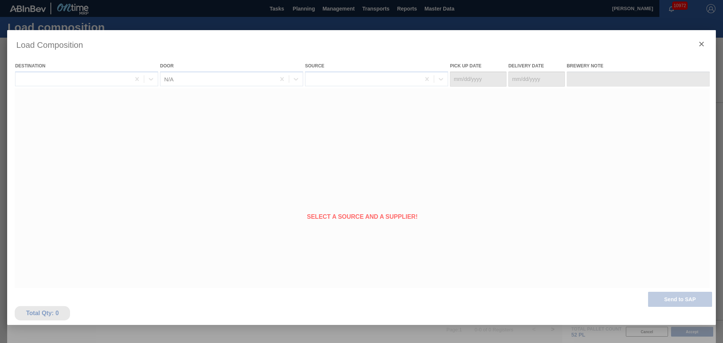
type Date "[DATE]"
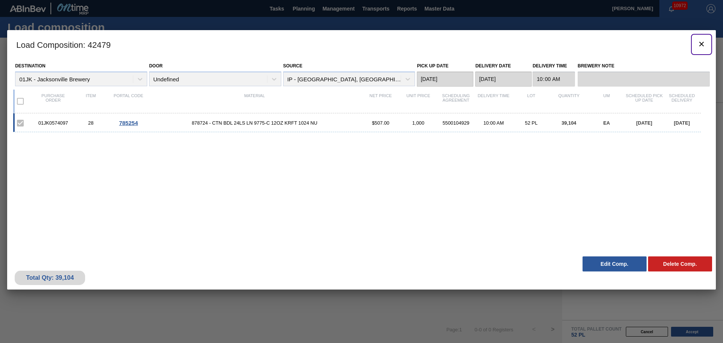
click at [704, 43] on icon "botão de ícone" at bounding box center [701, 44] width 9 height 9
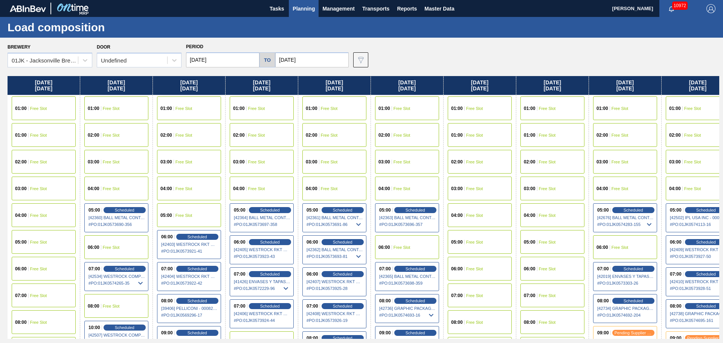
click at [224, 62] on input "09/14/2025" at bounding box center [222, 59] width 73 height 15
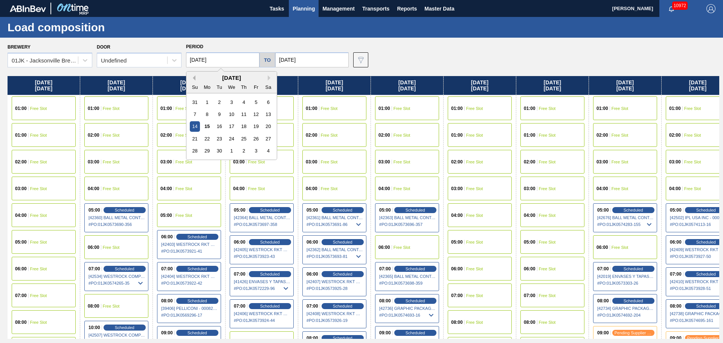
click at [193, 80] on button "Previous Month" at bounding box center [192, 77] width 5 height 5
click at [199, 139] on div "17" at bounding box center [195, 139] width 10 height 10
type input "08/17/2025"
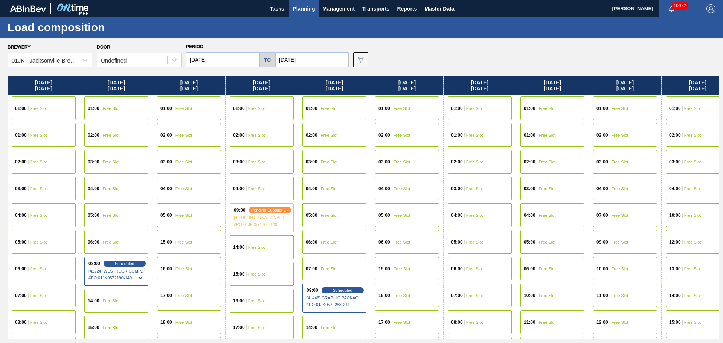
click at [269, 215] on div "09:00 pending supplier review [40940] INTERNATIONAL PAPER COMPANY - 0008221645 …" at bounding box center [262, 217] width 64 height 29
click at [270, 206] on div "09:00 pending supplier review [40940] INTERNATIONAL PAPER COMPANY - 0008221645 …" at bounding box center [262, 217] width 64 height 29
click at [271, 219] on span "[40940] INTERNATIONAL PAPER COMPANY - 0008221645" at bounding box center [262, 217] width 56 height 5
click at [277, 213] on div "pending supplier review" at bounding box center [269, 210] width 46 height 7
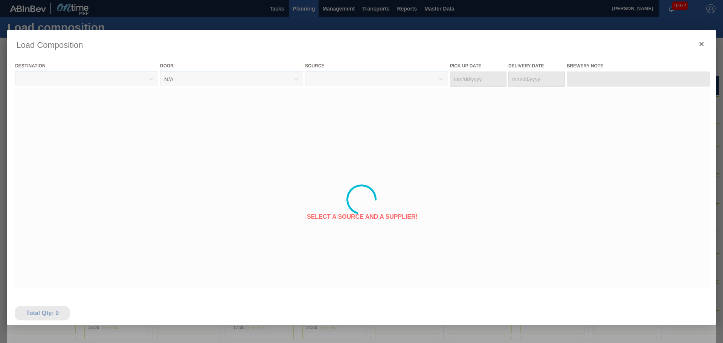
type Date "08/19/2025"
type Date "08/20/2025"
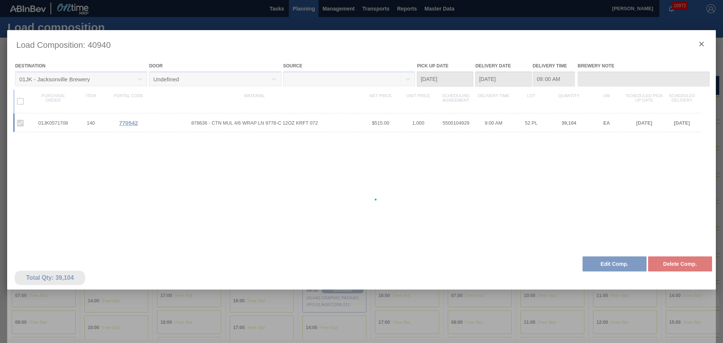
click at [606, 264] on div at bounding box center [361, 199] width 708 height 339
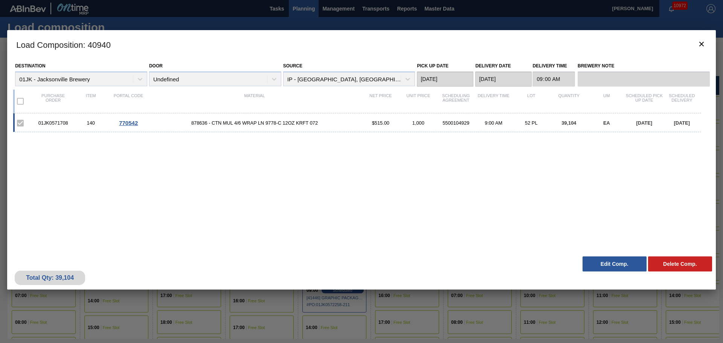
click at [606, 264] on button "Edit Comp." at bounding box center [614, 263] width 64 height 15
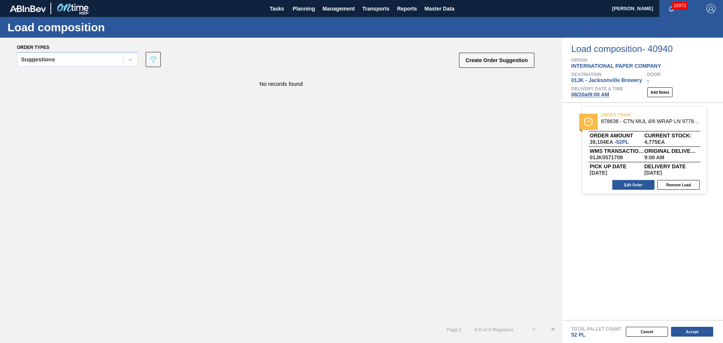
click at [597, 96] on span "08/20 at 9:00 AM" at bounding box center [590, 94] width 38 height 6
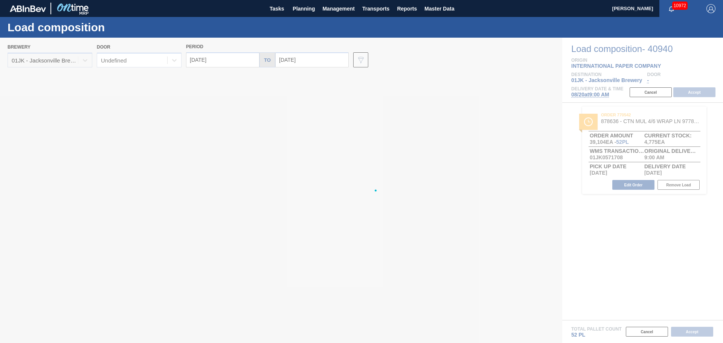
type input "08/20/2025"
type input "08/27/2025"
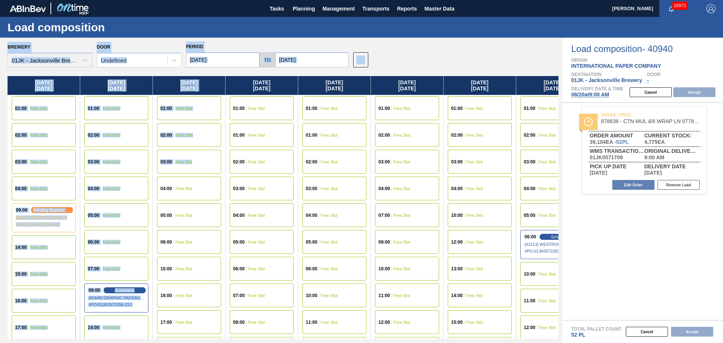
click at [469, 58] on div "Brewery 01JK - Jacksonville Brewery Door Undefined Period 08/20/2025 to 08/27/2…" at bounding box center [283, 54] width 551 height 26
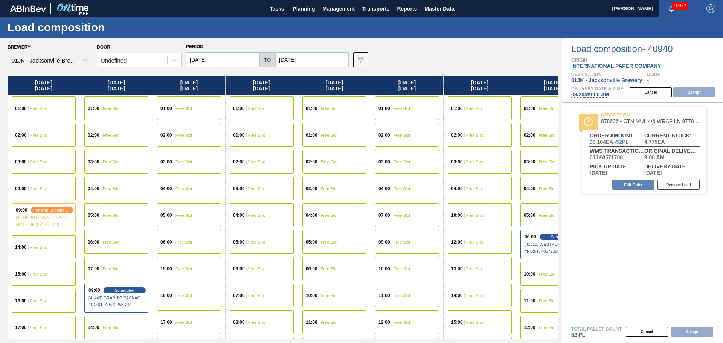
click at [233, 61] on input "08/20/2025" at bounding box center [222, 59] width 73 height 15
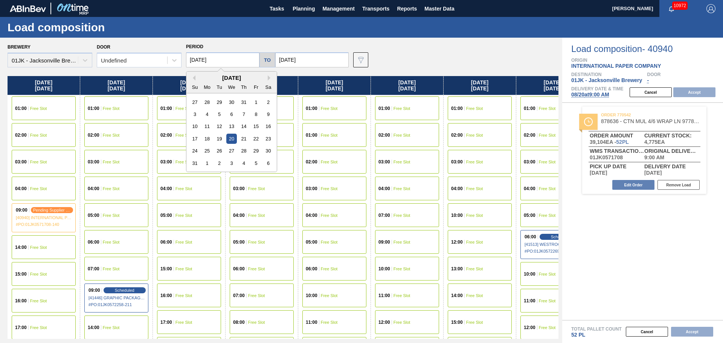
click at [208, 158] on div "1" at bounding box center [207, 163] width 10 height 10
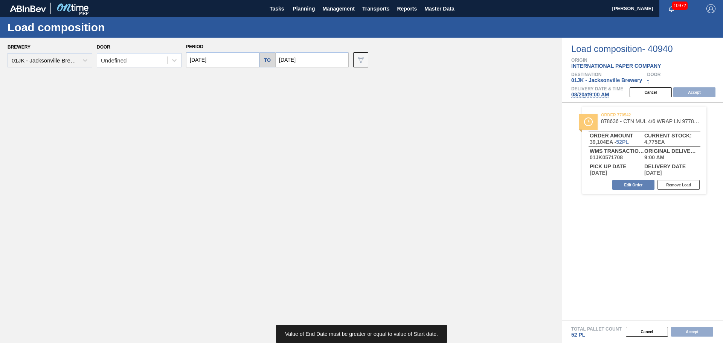
click at [245, 63] on input "09/01/2025" at bounding box center [222, 59] width 73 height 15
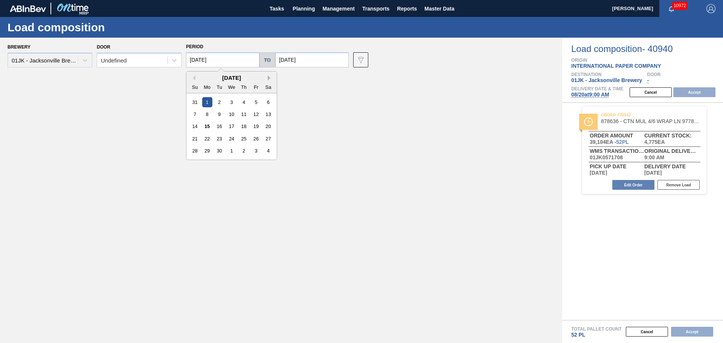
click at [268, 79] on button "Next Month" at bounding box center [270, 77] width 5 height 5
click at [195, 128] on div "12" at bounding box center [195, 126] width 10 height 10
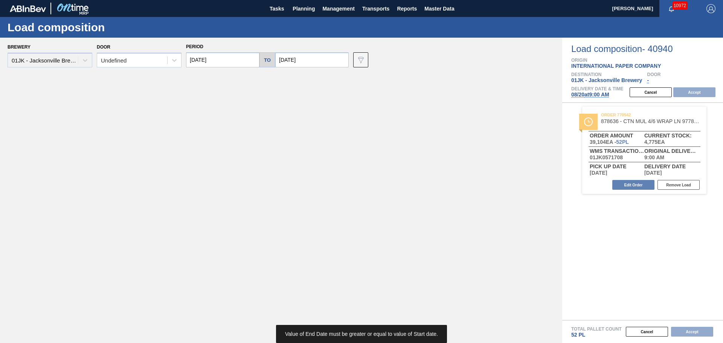
click at [264, 65] on div "to" at bounding box center [267, 59] width 16 height 15
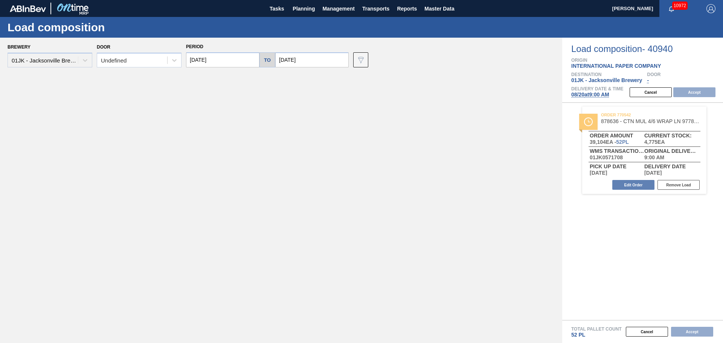
click at [227, 61] on input "[DATE]" at bounding box center [222, 59] width 73 height 15
click at [195, 79] on button "Previous Month" at bounding box center [192, 77] width 5 height 5
click at [194, 125] on div "14" at bounding box center [195, 126] width 10 height 10
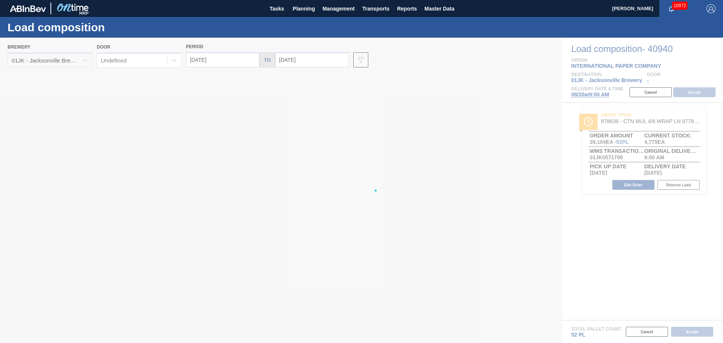
type input "09/14/2025"
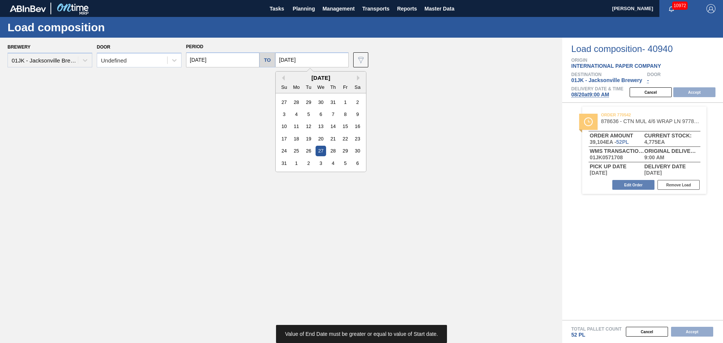
click at [330, 64] on input "08/27/2025" at bounding box center [311, 59] width 73 height 15
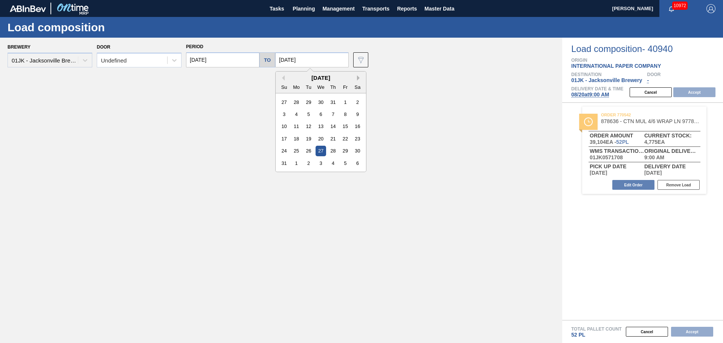
click at [357, 79] on button "Next Month" at bounding box center [359, 77] width 5 height 5
click at [318, 148] on div "1" at bounding box center [320, 151] width 10 height 10
type input "[DATE]"
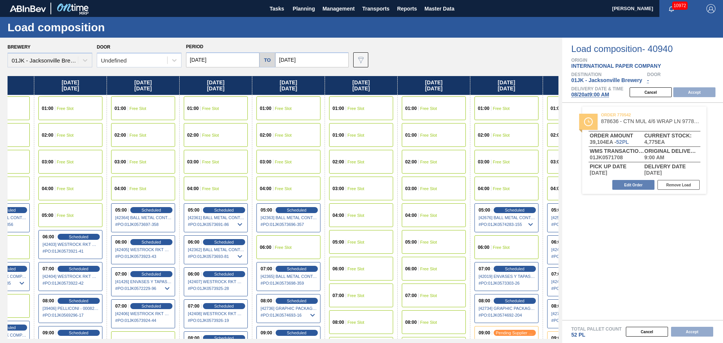
scroll to position [0, 128]
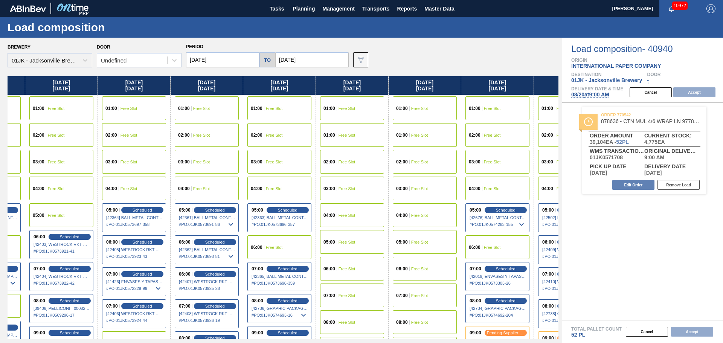
drag, startPoint x: 438, startPoint y: 129, endPoint x: 298, endPoint y: 120, distance: 139.6
click at [299, 120] on div "Sunday 09/14/2025 01:00 Free Slot 01:00 Free Slot 02:00 Free Slot 03:00 Free Sl…" at bounding box center [283, 207] width 551 height 263
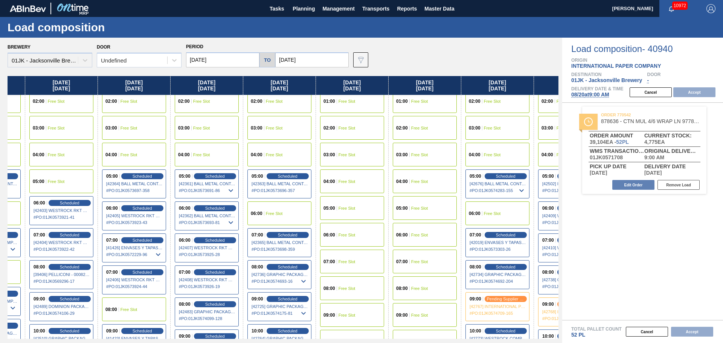
scroll to position [75, 128]
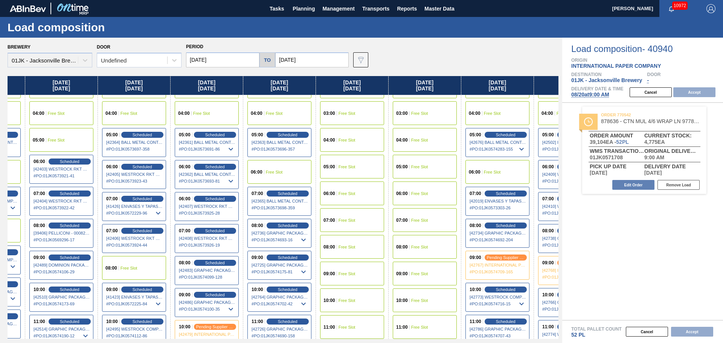
click at [339, 268] on div "09:00 Free Slot" at bounding box center [352, 274] width 64 height 24
click at [688, 90] on button "Accept" at bounding box center [694, 92] width 42 height 10
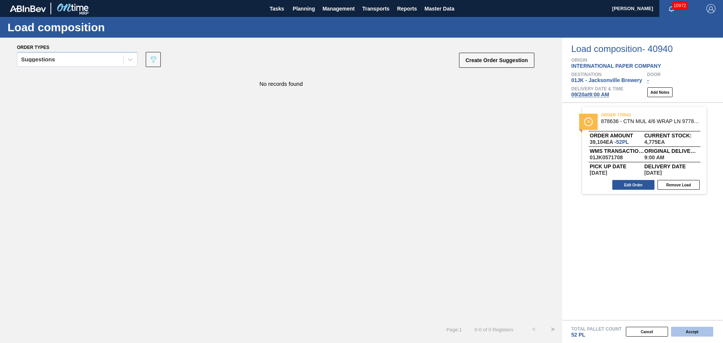
click at [688, 328] on button "Accept" at bounding box center [692, 332] width 42 height 10
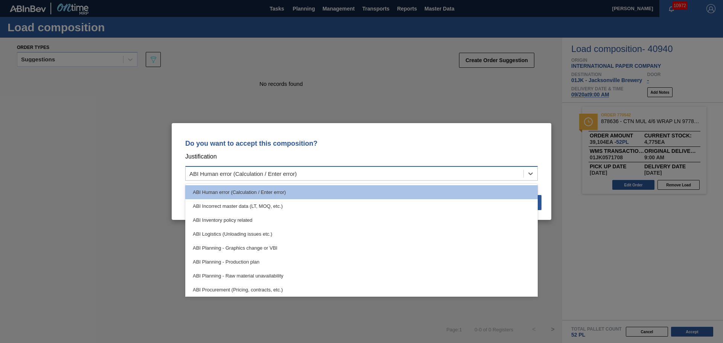
click at [514, 172] on div "ABI Human error (Calculation / Enter error)" at bounding box center [355, 173] width 338 height 11
drag, startPoint x: 251, startPoint y: 258, endPoint x: 262, endPoint y: 257, distance: 10.6
click at [252, 258] on div "ABI Planning - Production plan" at bounding box center [361, 262] width 352 height 14
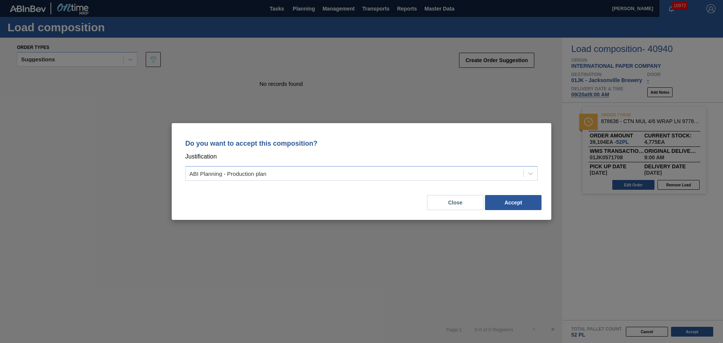
drag, startPoint x: 551, startPoint y: 191, endPoint x: 532, endPoint y: 198, distance: 21.0
click at [550, 192] on div "Do you want to accept this composition? Justification ABI Planning - Production…" at bounding box center [361, 171] width 723 height 343
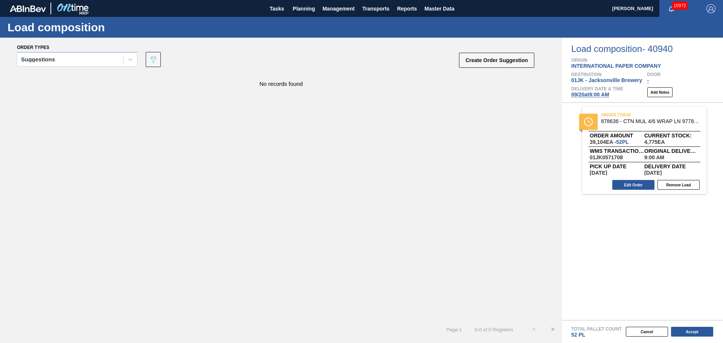
click at [529, 199] on div "No records found" at bounding box center [281, 196] width 562 height 247
click at [691, 334] on button "Accept" at bounding box center [692, 332] width 42 height 10
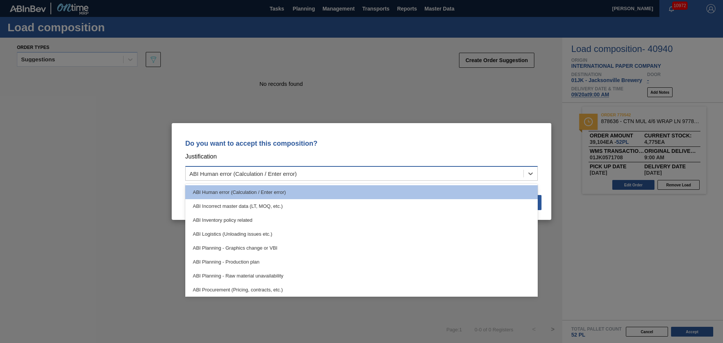
click at [489, 178] on div "ABI Human error (Calculation / Enter error)" at bounding box center [355, 173] width 338 height 11
drag, startPoint x: 274, startPoint y: 267, endPoint x: 386, endPoint y: 242, distance: 114.9
click at [274, 266] on div "ABI Planning - Production plan" at bounding box center [361, 262] width 352 height 14
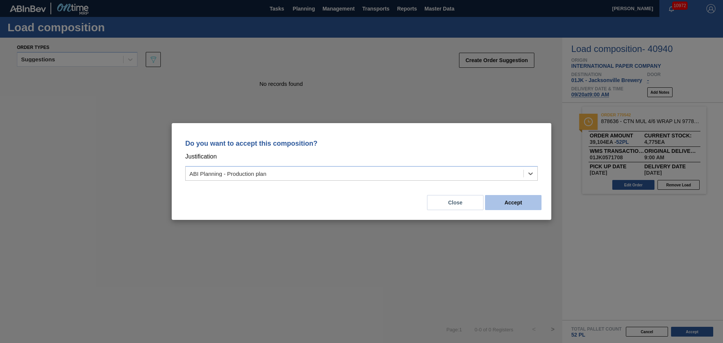
click at [490, 198] on button "Accept" at bounding box center [513, 202] width 56 height 15
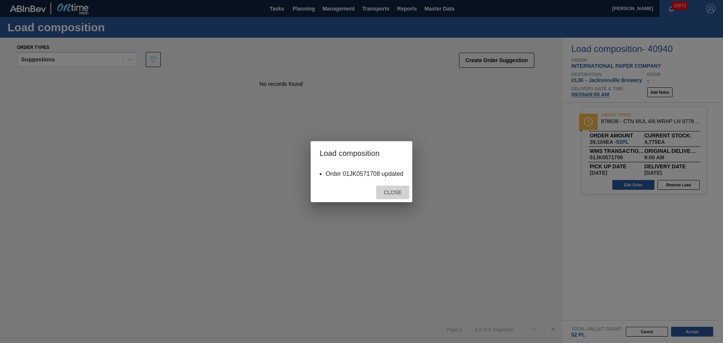
click at [399, 190] on span "Close" at bounding box center [392, 192] width 30 height 6
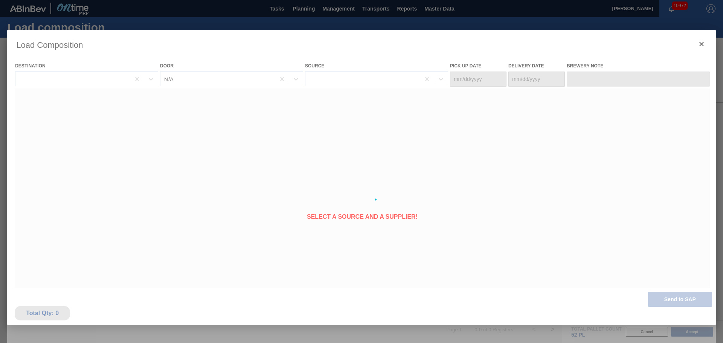
type Date "[DATE]"
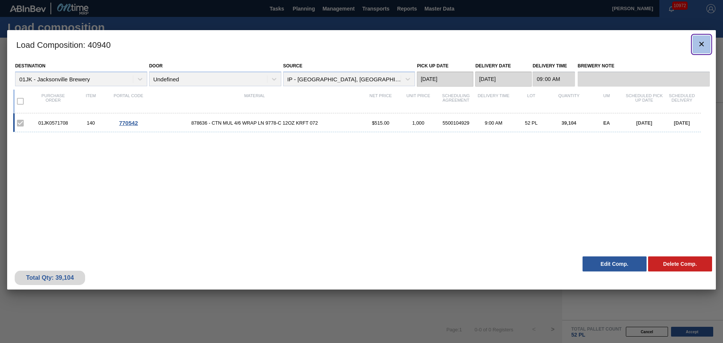
click at [697, 45] on icon "botão de ícone" at bounding box center [701, 44] width 9 height 9
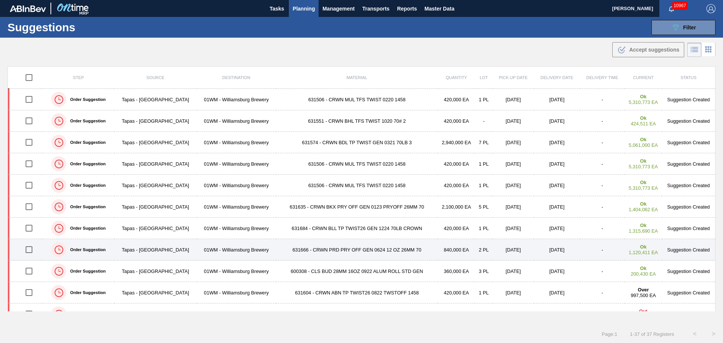
click at [29, 248] on input "checkbox" at bounding box center [29, 250] width 16 height 16
checkbox input "true"
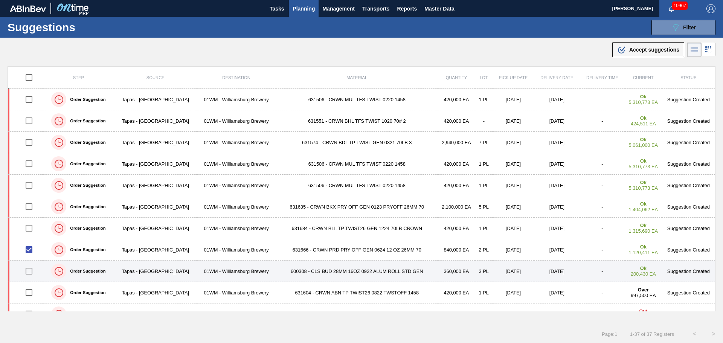
click at [28, 271] on input "checkbox" at bounding box center [29, 271] width 16 height 16
checkbox input "true"
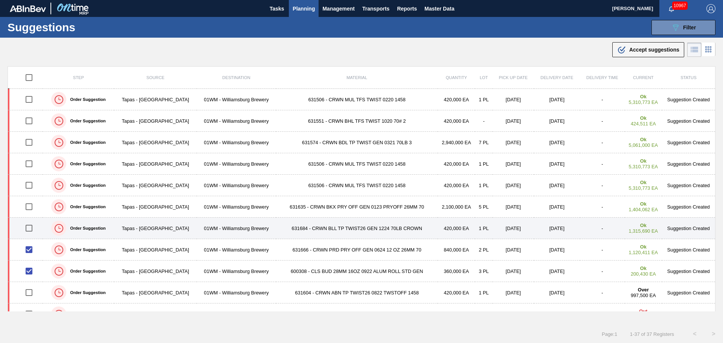
drag, startPoint x: 28, startPoint y: 228, endPoint x: 28, endPoint y: 219, distance: 9.4
click at [28, 228] on input "checkbox" at bounding box center [29, 228] width 16 height 16
checkbox input "true"
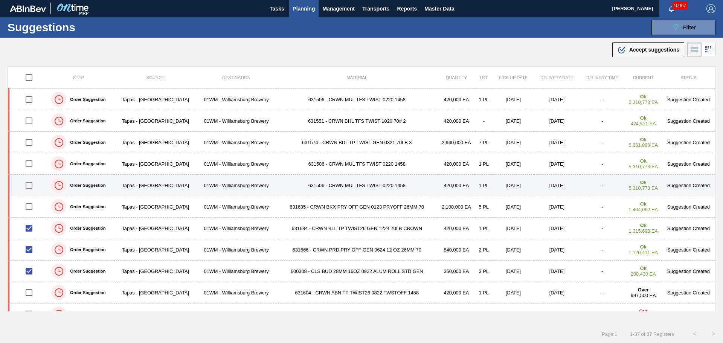
click at [30, 181] on input "checkbox" at bounding box center [29, 185] width 16 height 16
checkbox input "true"
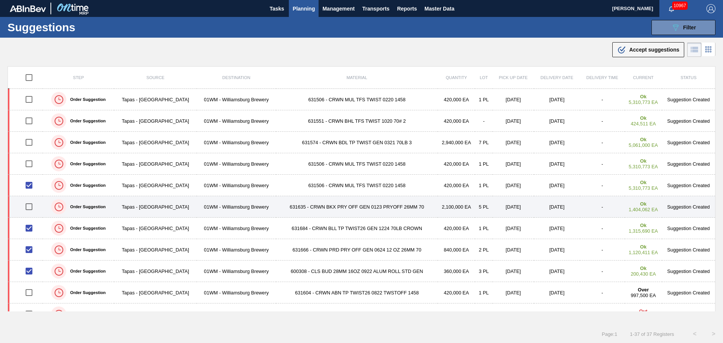
click at [31, 206] on input "checkbox" at bounding box center [29, 207] width 16 height 16
checkbox input "true"
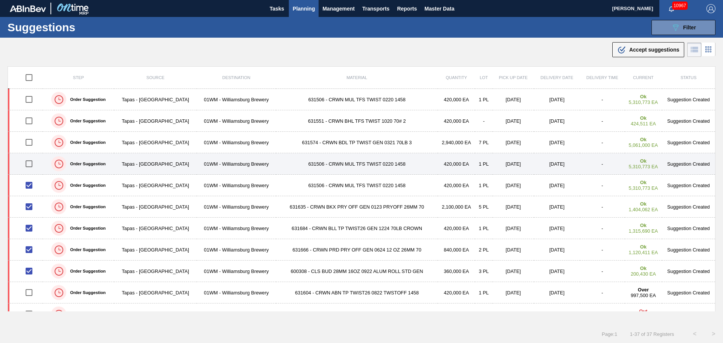
click at [30, 163] on input "checkbox" at bounding box center [29, 164] width 16 height 16
checkbox input "true"
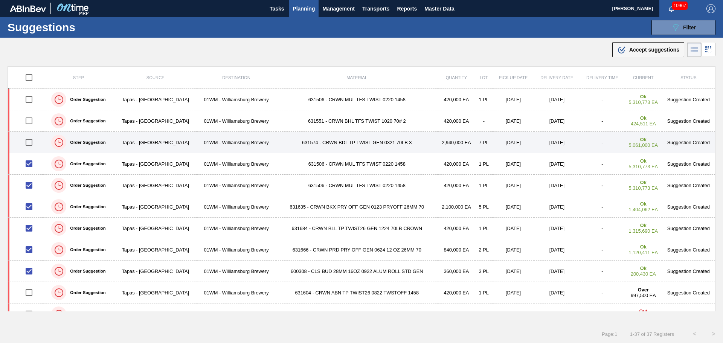
click at [30, 146] on input "checkbox" at bounding box center [29, 142] width 16 height 16
checkbox input "true"
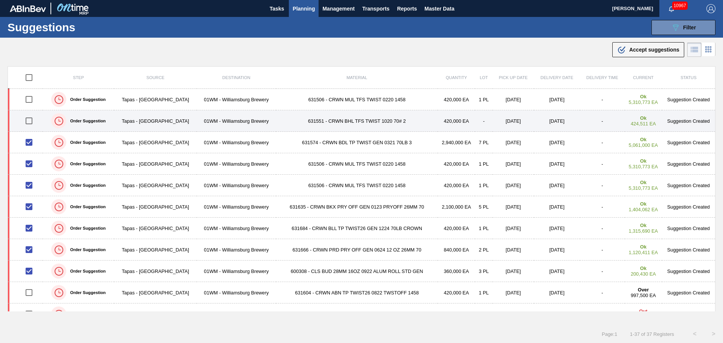
click at [29, 120] on input "checkbox" at bounding box center [29, 121] width 16 height 16
checkbox input "true"
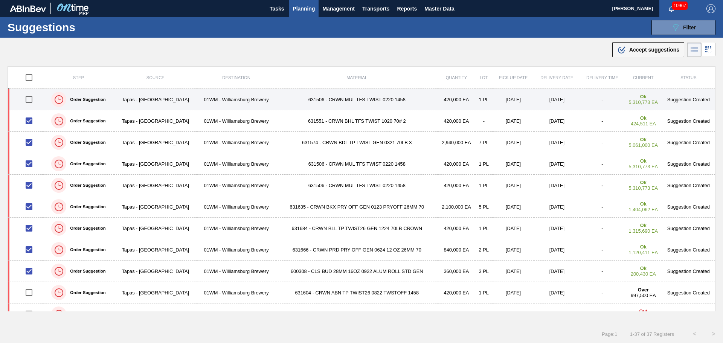
click at [29, 99] on input "checkbox" at bounding box center [29, 99] width 16 height 16
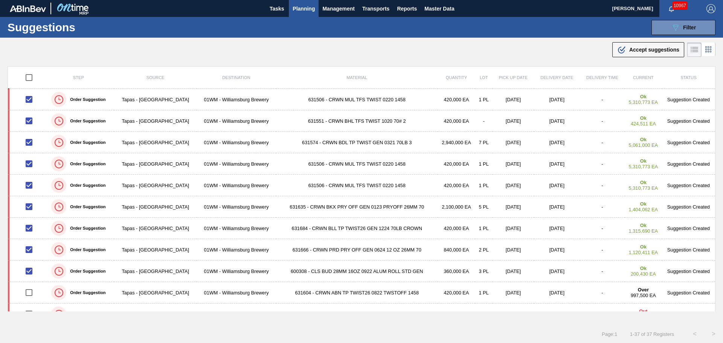
click at [623, 53] on icon ".b{fill:var(--color-action-default)}" at bounding box center [621, 49] width 9 height 9
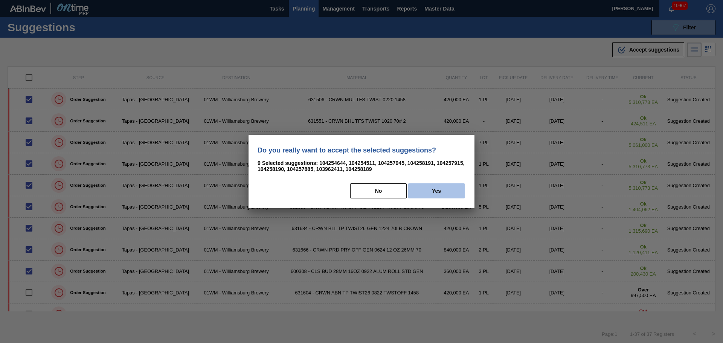
click at [438, 184] on button "Yes" at bounding box center [436, 190] width 56 height 15
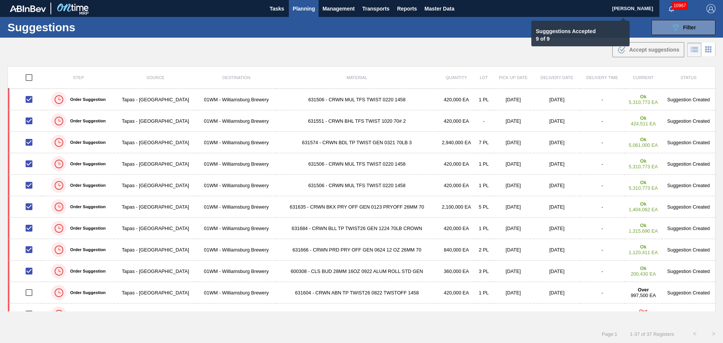
checkbox input "false"
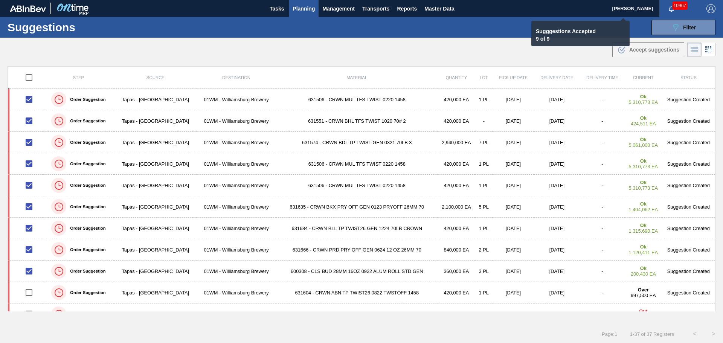
checkbox input "false"
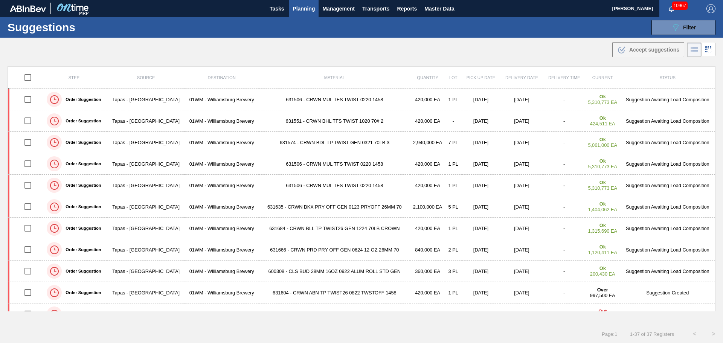
click at [235, 53] on div ".b{fill:var(--color-action-default)} Accept suggestions" at bounding box center [361, 48] width 723 height 21
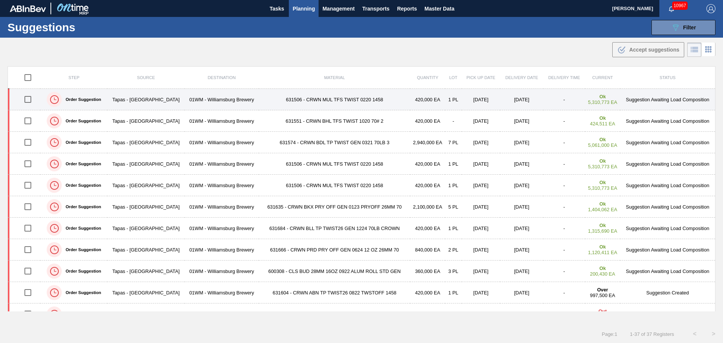
click at [509, 105] on td "[DATE]" at bounding box center [521, 99] width 43 height 21
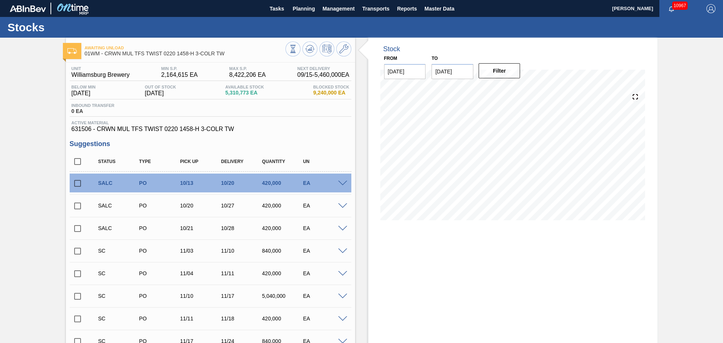
click at [342, 185] on span at bounding box center [342, 184] width 9 height 6
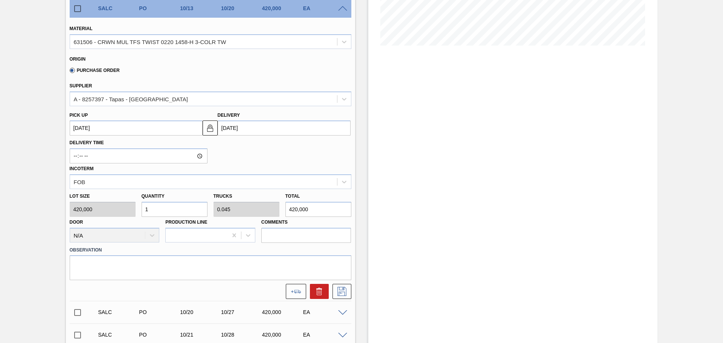
scroll to position [188, 0]
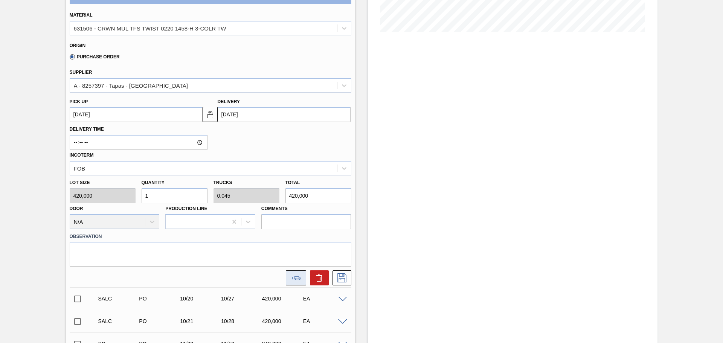
click at [294, 277] on icon at bounding box center [296, 277] width 11 height 3
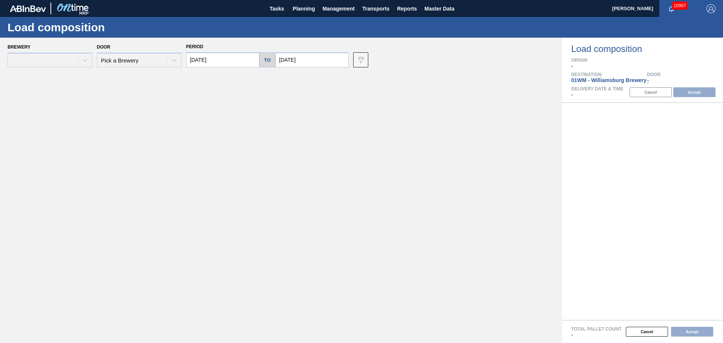
type input "[DATE]"
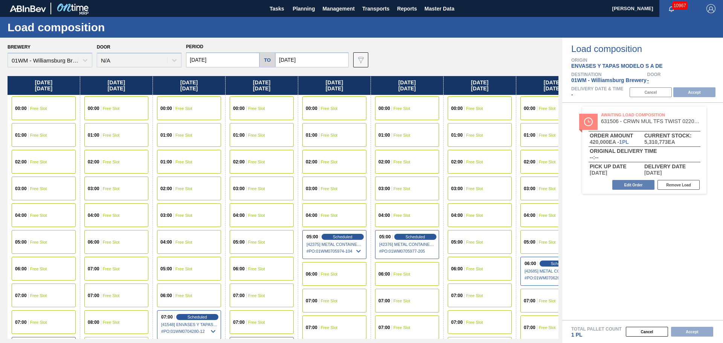
scroll to position [0, 30]
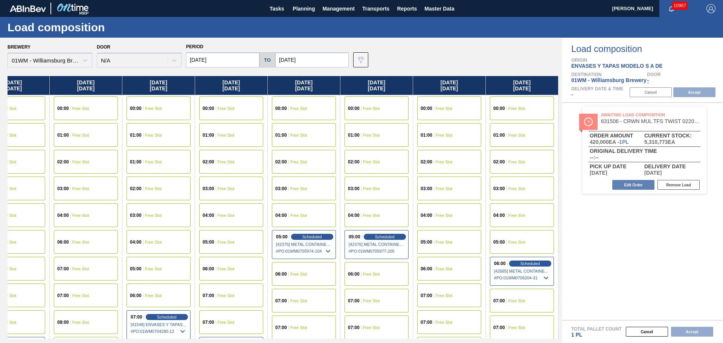
drag, startPoint x: 475, startPoint y: 169, endPoint x: 301, endPoint y: 186, distance: 175.0
click at [65, 187] on div "[DATE] 00:00 Free Slot 01:00 Free Slot 02:00 Free Slot 03:00 Free Slot 04:00 Fr…" at bounding box center [283, 207] width 551 height 263
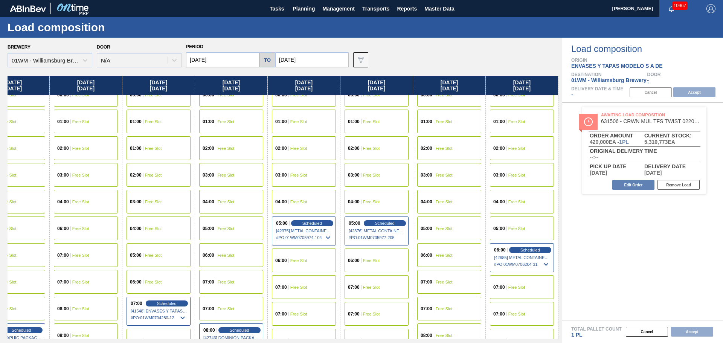
scroll to position [38, 30]
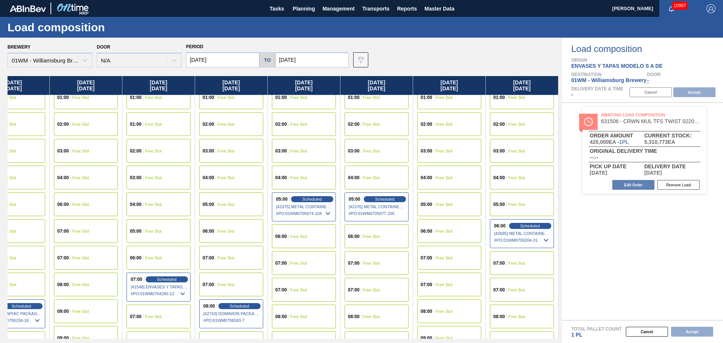
click at [317, 57] on input "[DATE]" at bounding box center [311, 59] width 73 height 15
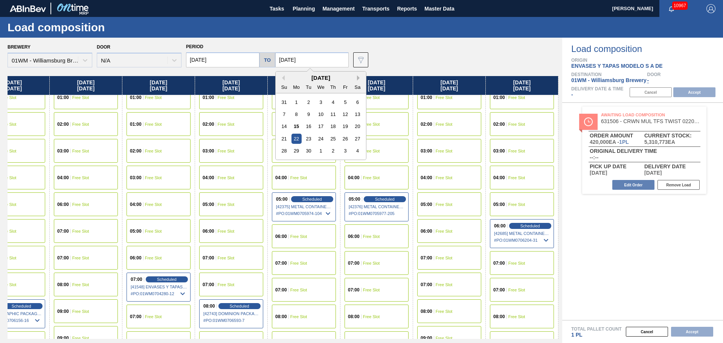
click at [358, 78] on button "Next Month" at bounding box center [359, 77] width 5 height 5
click at [352, 136] on div "25" at bounding box center [357, 139] width 10 height 10
type input "[DATE]"
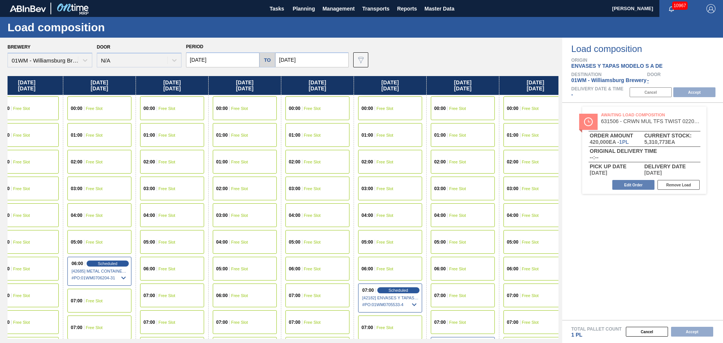
drag, startPoint x: 465, startPoint y: 187, endPoint x: 7, endPoint y: 180, distance: 458.0
click at [0, 187] on div "Brewery 01WM - [GEOGRAPHIC_DATA] Brewery Door N/A Period [DATE] to [DATE] Data …" at bounding box center [281, 190] width 562 height 305
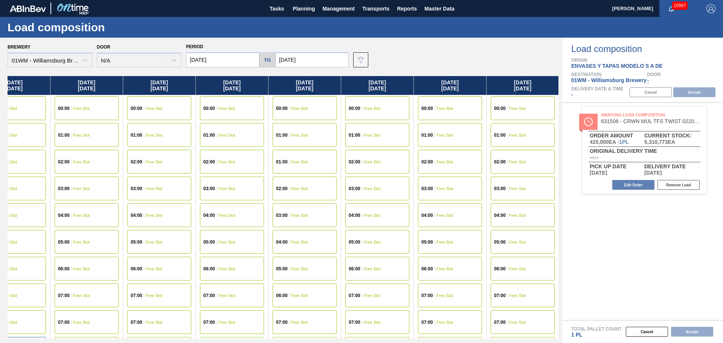
drag, startPoint x: 456, startPoint y: 179, endPoint x: 0, endPoint y: 184, distance: 456.5
click at [0, 184] on div "Brewery 01WM - [GEOGRAPHIC_DATA] Brewery Door N/A Period [DATE] to [DATE] Data …" at bounding box center [281, 190] width 562 height 305
click at [283, 60] on input "[DATE]" at bounding box center [311, 59] width 73 height 15
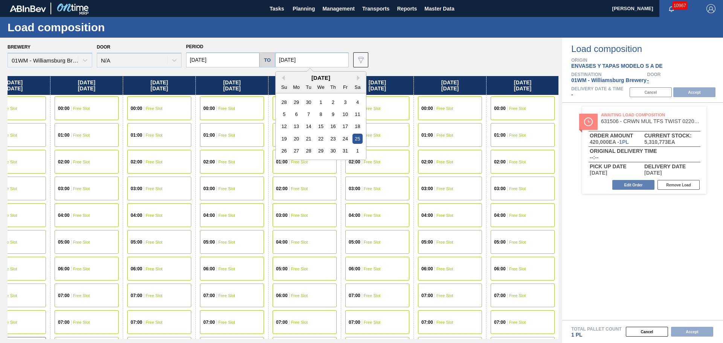
click at [247, 60] on input "[DATE]" at bounding box center [222, 59] width 73 height 15
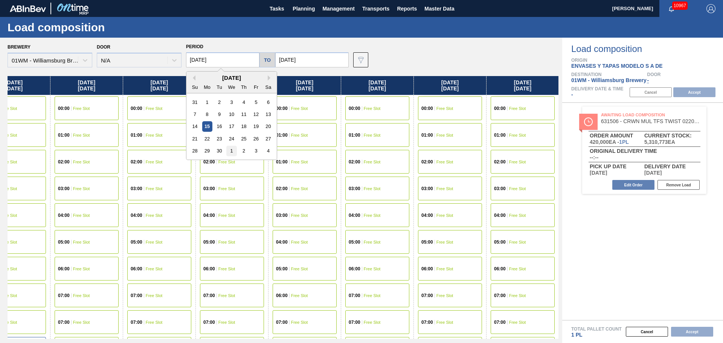
click at [233, 152] on div "1" at bounding box center [231, 151] width 10 height 10
type input "[DATE]"
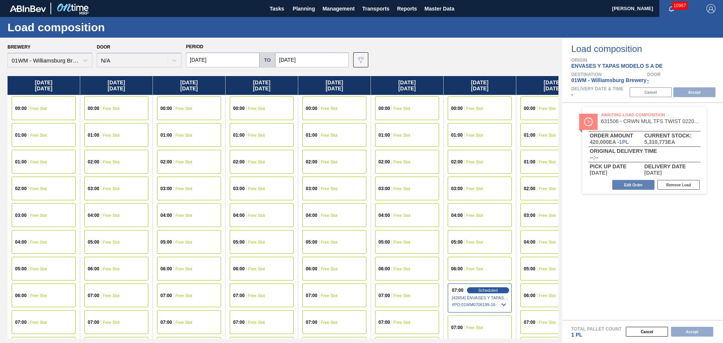
scroll to position [0, 331]
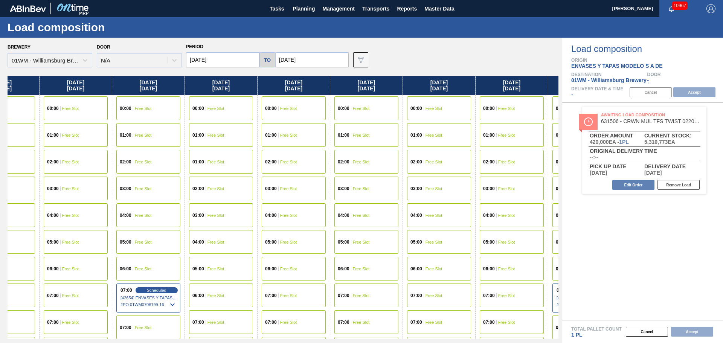
drag, startPoint x: 324, startPoint y: 204, endPoint x: 315, endPoint y: 186, distance: 20.2
click at [141, 197] on div "[DATE] 00:00 Free Slot 01:00 Free Slot 01:00 Free Slot 02:00 Free Slot 03:00 Fr…" at bounding box center [283, 207] width 551 height 263
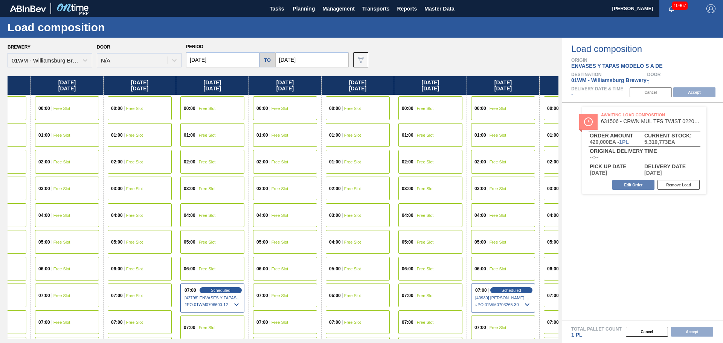
drag, startPoint x: 378, startPoint y: 182, endPoint x: 6, endPoint y: 198, distance: 371.8
click at [0, 203] on div "Brewery 01WM - [GEOGRAPHIC_DATA] Brewery Door N/A Period [DATE] to [DATE] Data …" at bounding box center [281, 190] width 562 height 305
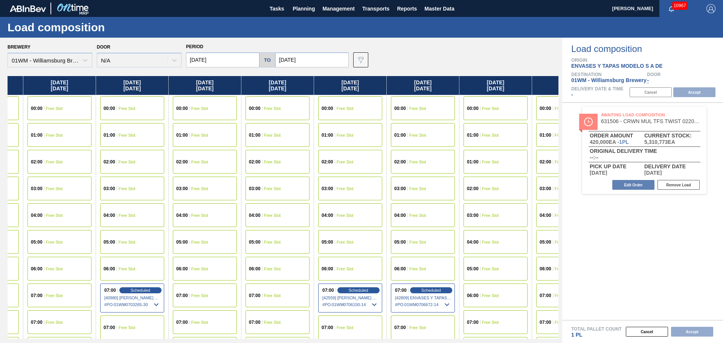
scroll to position [0, 1076]
drag, startPoint x: 426, startPoint y: 178, endPoint x: 45, endPoint y: 181, distance: 380.8
click at [45, 181] on div "[DATE] 00:00 Free Slot 01:00 Free Slot 01:00 Free Slot 02:00 Free Slot 03:00 Fr…" at bounding box center [283, 207] width 551 height 263
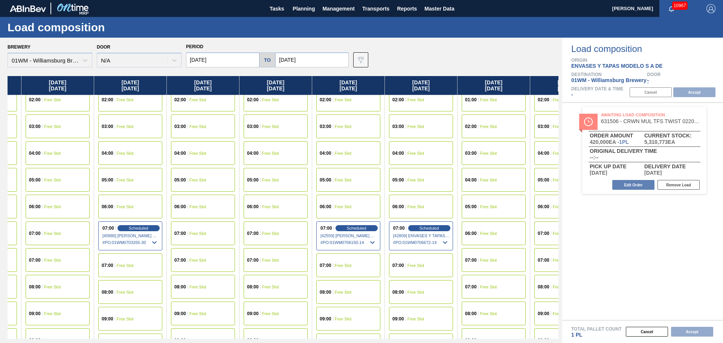
scroll to position [75, 1076]
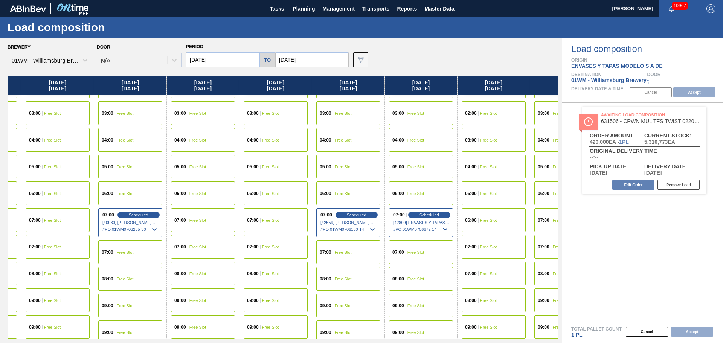
click at [360, 280] on div "08:00 Free Slot" at bounding box center [348, 279] width 64 height 24
click at [679, 90] on button "Accept" at bounding box center [694, 92] width 42 height 10
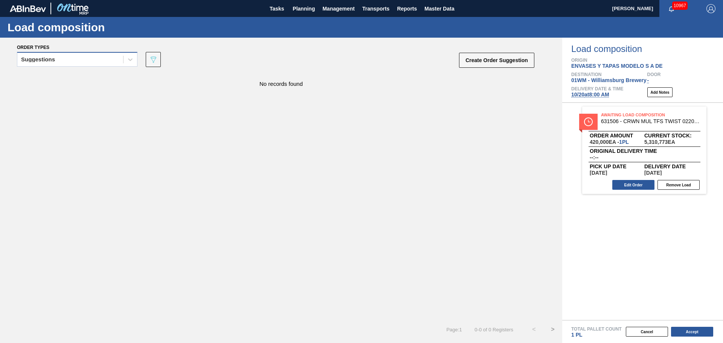
click at [106, 56] on div "Suggestions" at bounding box center [70, 59] width 106 height 11
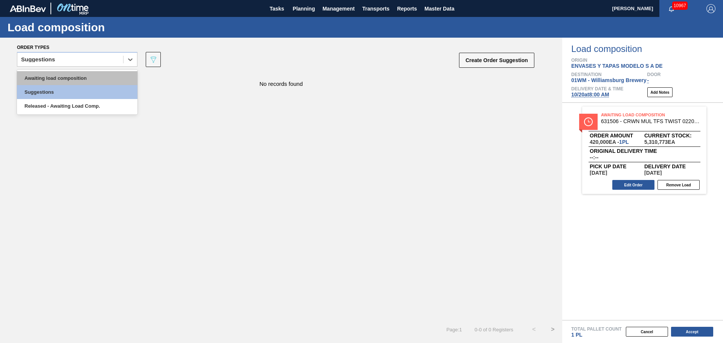
click at [98, 75] on div "Awaiting load composition" at bounding box center [77, 78] width 120 height 14
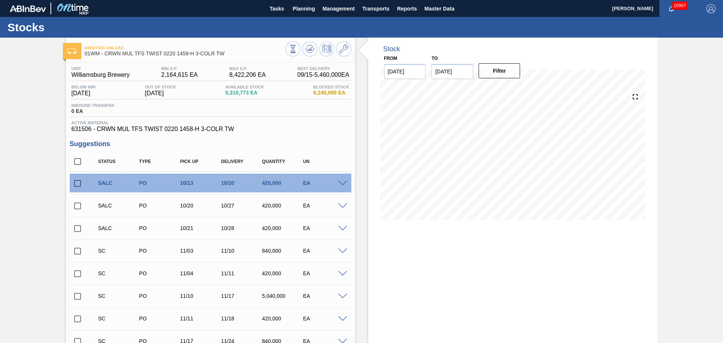
click at [361, 151] on div "Stock From [DATE] to [DATE] Filter" at bounding box center [506, 305] width 302 height 534
drag, startPoint x: 363, startPoint y: 138, endPoint x: 356, endPoint y: 140, distance: 6.9
click at [361, 139] on div "Stock From [DATE] to [DATE] Filter 09/15 Stock Projection 9,944,040 SAP Plannin…" at bounding box center [506, 305] width 302 height 534
click at [701, 98] on div "Awaiting Unload 01WM - CRWN MUL TFS TWIST 0220 1458-H 3-COLR TW Unit Williamsbu…" at bounding box center [361, 305] width 723 height 534
